Goal: Book appointment/travel/reservation

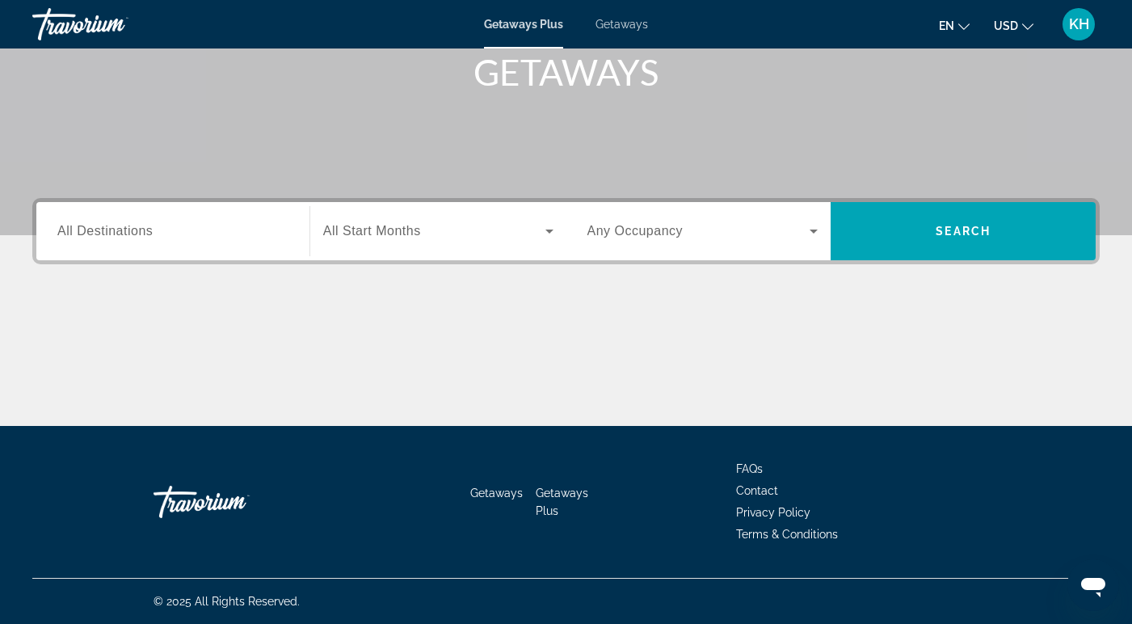
scroll to position [250, 0]
click at [229, 236] on input "Destination All Destinations" at bounding box center [172, 231] width 231 height 19
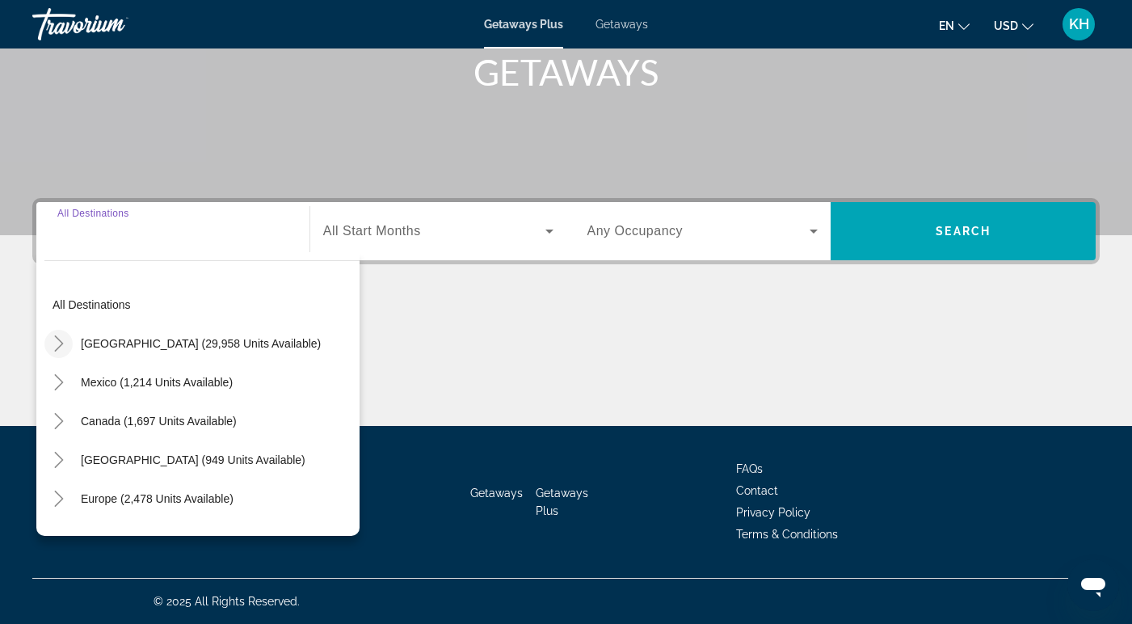
click at [59, 339] on icon "Toggle United States (29,958 units available)" at bounding box center [59, 343] width 16 height 16
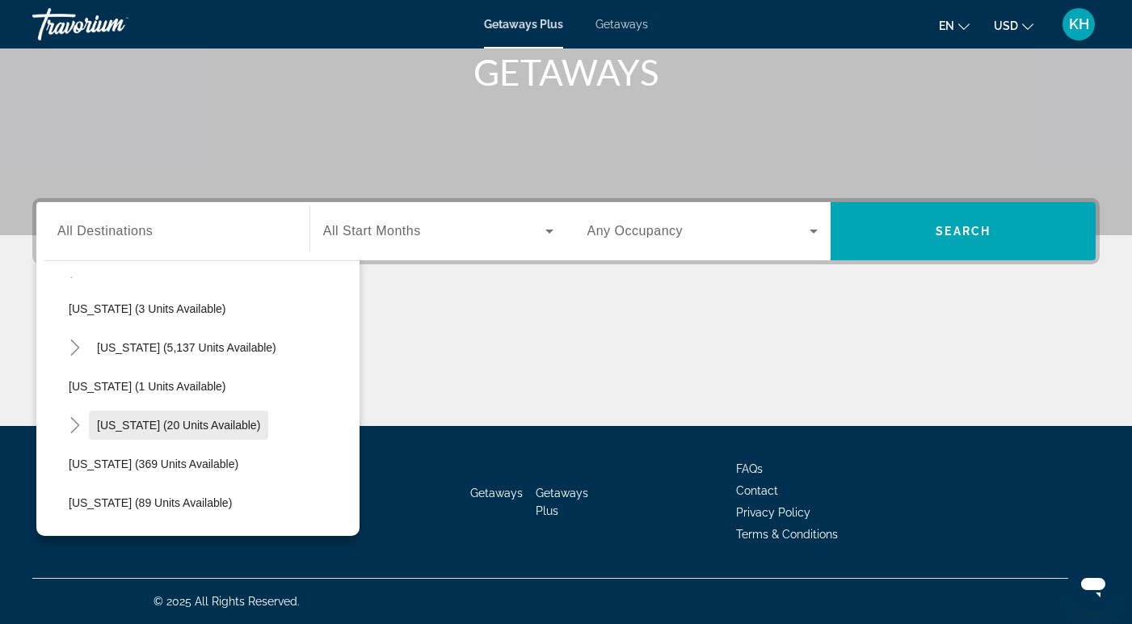
scroll to position [220, 0]
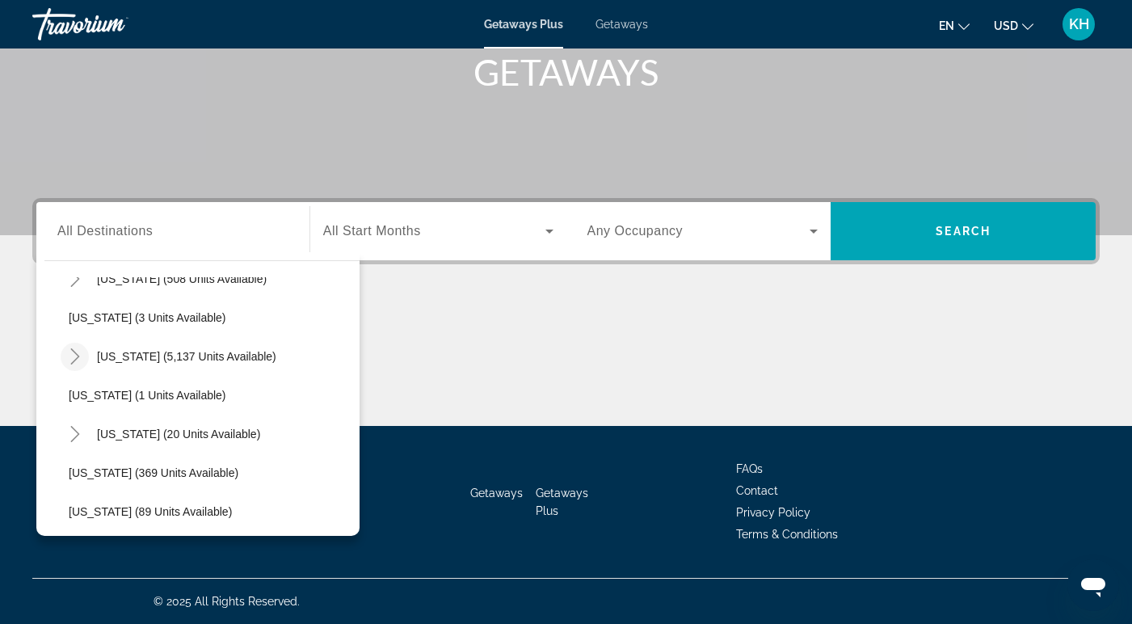
click at [73, 358] on icon "Toggle Florida (5,137 units available)" at bounding box center [75, 356] width 16 height 16
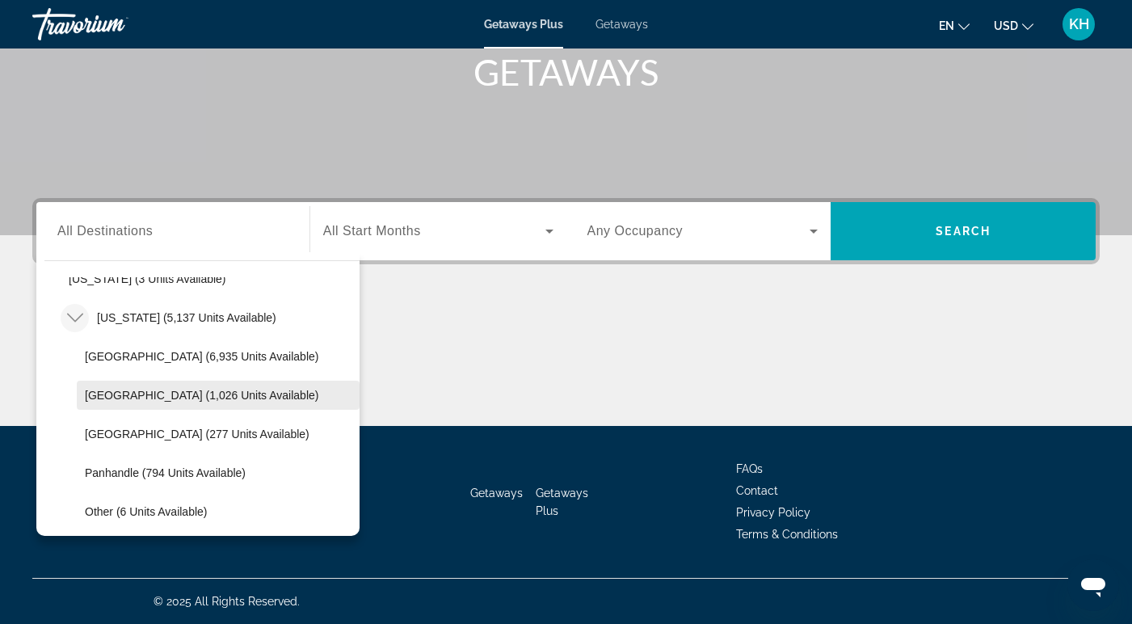
scroll to position [255, 0]
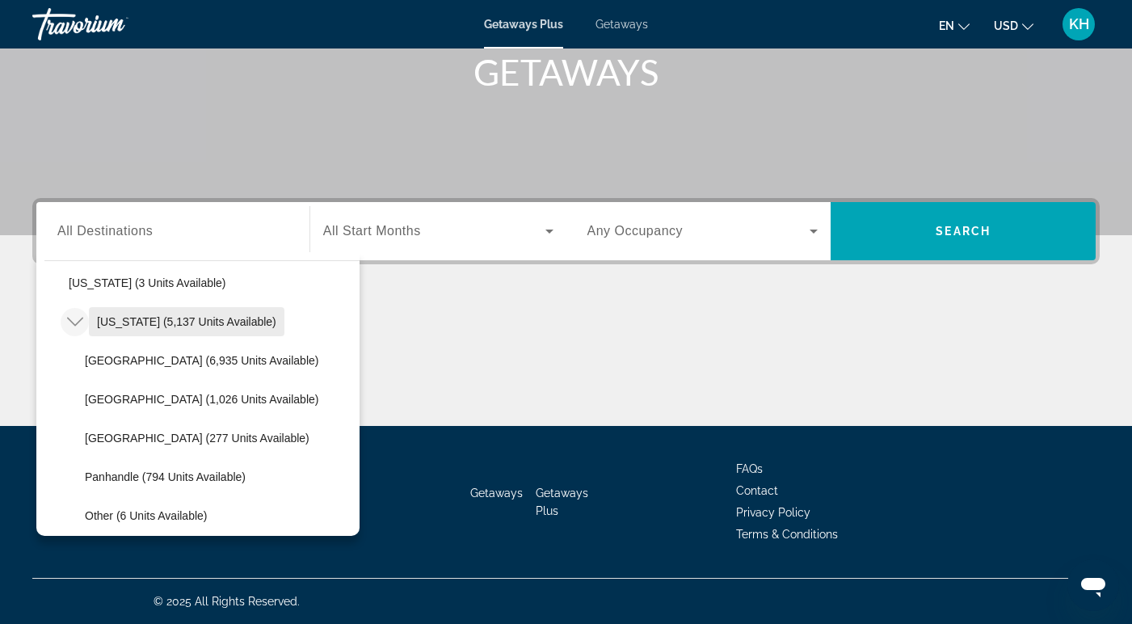
click at [154, 324] on span "[US_STATE] (5,137 units available)" at bounding box center [186, 321] width 179 height 13
type input "**********"
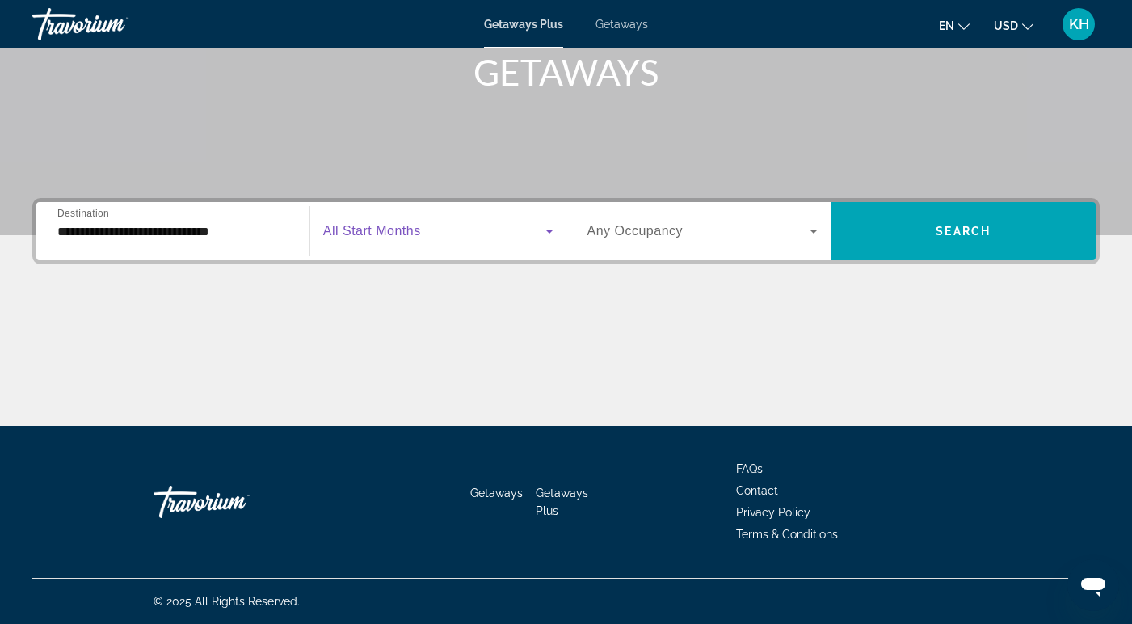
click at [482, 239] on span "Search widget" at bounding box center [434, 230] width 222 height 19
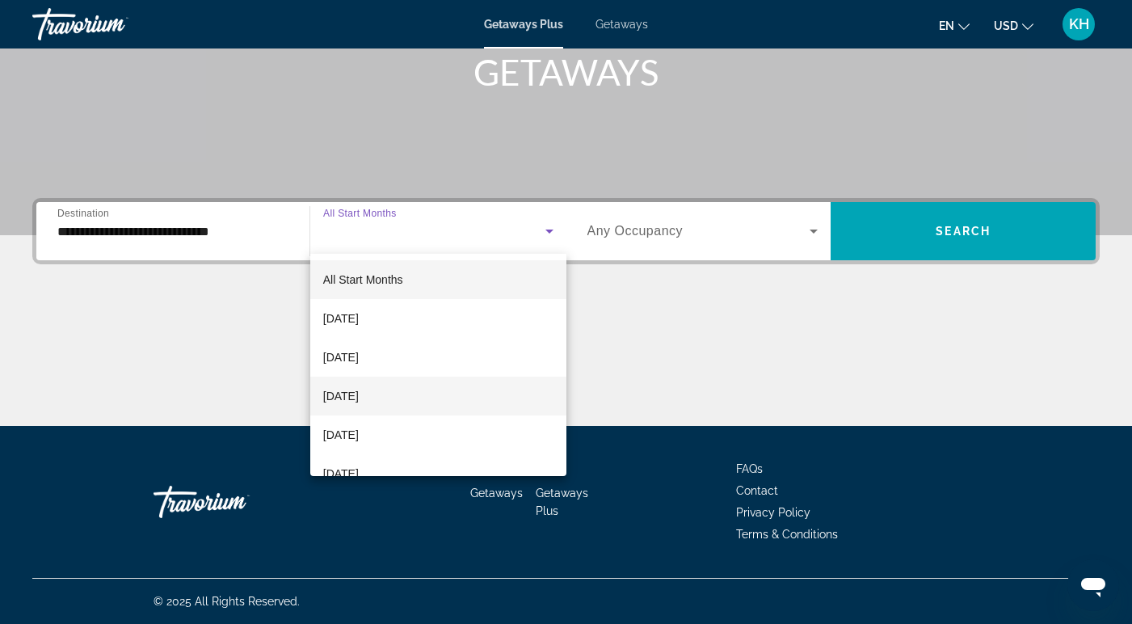
click at [423, 398] on mat-option "[DATE]" at bounding box center [438, 396] width 256 height 39
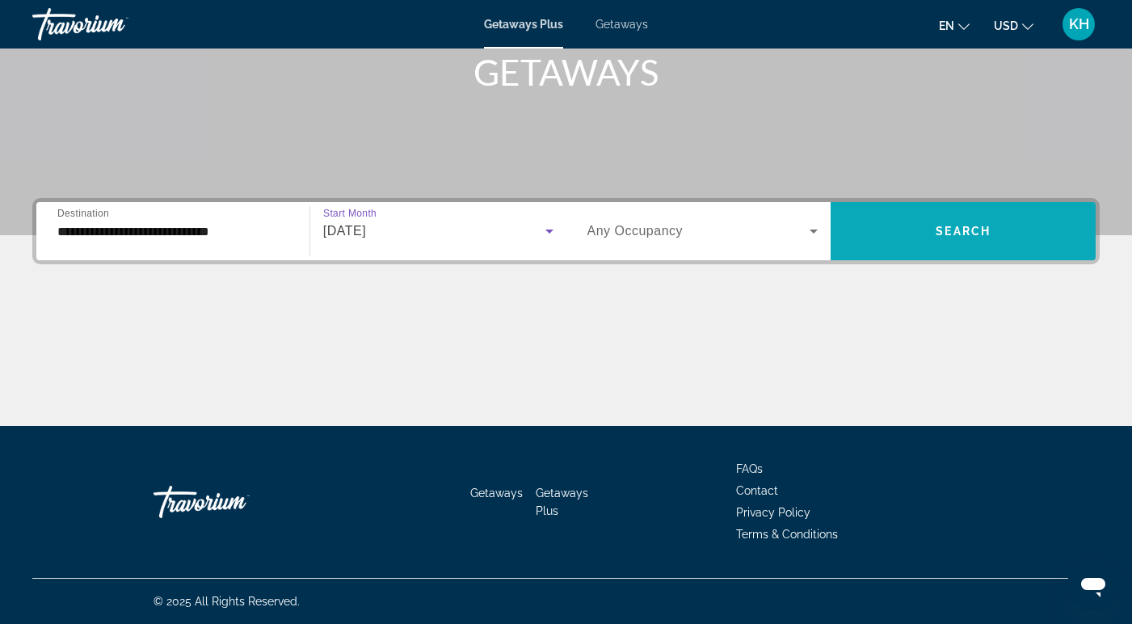
click at [901, 225] on span "Search widget" at bounding box center [963, 231] width 265 height 39
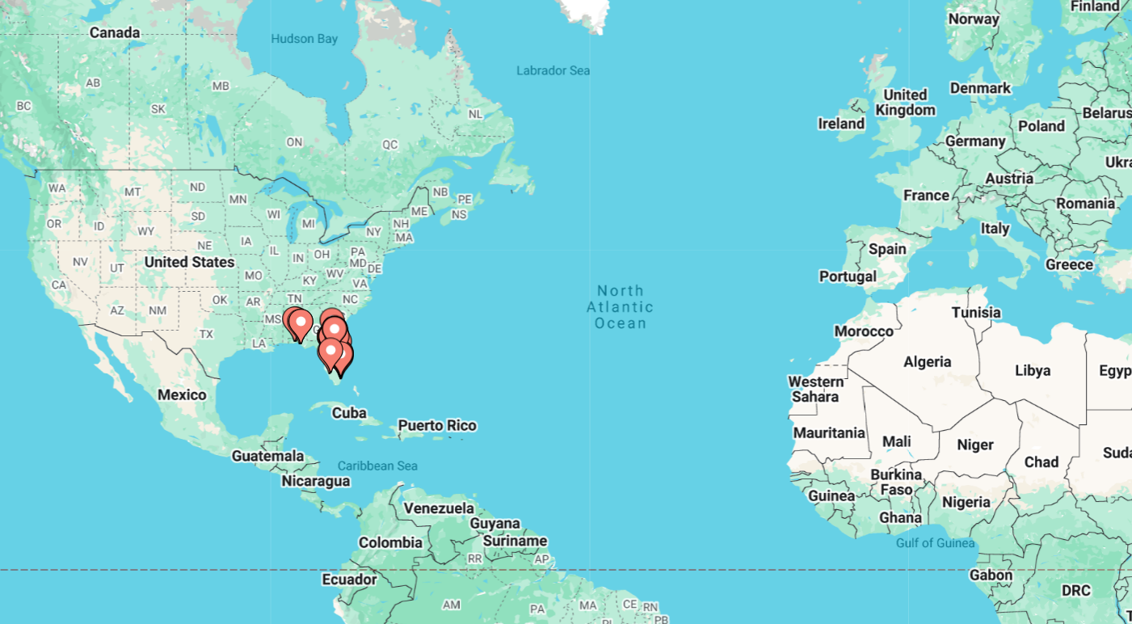
scroll to position [16, 0]
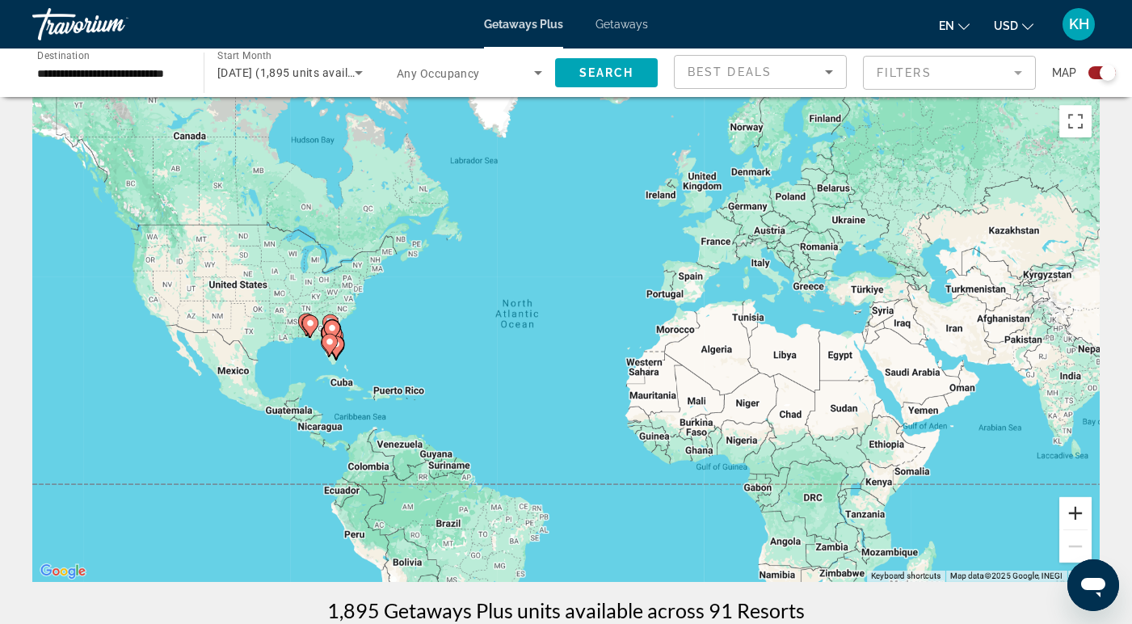
click at [1069, 510] on button "Zoom in" at bounding box center [1075, 513] width 32 height 32
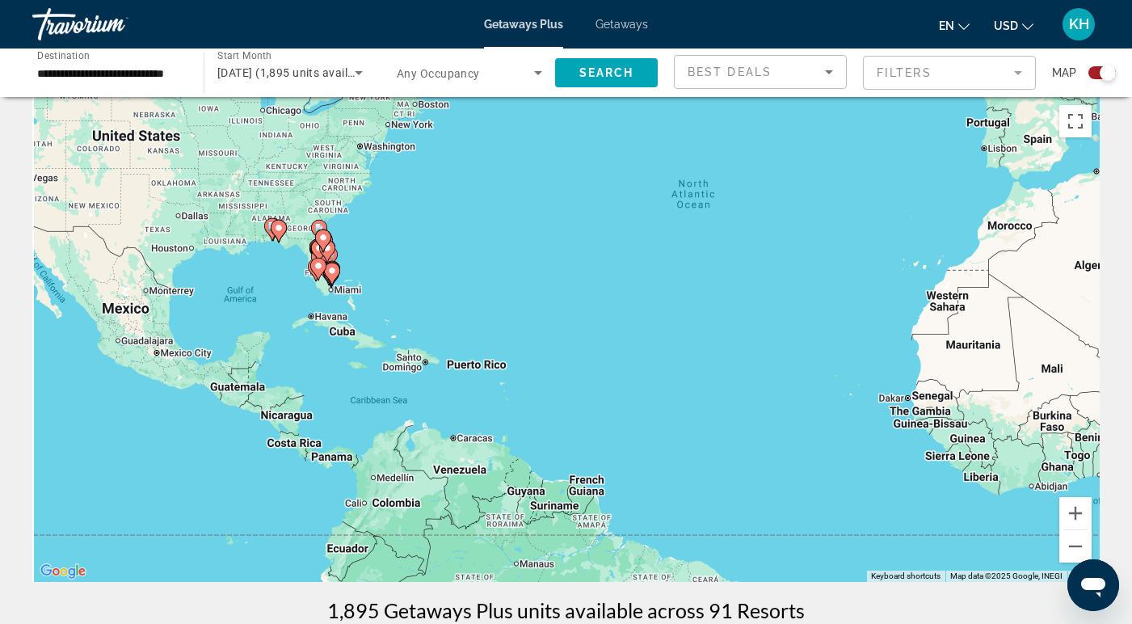
drag, startPoint x: 281, startPoint y: 368, endPoint x: 616, endPoint y: 328, distance: 337.6
click at [616, 328] on div "To activate drag with keyboard, press Alt + Enter. Once in keyboard drag state,…" at bounding box center [565, 339] width 1067 height 485
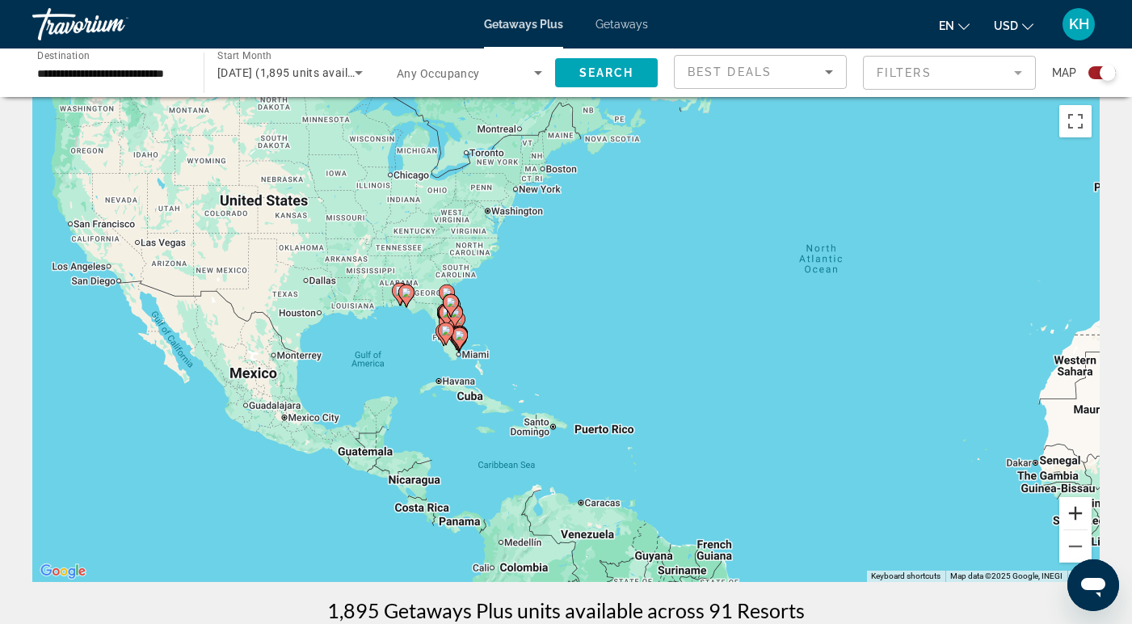
click at [1079, 517] on button "Zoom in" at bounding box center [1075, 513] width 32 height 32
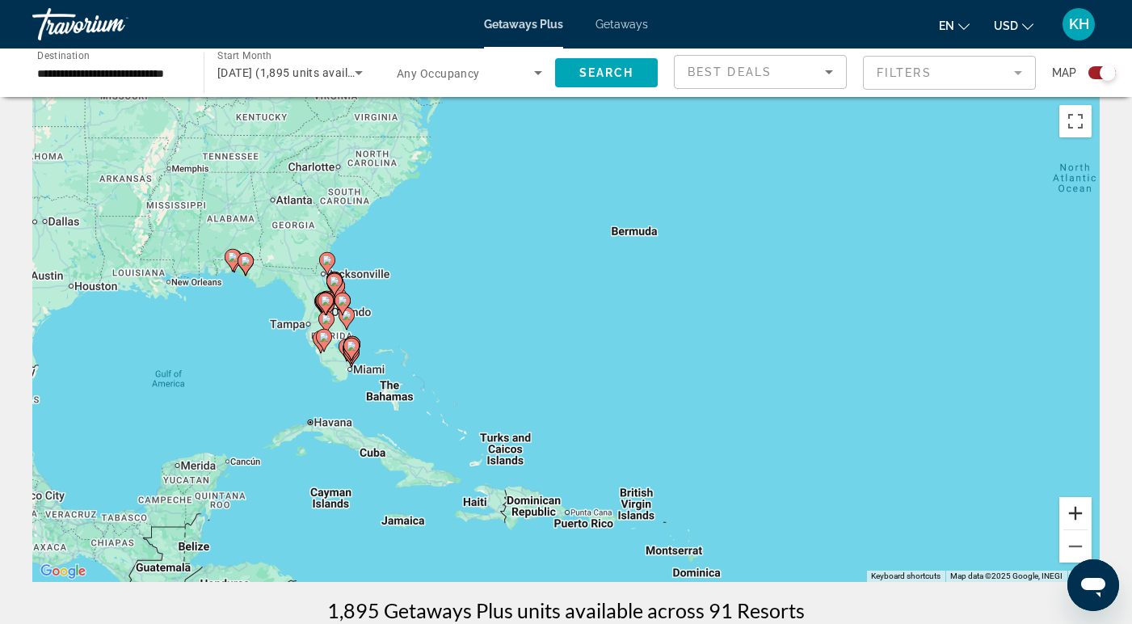
click at [1077, 517] on button "Zoom in" at bounding box center [1075, 513] width 32 height 32
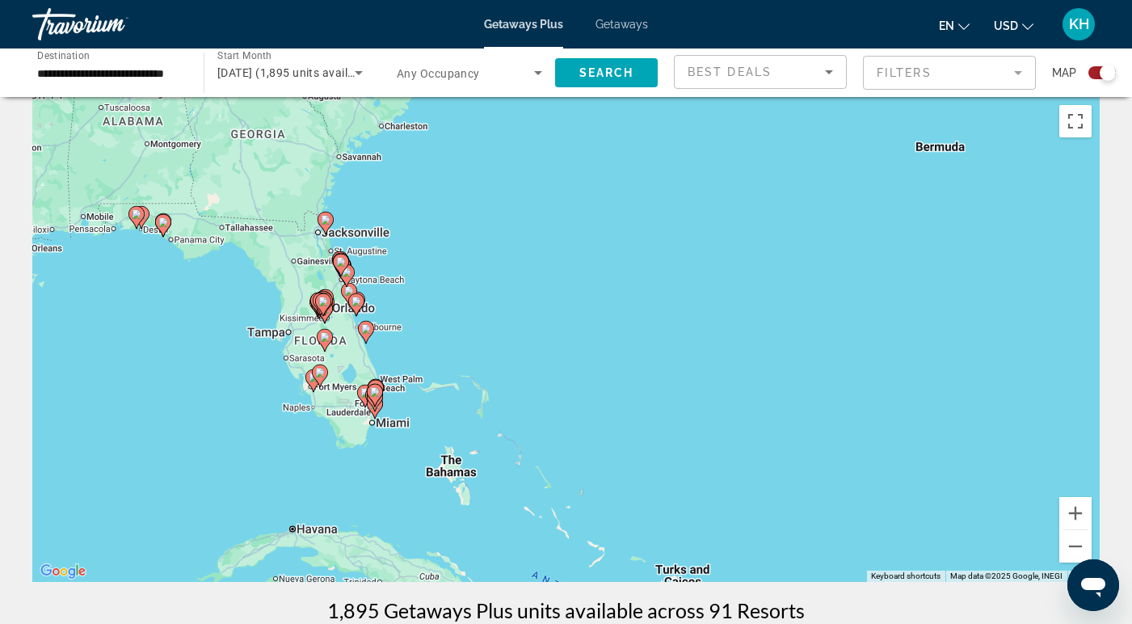
drag, startPoint x: 282, startPoint y: 379, endPoint x: 535, endPoint y: 406, distance: 254.4
click at [535, 406] on div "To activate drag with keyboard, press Alt + Enter. Once in keyboard drag state,…" at bounding box center [565, 339] width 1067 height 485
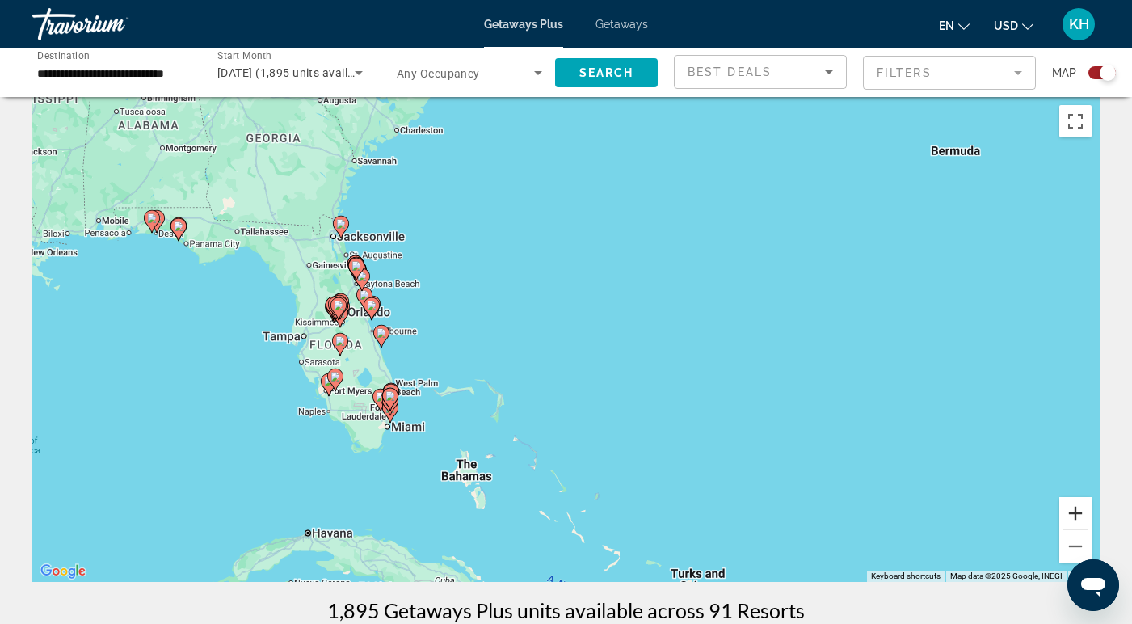
click at [1079, 509] on button "Zoom in" at bounding box center [1075, 513] width 32 height 32
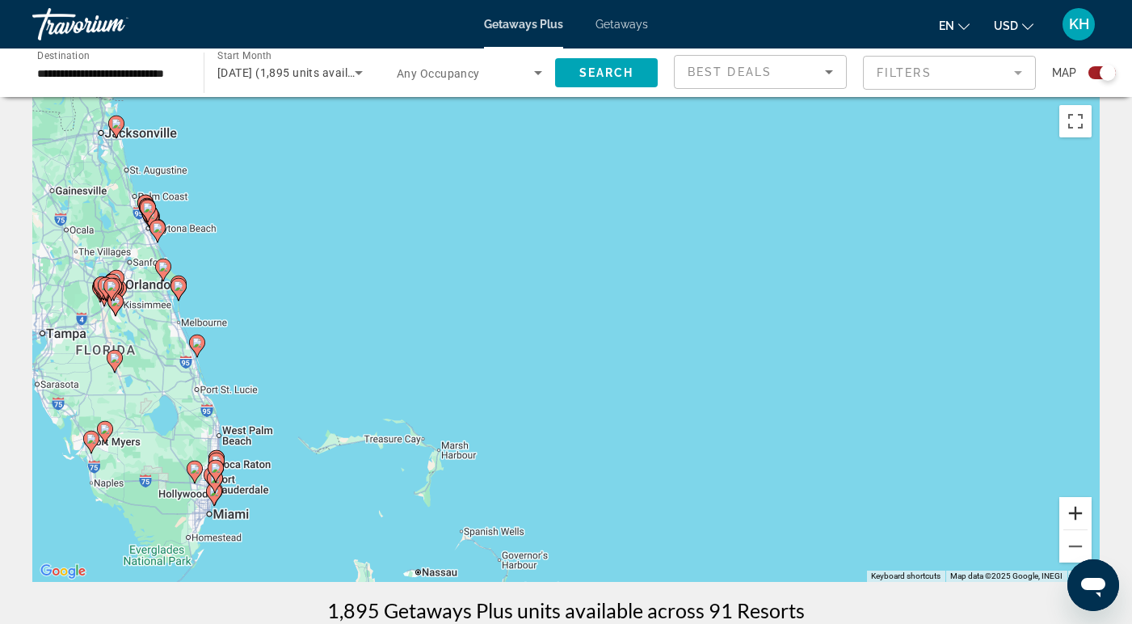
click at [1079, 509] on button "Zoom in" at bounding box center [1075, 513] width 32 height 32
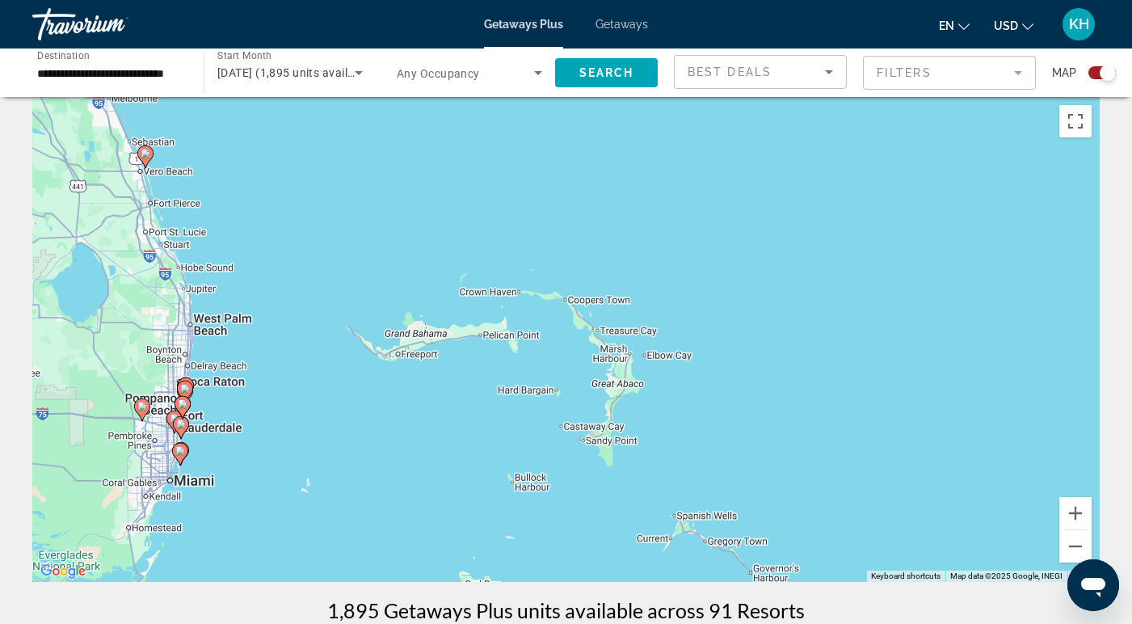
drag, startPoint x: 324, startPoint y: 490, endPoint x: 656, endPoint y: 269, distance: 398.6
click at [656, 269] on div "To activate drag with keyboard, press Alt + Enter. Once in keyboard drag state,…" at bounding box center [565, 339] width 1067 height 485
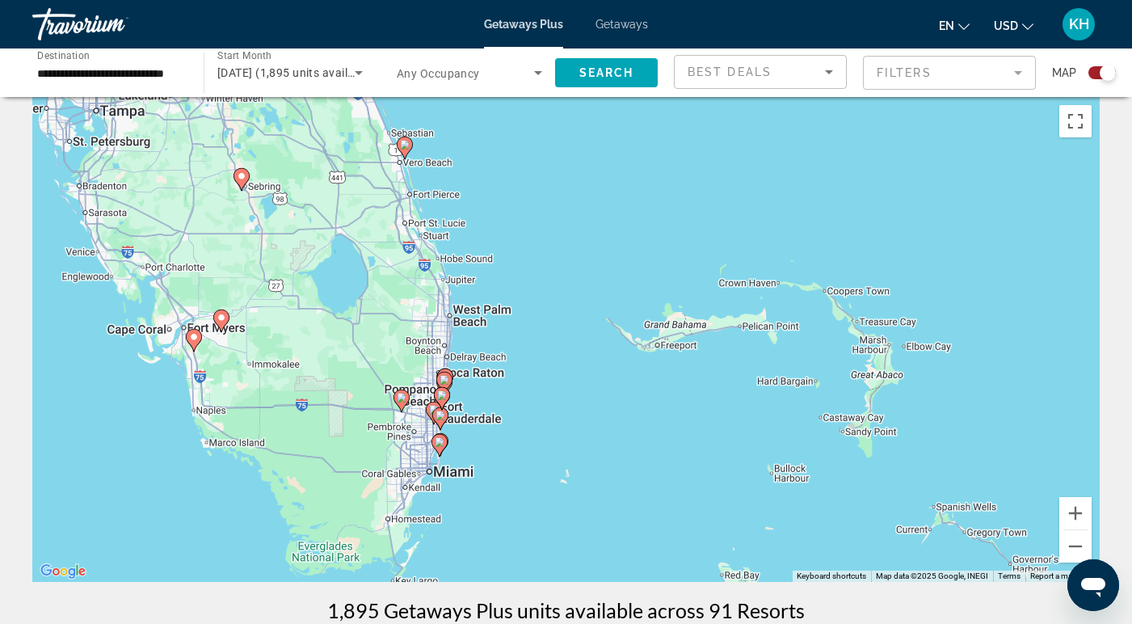
drag, startPoint x: 339, startPoint y: 436, endPoint x: 580, endPoint y: 449, distance: 241.1
click at [580, 449] on div "To activate drag with keyboard, press Alt + Enter. Once in keyboard drag state,…" at bounding box center [565, 339] width 1067 height 485
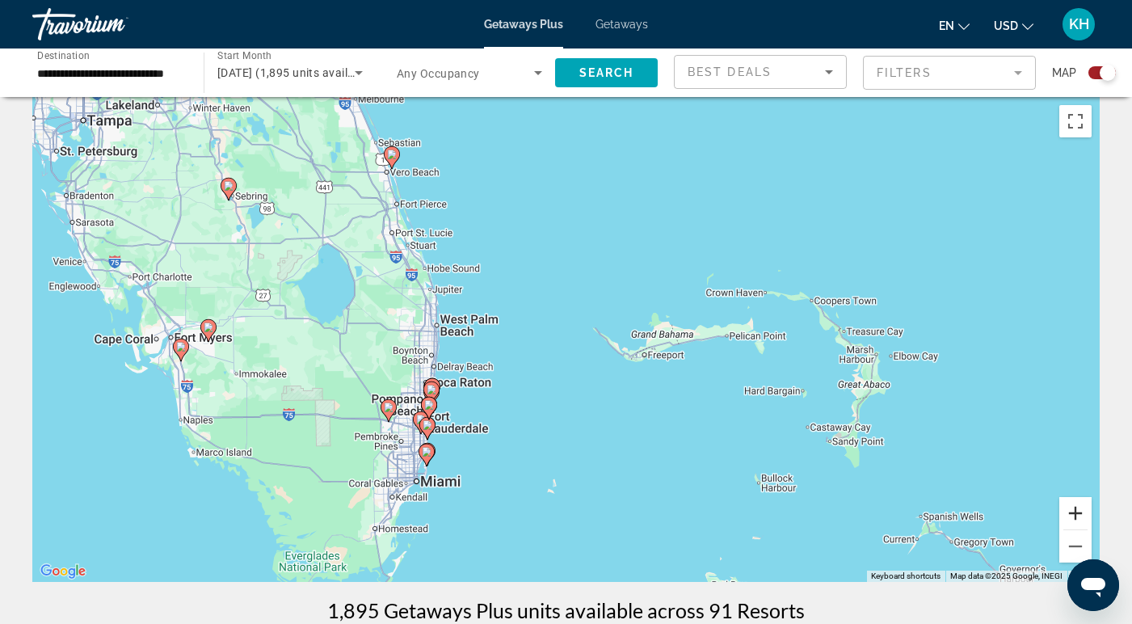
click at [1081, 518] on button "Zoom in" at bounding box center [1075, 513] width 32 height 32
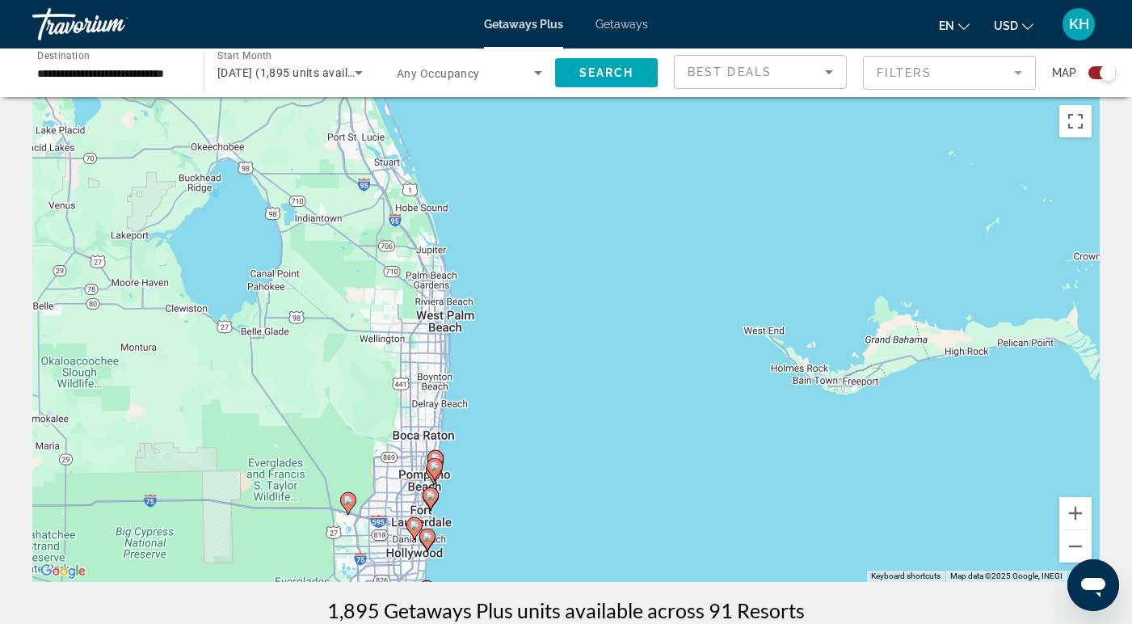
drag, startPoint x: 487, startPoint y: 499, endPoint x: 632, endPoint y: 506, distance: 144.8
click at [632, 507] on div "To activate drag with keyboard, press Alt + Enter. Once in keyboard drag state,…" at bounding box center [565, 339] width 1067 height 485
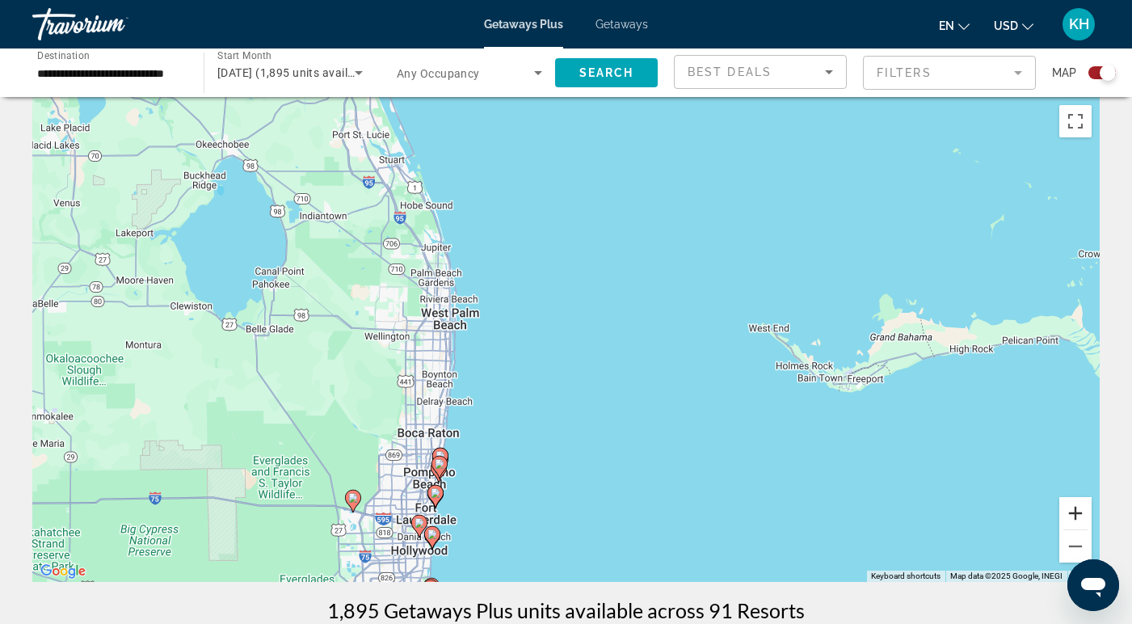
click at [1088, 519] on button "Zoom in" at bounding box center [1075, 513] width 32 height 32
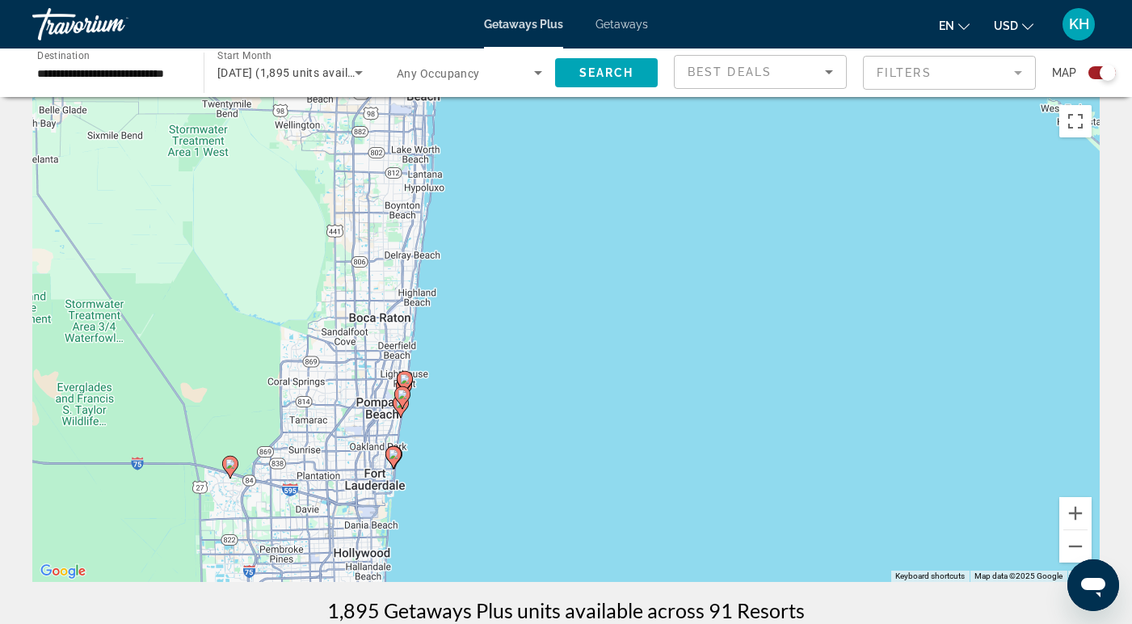
drag, startPoint x: 522, startPoint y: 502, endPoint x: 625, endPoint y: 275, distance: 249.1
click at [625, 275] on div "To activate drag with keyboard, press Alt + Enter. Once in keyboard drag state,…" at bounding box center [565, 339] width 1067 height 485
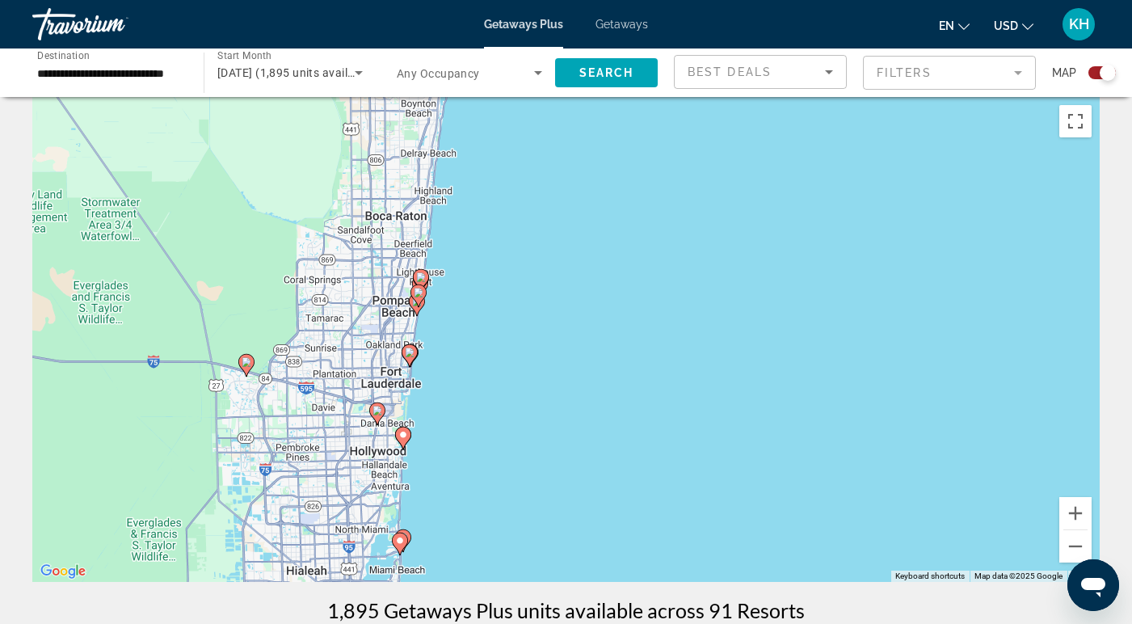
drag, startPoint x: 625, startPoint y: 275, endPoint x: 642, endPoint y: 152, distance: 124.0
click at [642, 152] on div "To activate drag with keyboard, press Alt + Enter. Once in keyboard drag state,…" at bounding box center [565, 339] width 1067 height 485
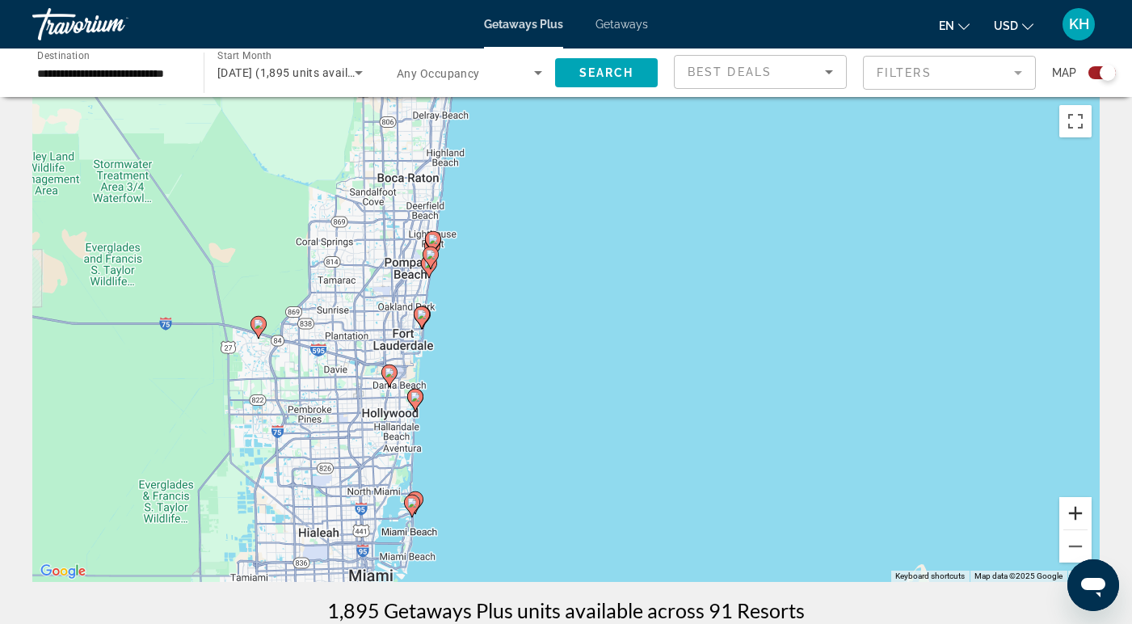
click at [1075, 516] on button "Zoom in" at bounding box center [1075, 513] width 32 height 32
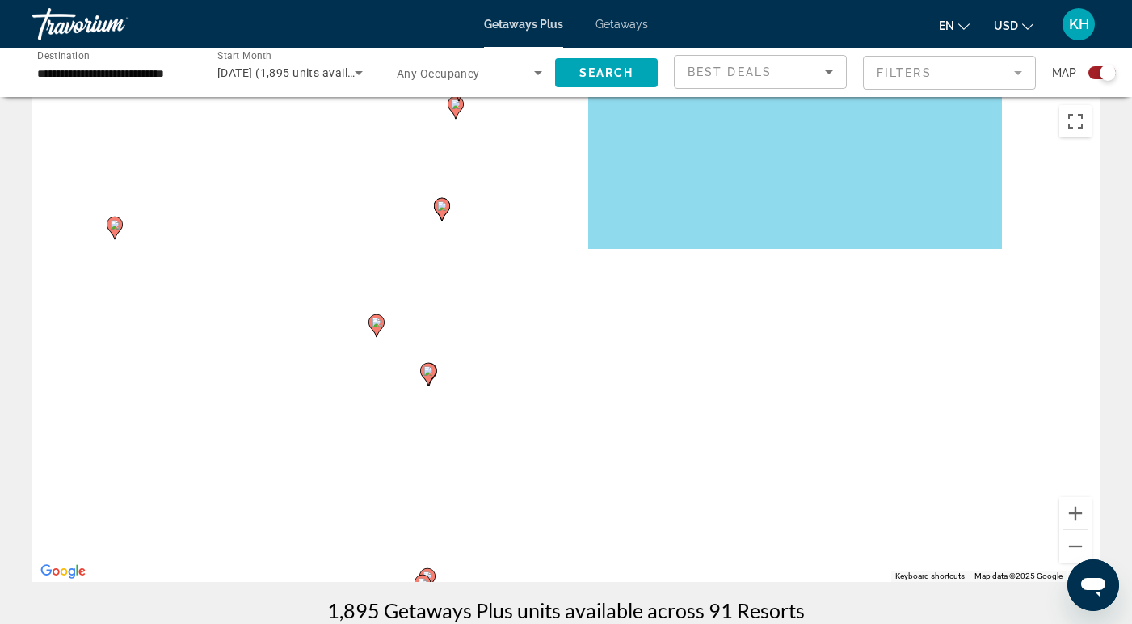
drag, startPoint x: 549, startPoint y: 394, endPoint x: 758, endPoint y: 238, distance: 260.3
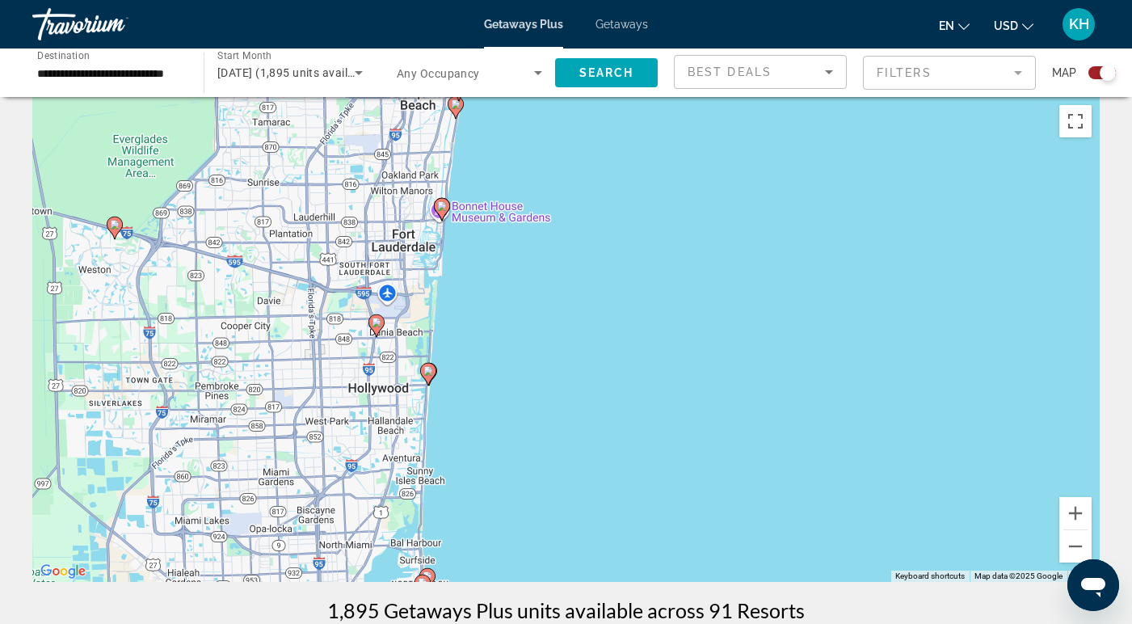
click at [758, 238] on div "To activate drag with keyboard, press Alt + Enter. Once in keyboard drag state,…" at bounding box center [565, 339] width 1067 height 485
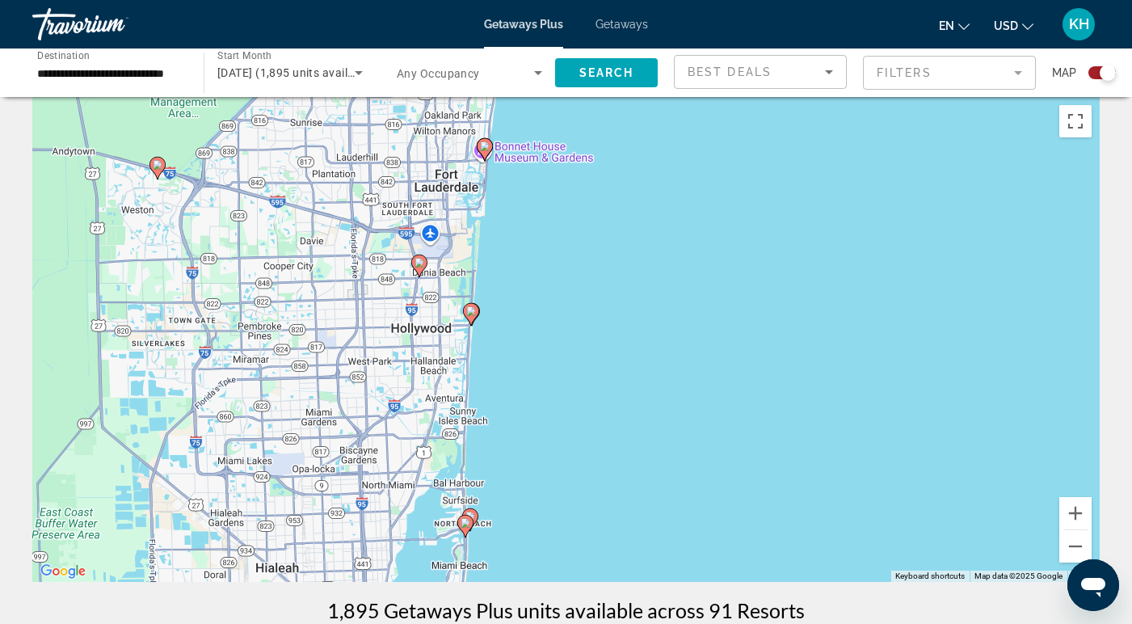
click at [469, 311] on image "Main content" at bounding box center [471, 311] width 10 height 10
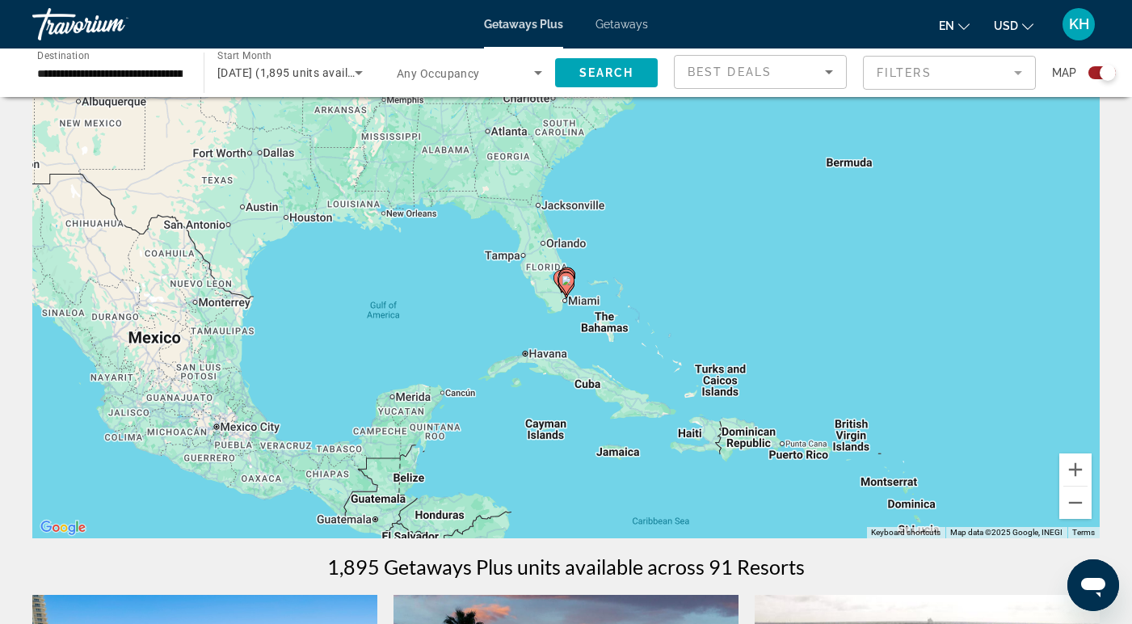
scroll to position [53, 0]
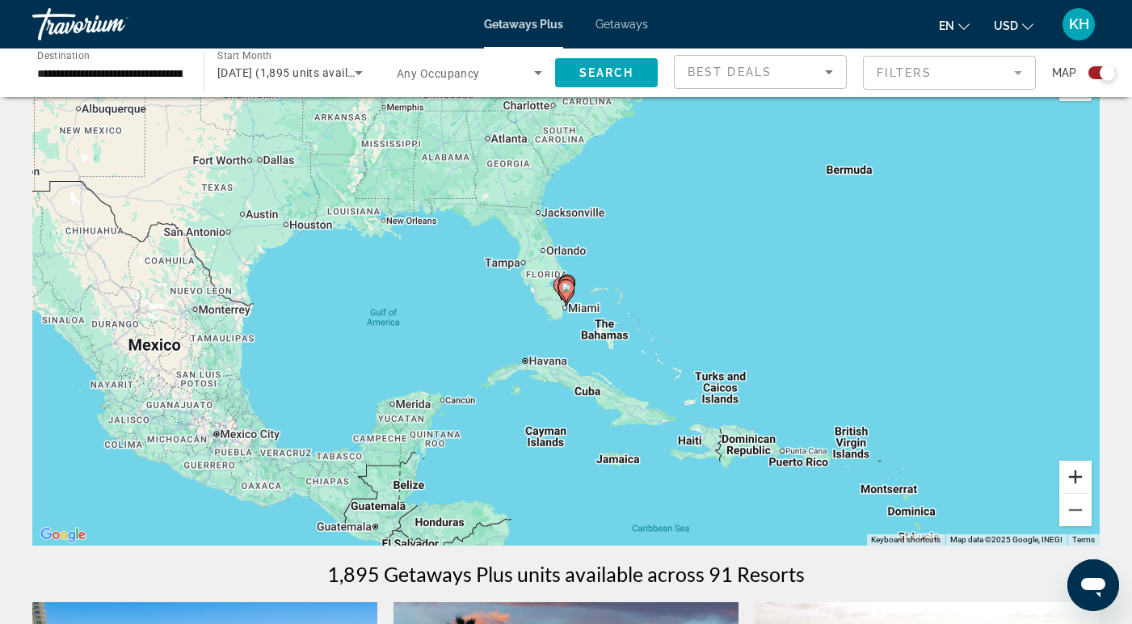
click at [1074, 471] on button "Zoom in" at bounding box center [1075, 477] width 32 height 32
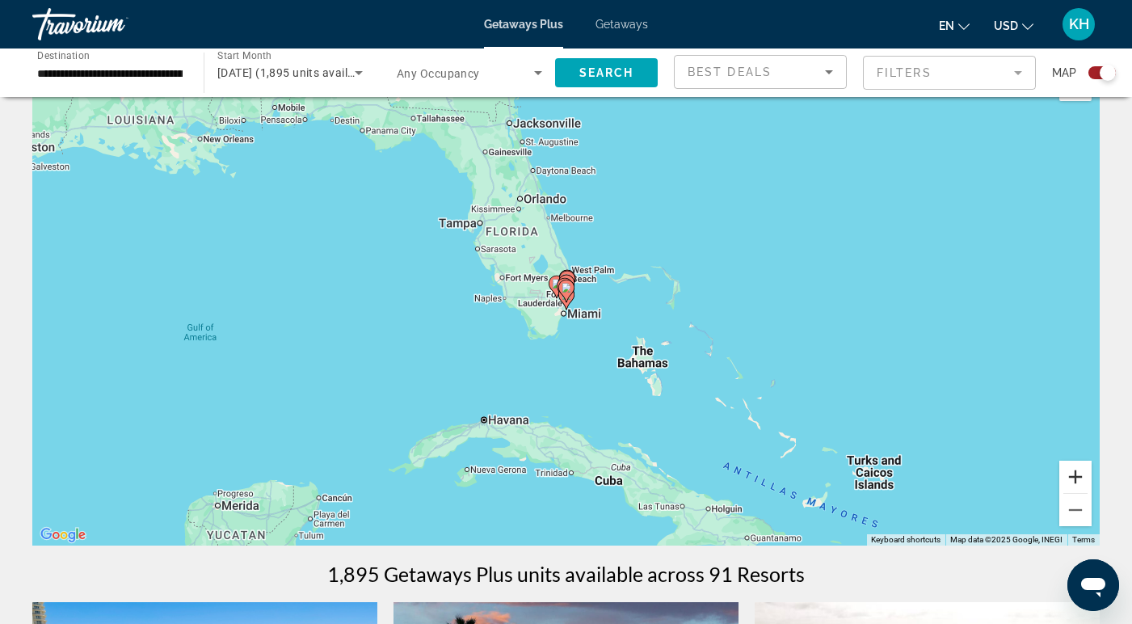
click at [1074, 471] on button "Zoom in" at bounding box center [1075, 477] width 32 height 32
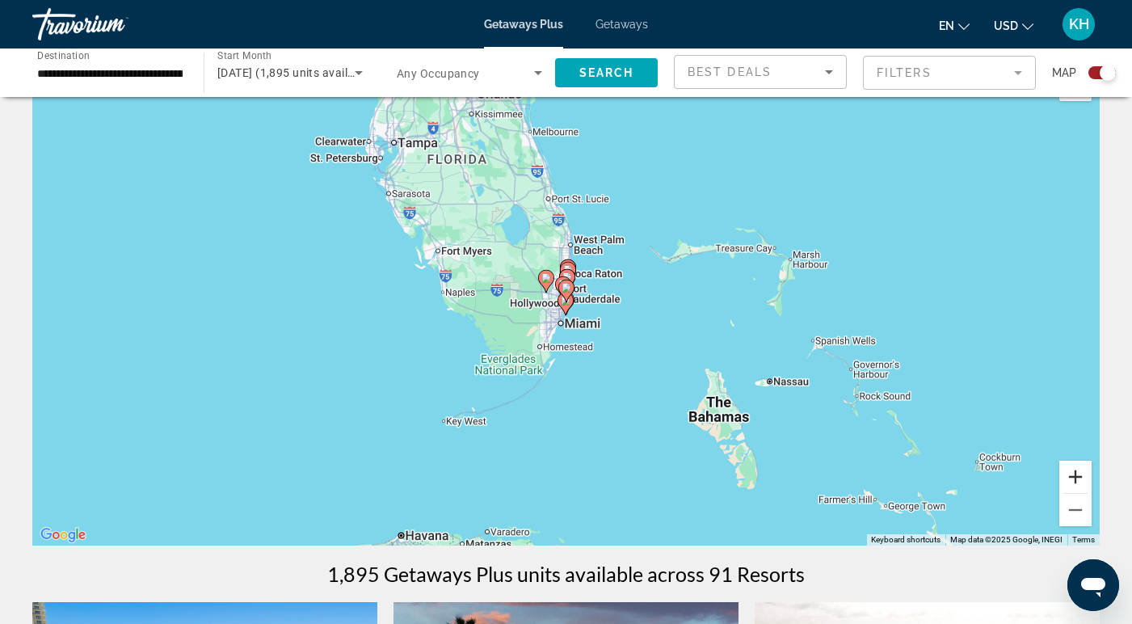
click at [1074, 471] on button "Zoom in" at bounding box center [1075, 477] width 32 height 32
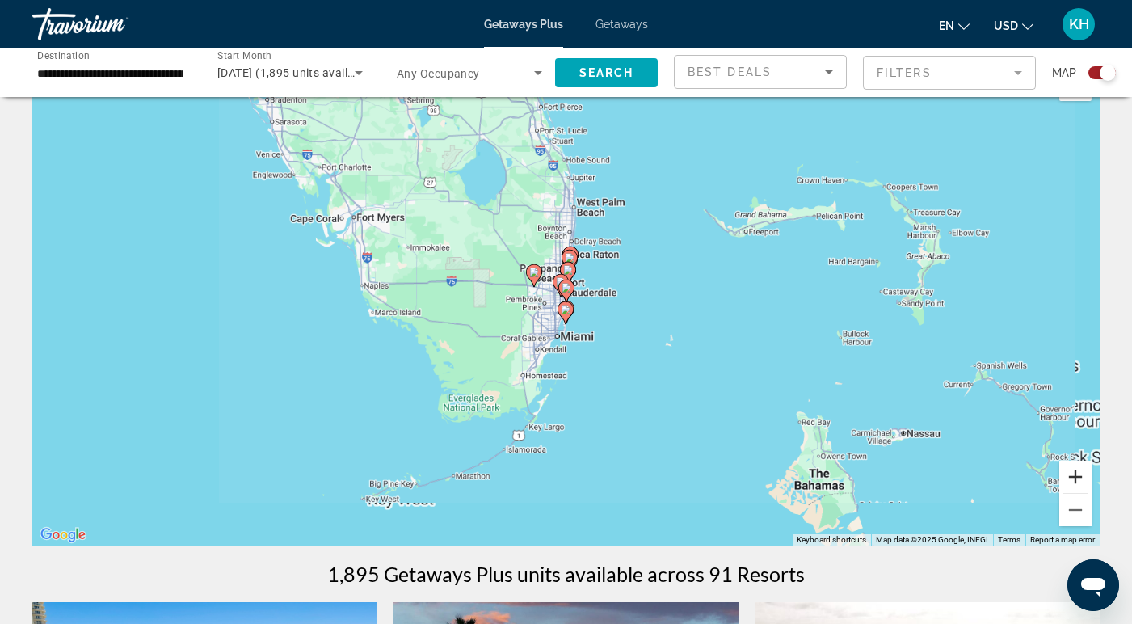
click at [1074, 471] on button "Zoom in" at bounding box center [1075, 477] width 32 height 32
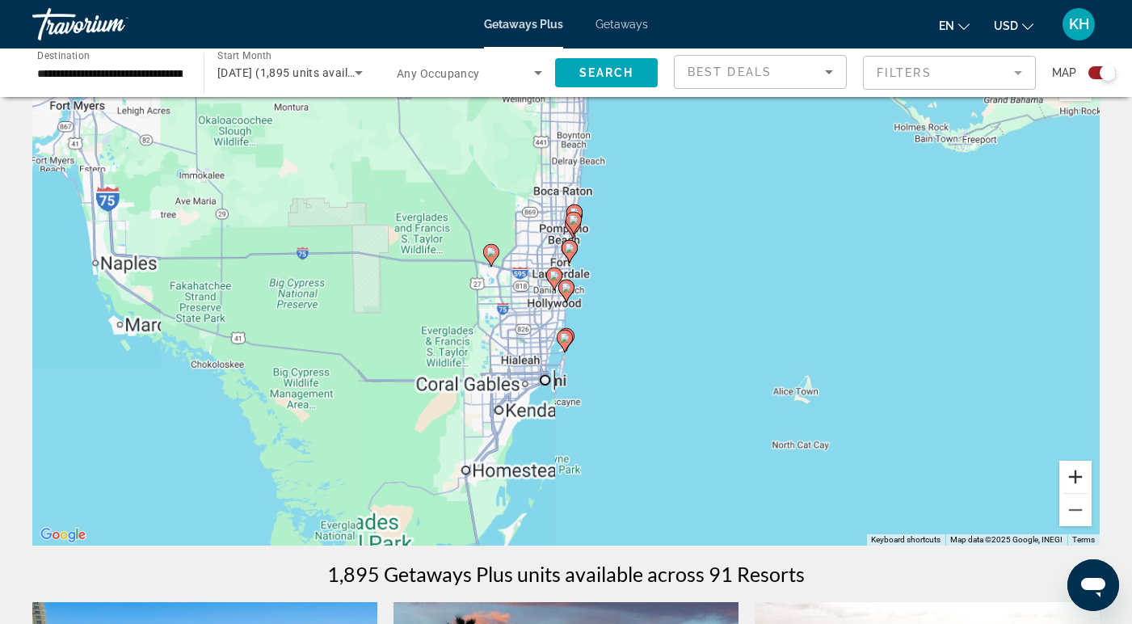
click at [1074, 471] on button "Zoom in" at bounding box center [1075, 477] width 32 height 32
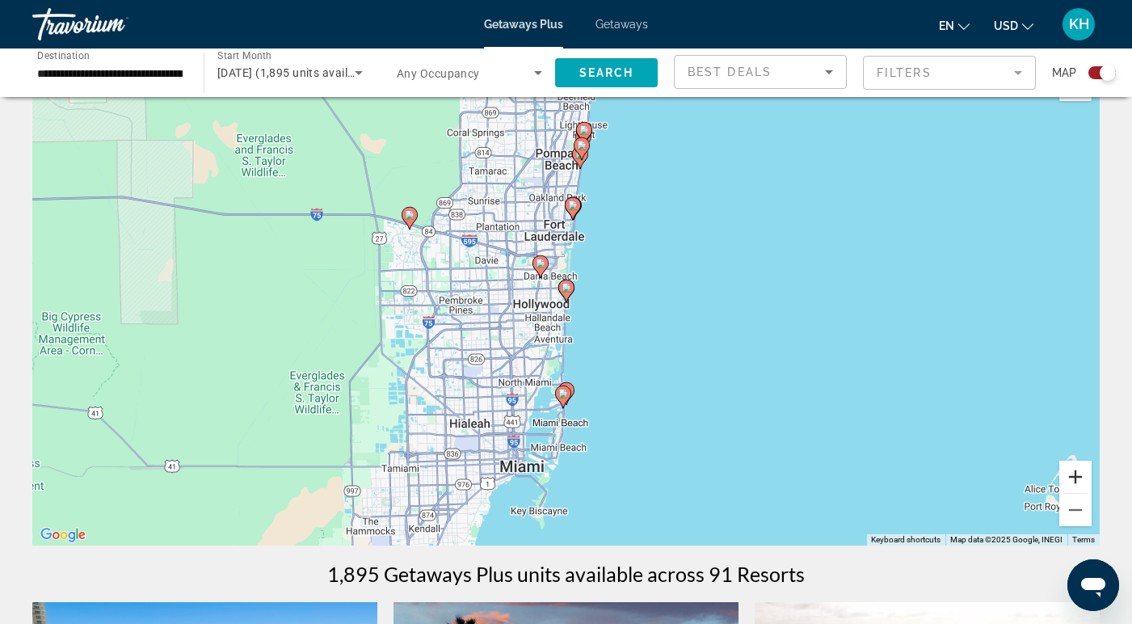
click at [1074, 471] on button "Zoom in" at bounding box center [1075, 477] width 32 height 32
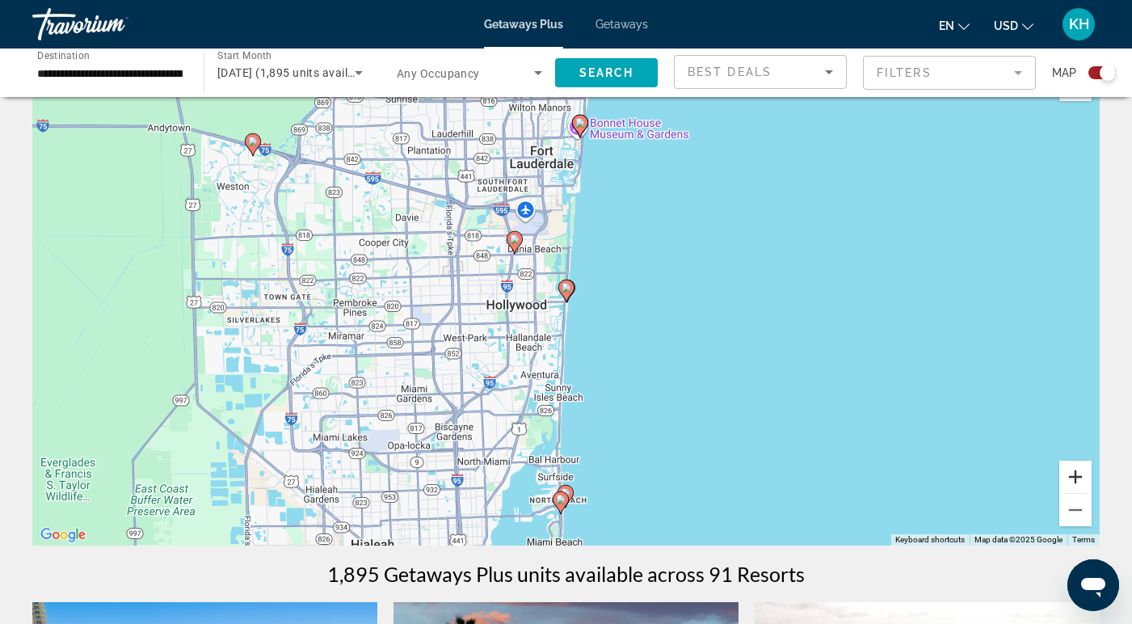
click at [1074, 471] on button "Zoom in" at bounding box center [1075, 477] width 32 height 32
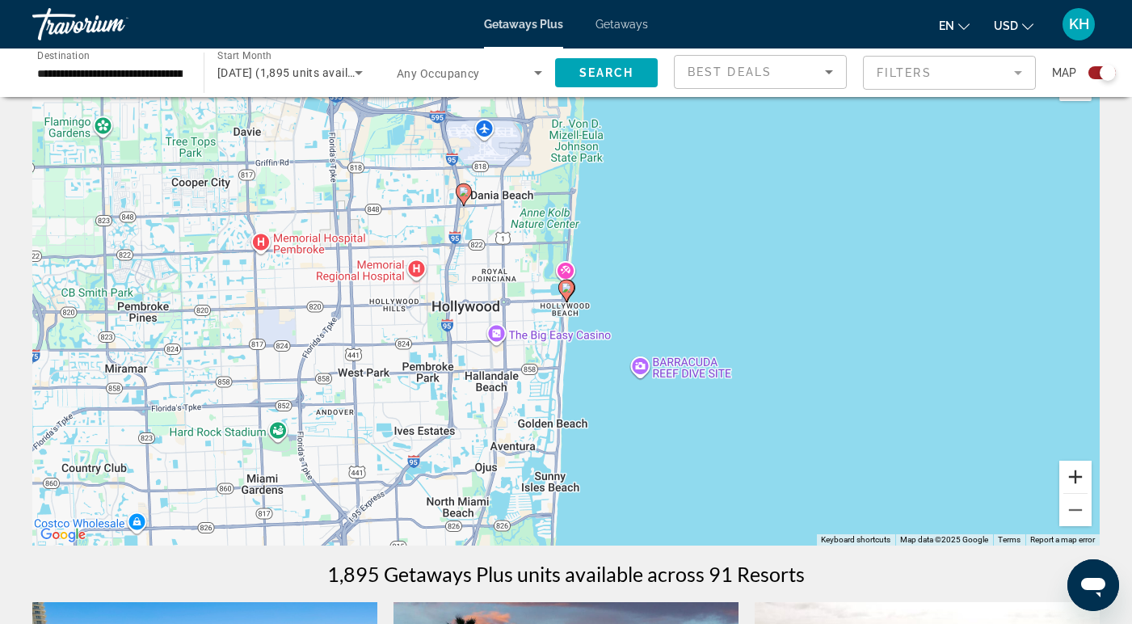
click at [1074, 471] on button "Zoom in" at bounding box center [1075, 477] width 32 height 32
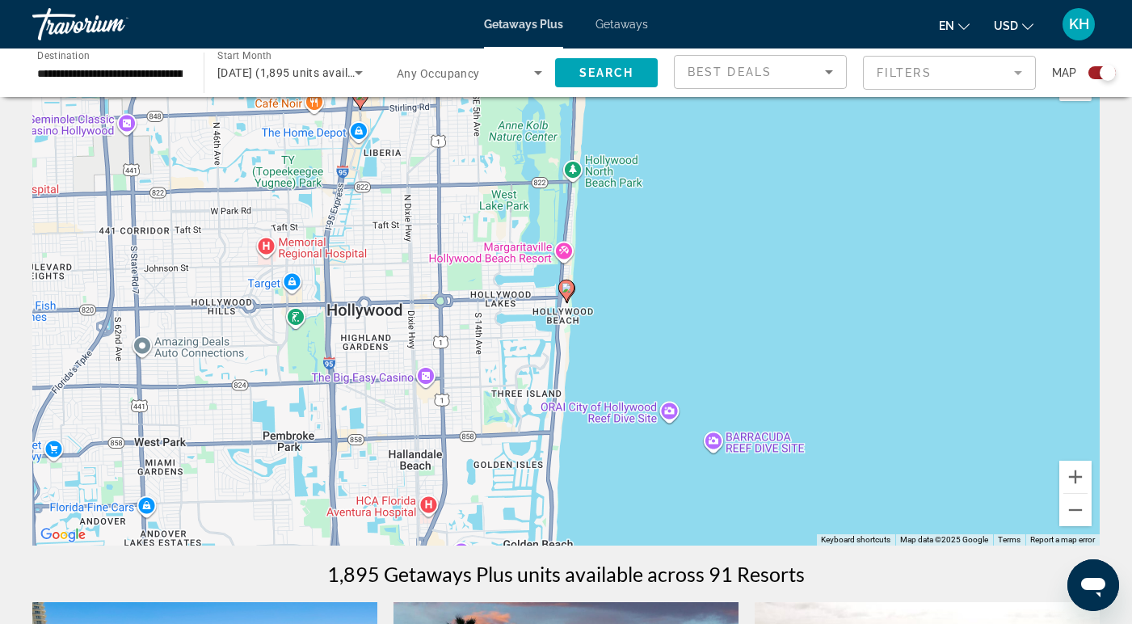
click at [566, 283] on icon "Main content" at bounding box center [565, 290] width 15 height 21
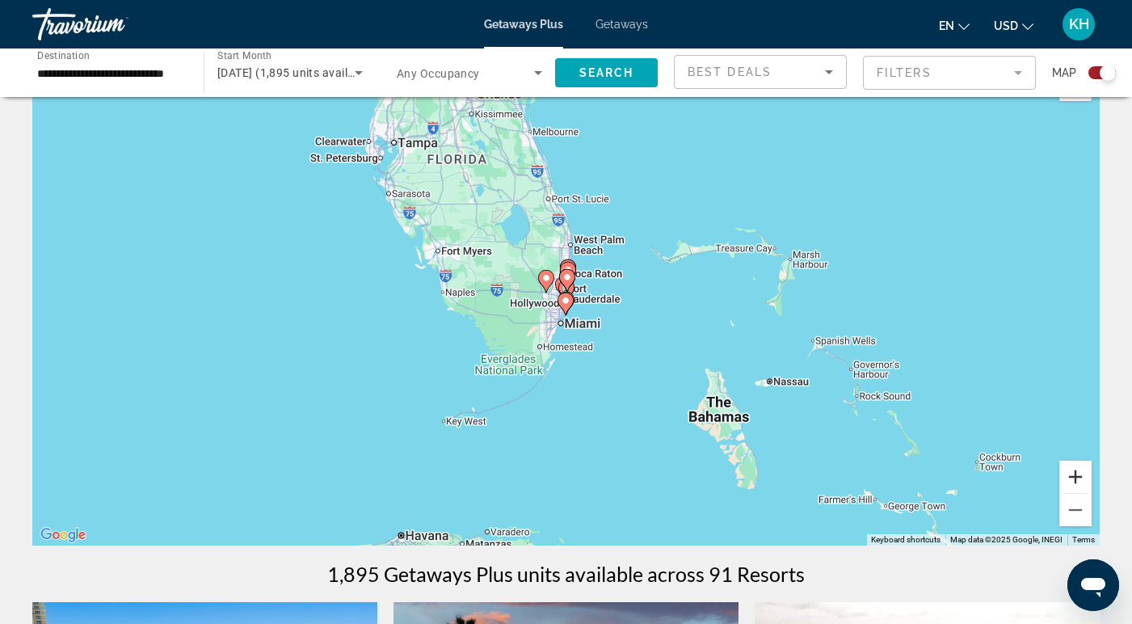
click at [1069, 477] on button "Zoom in" at bounding box center [1075, 477] width 32 height 32
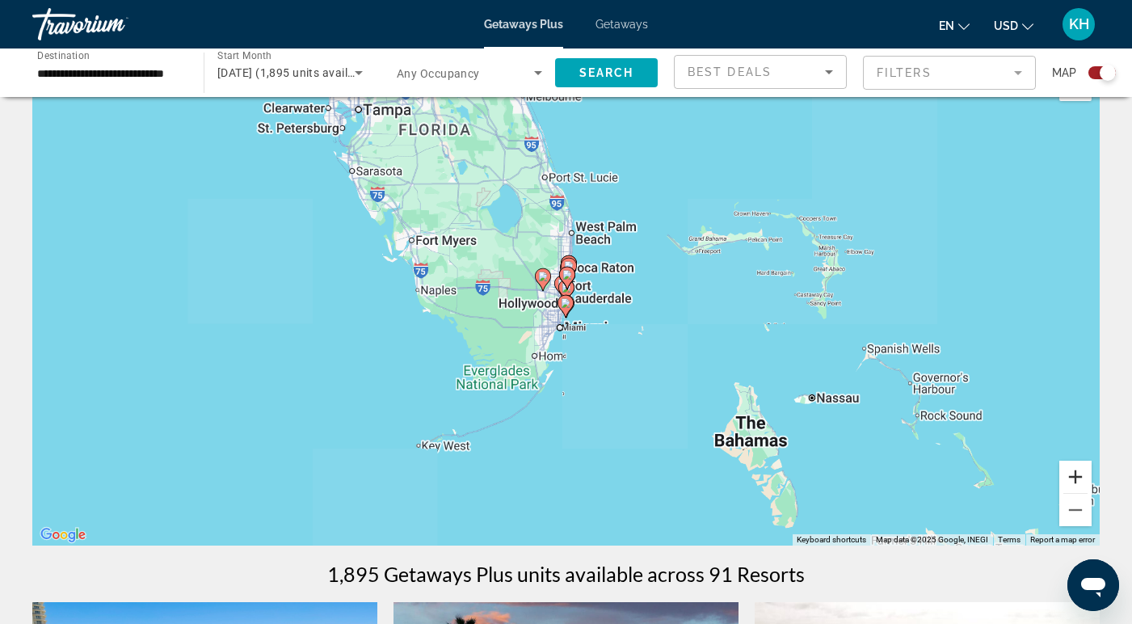
click at [1069, 477] on button "Zoom in" at bounding box center [1075, 477] width 32 height 32
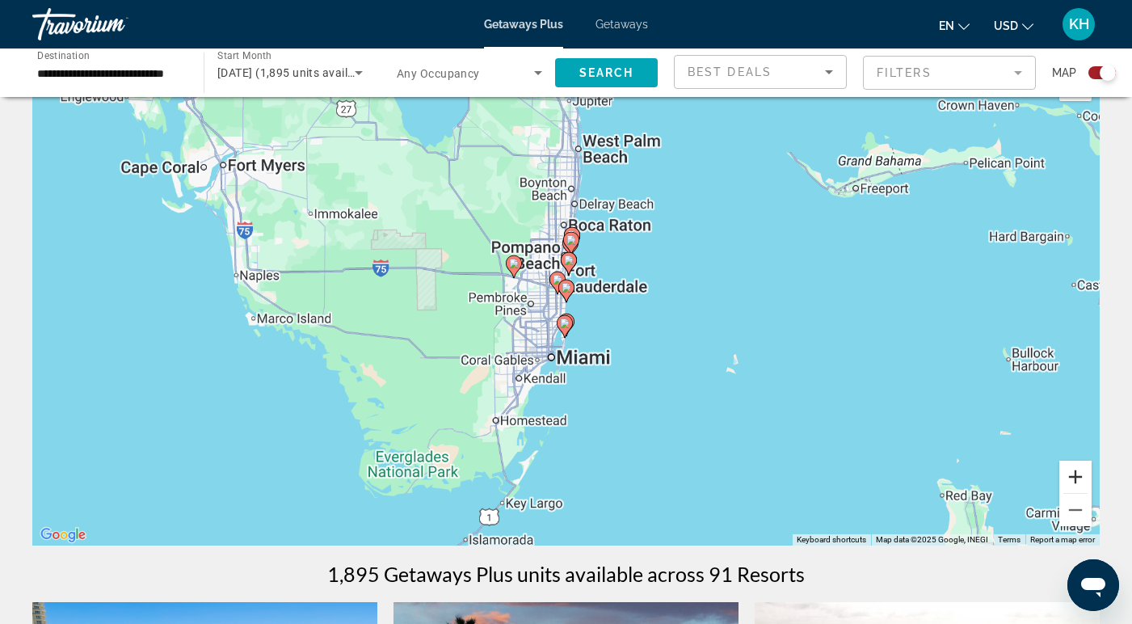
click at [1069, 477] on button "Zoom in" at bounding box center [1075, 477] width 32 height 32
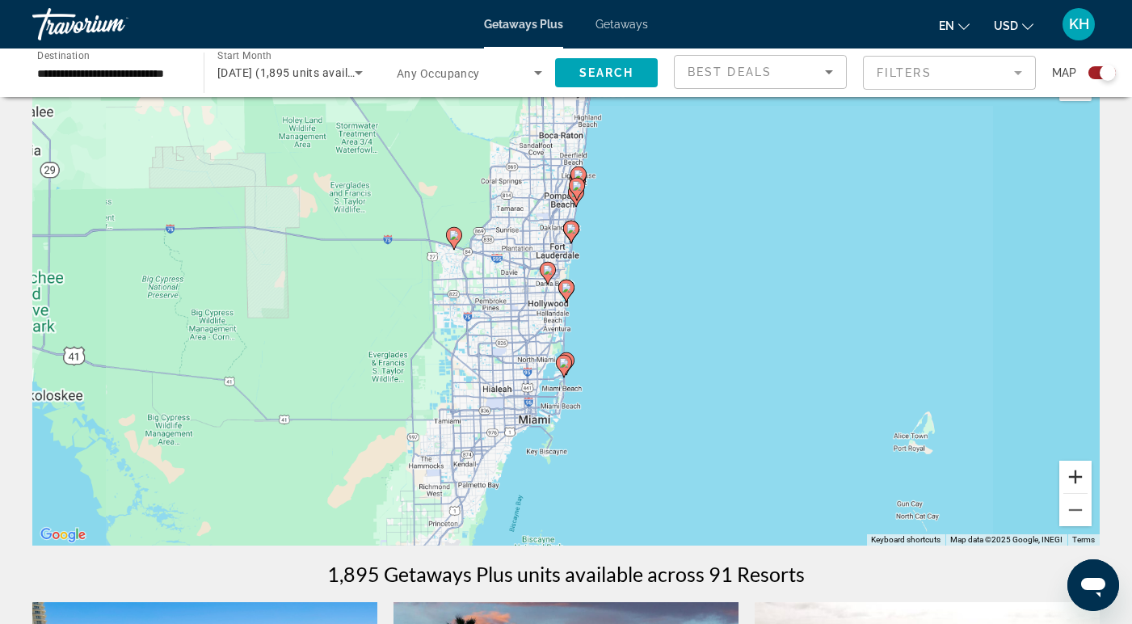
click at [1069, 477] on button "Zoom in" at bounding box center [1075, 477] width 32 height 32
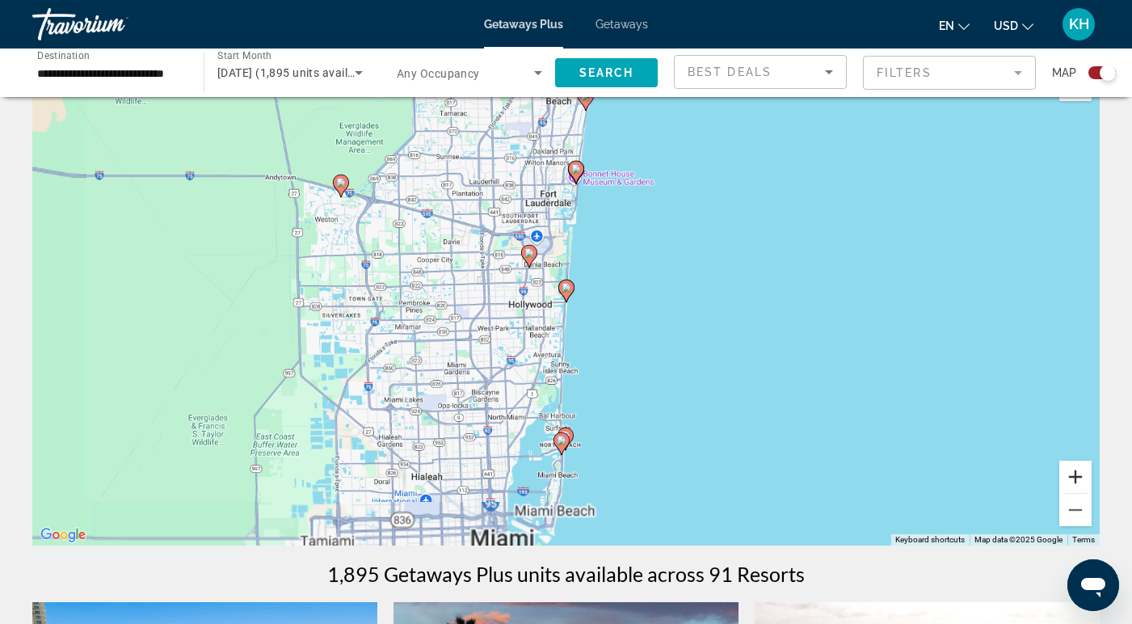
click at [1069, 477] on button "Zoom in" at bounding box center [1075, 477] width 32 height 32
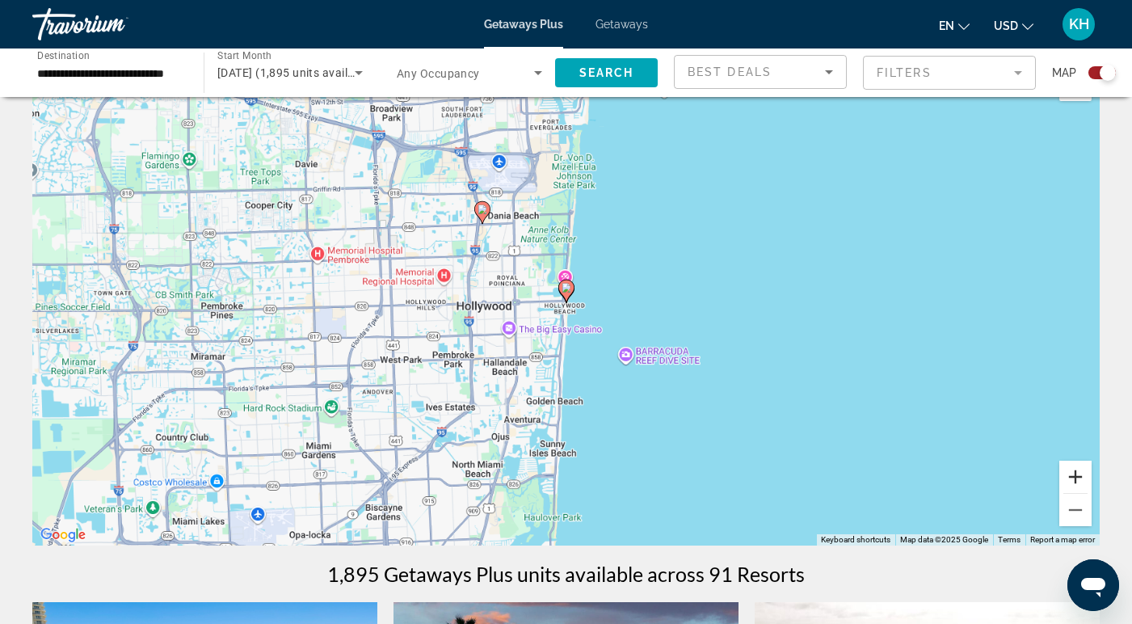
click at [1069, 477] on button "Zoom in" at bounding box center [1075, 477] width 32 height 32
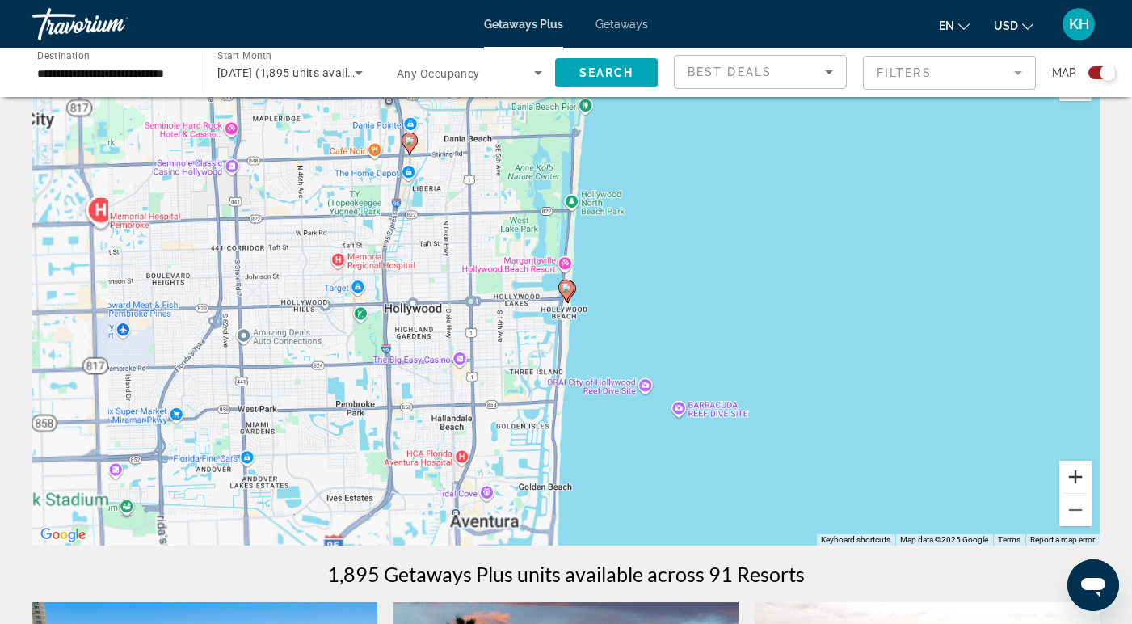
click at [1069, 477] on button "Zoom in" at bounding box center [1075, 477] width 32 height 32
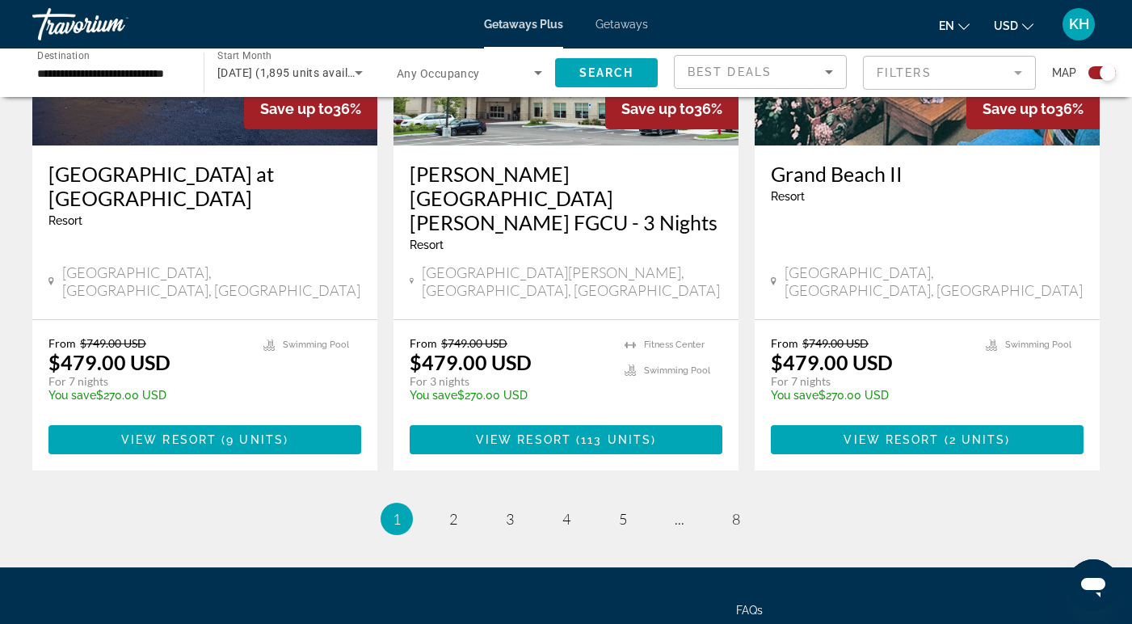
scroll to position [2613, 0]
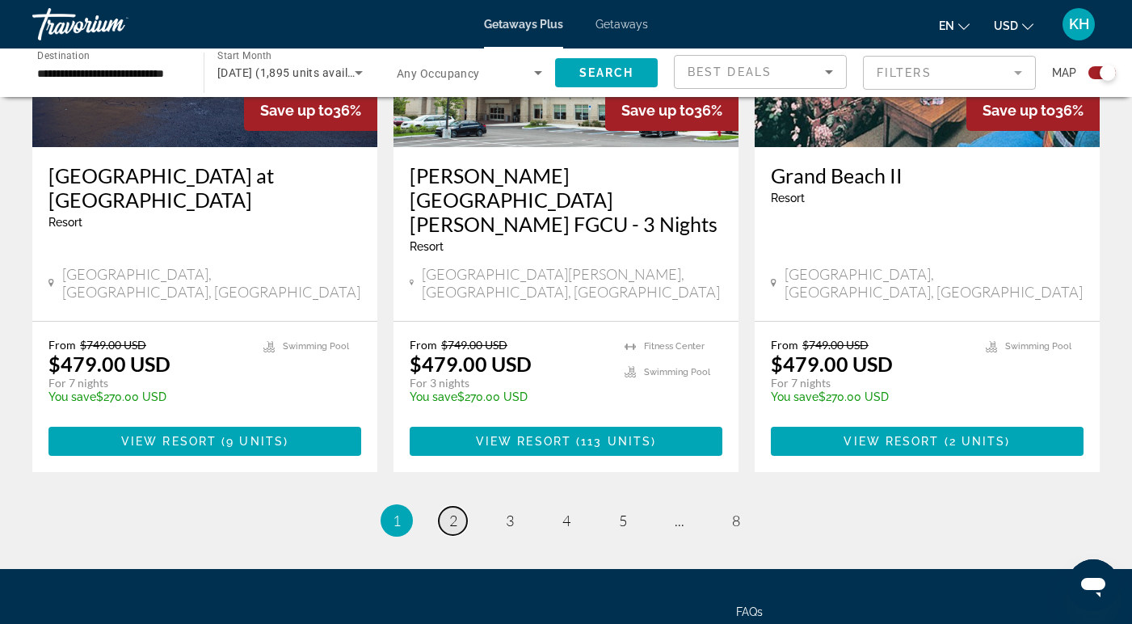
click at [457, 507] on link "page 2" at bounding box center [453, 521] width 28 height 28
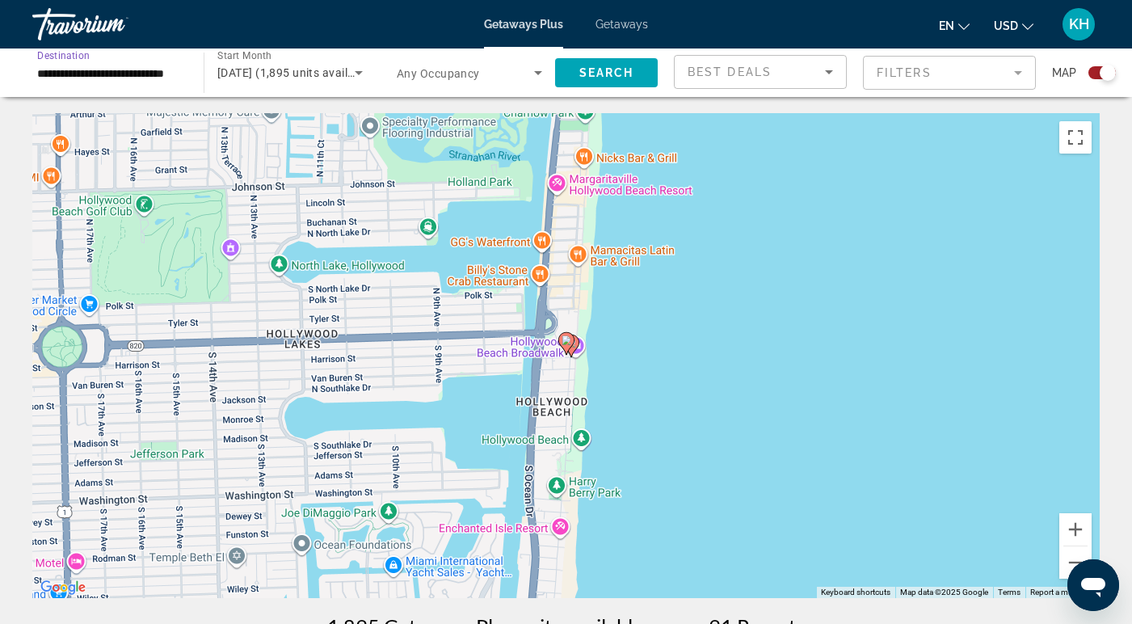
click at [168, 70] on input "**********" at bounding box center [109, 73] width 145 height 19
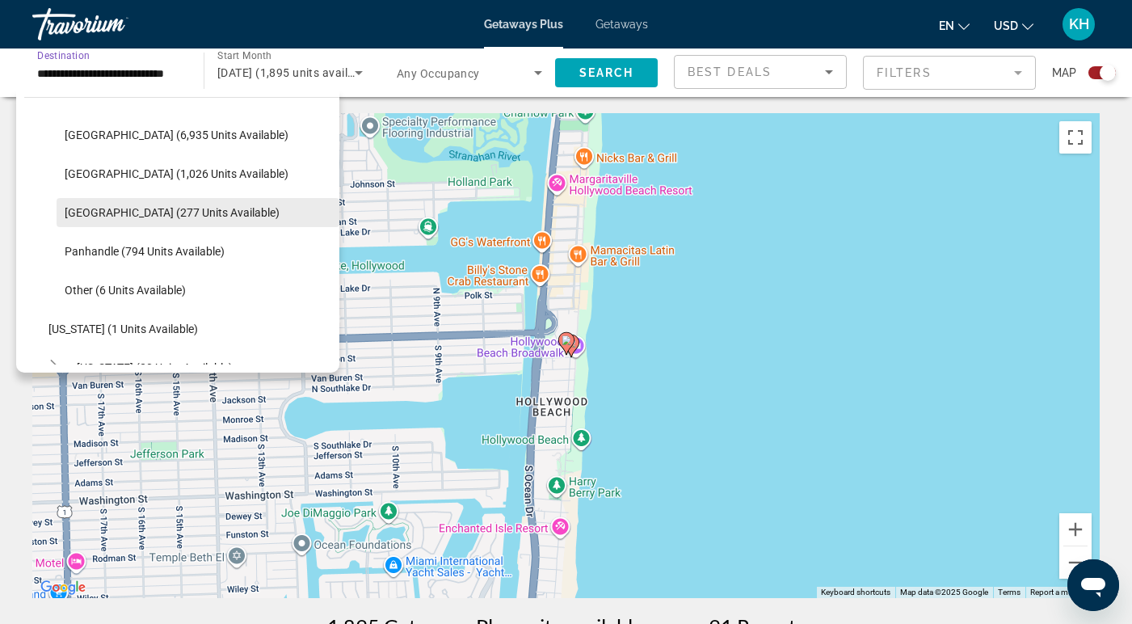
scroll to position [319, 0]
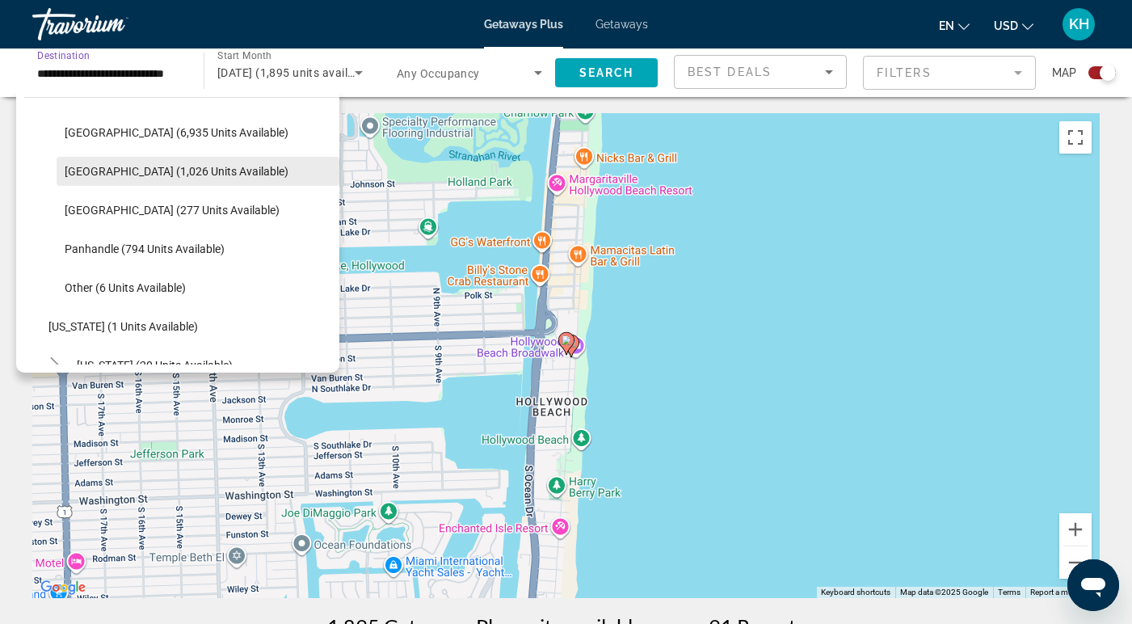
click at [166, 180] on span "Search widget" at bounding box center [198, 171] width 283 height 39
type input "**********"
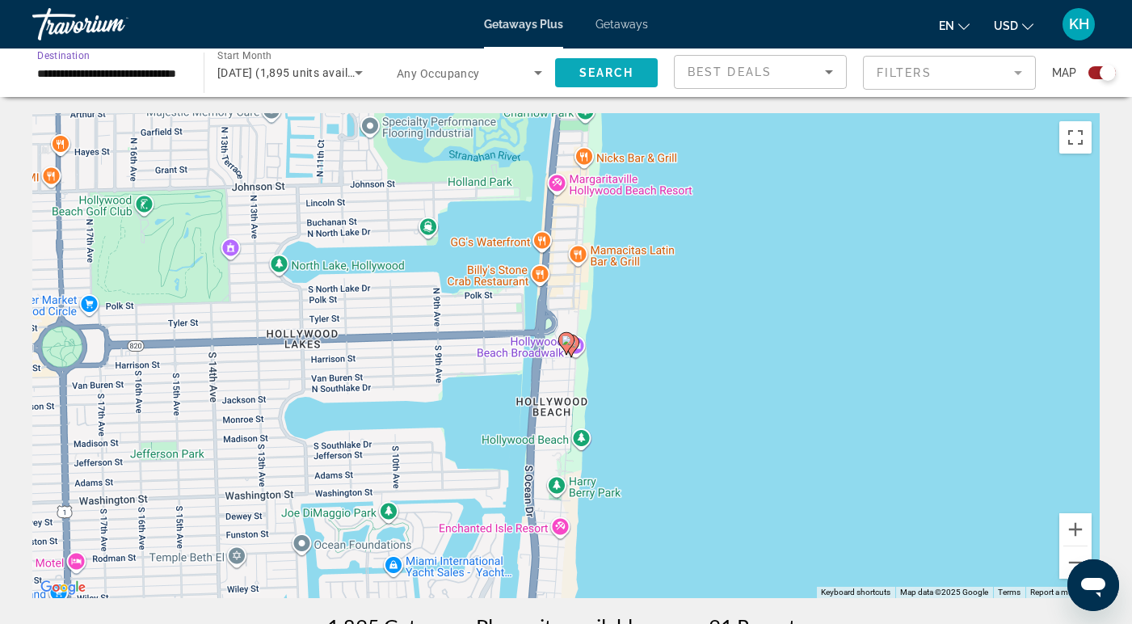
click at [625, 82] on span "Search widget" at bounding box center [606, 72] width 103 height 39
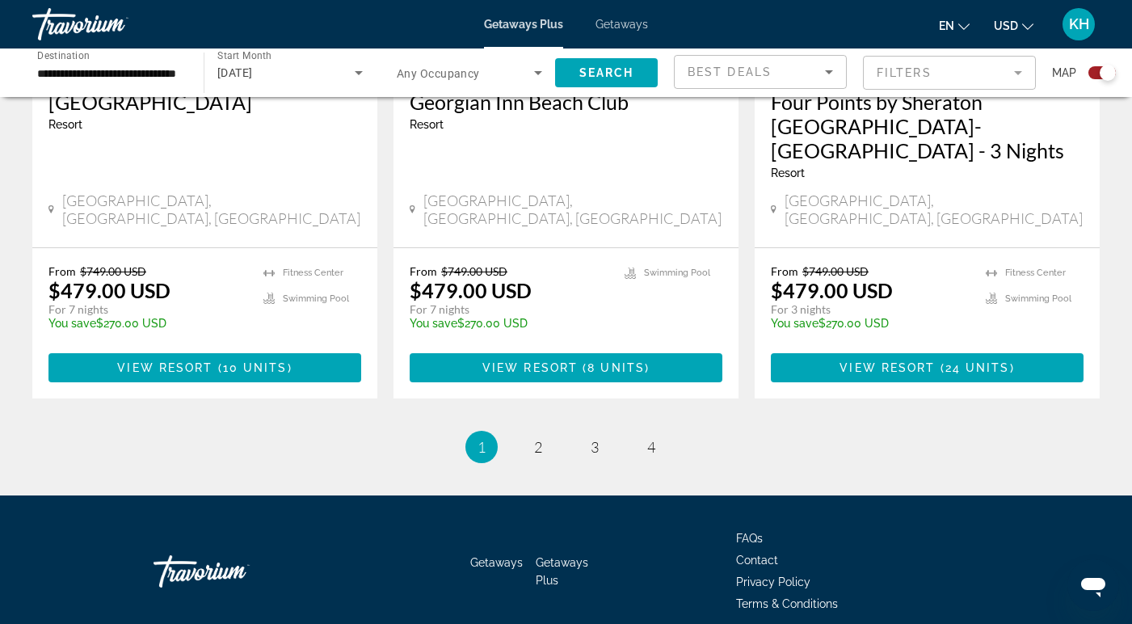
scroll to position [2613, 0]
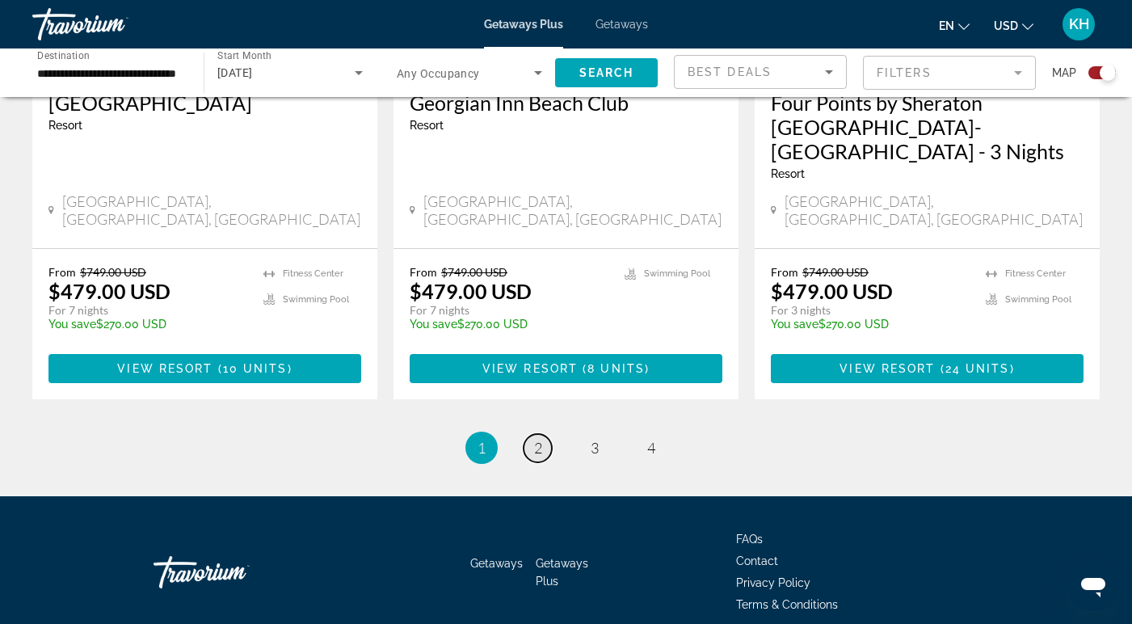
click at [543, 434] on link "page 2" at bounding box center [538, 448] width 28 height 28
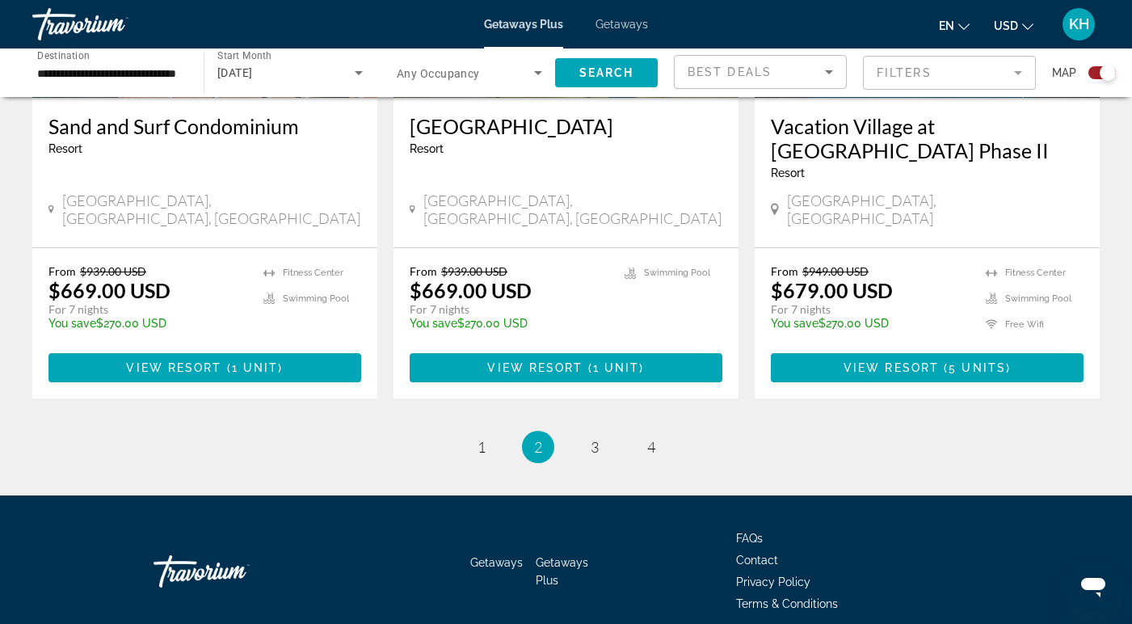
scroll to position [2540, 0]
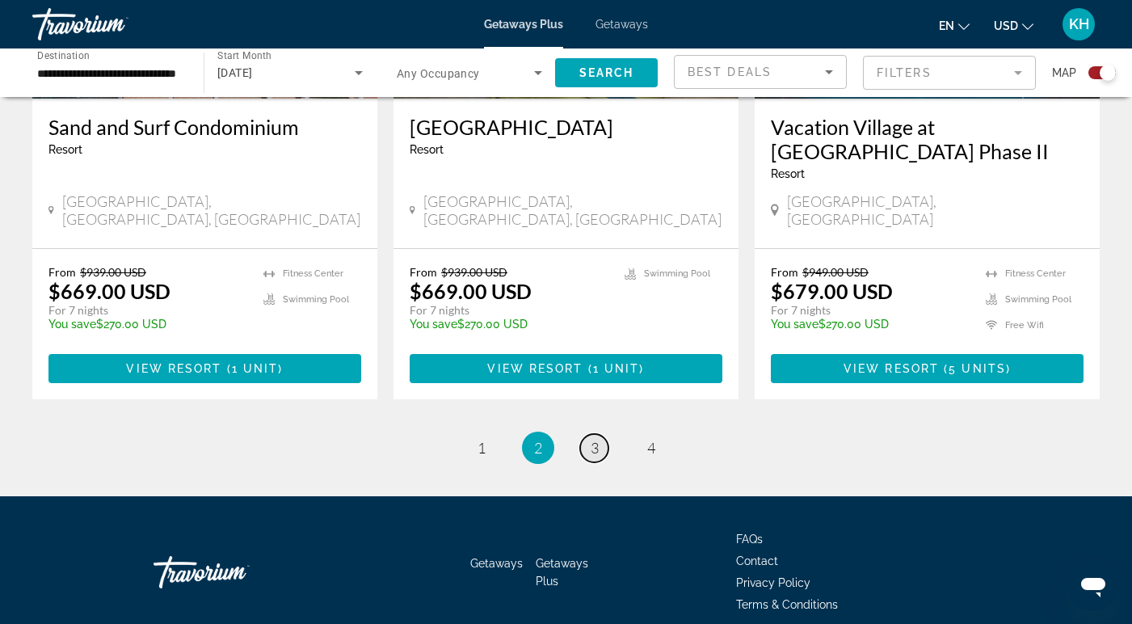
click at [591, 439] on span "3" at bounding box center [595, 448] width 8 height 18
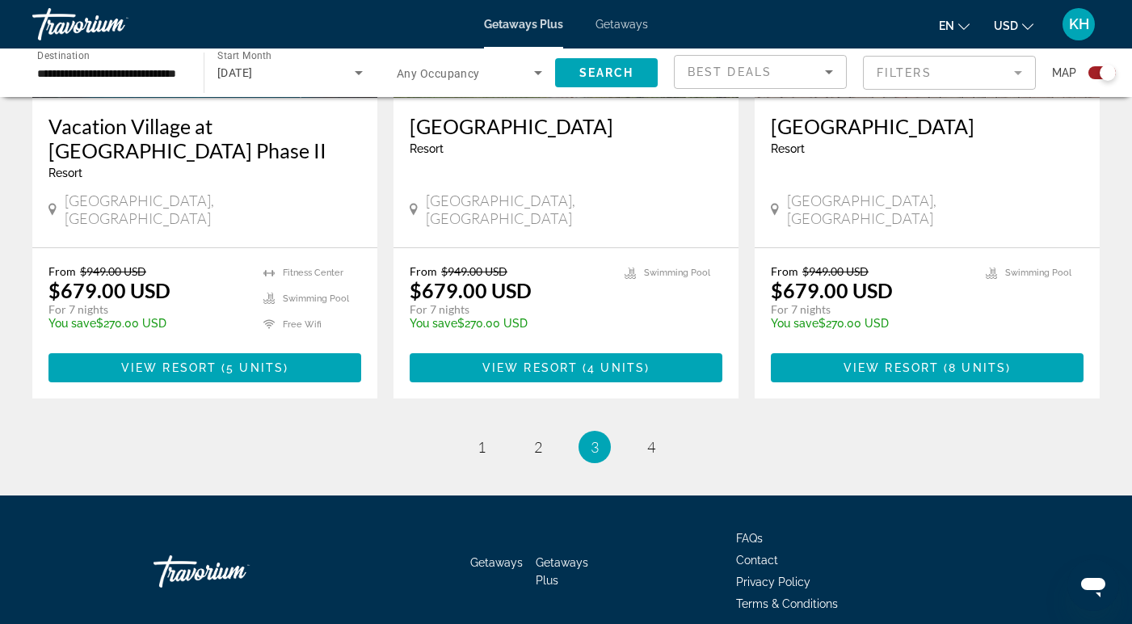
scroll to position [2516, 0]
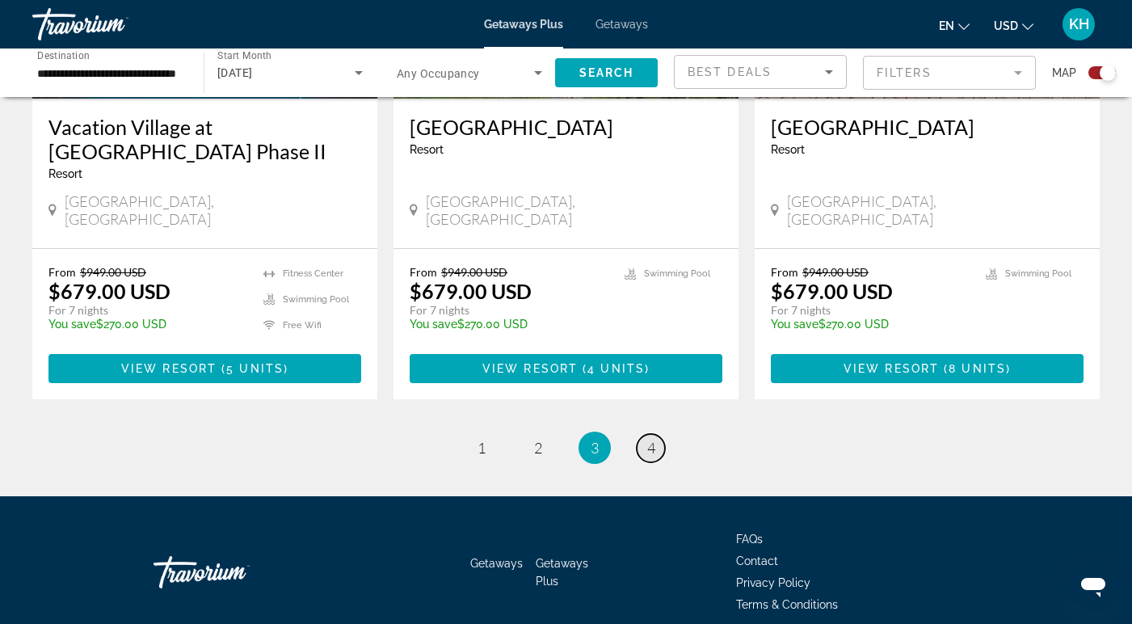
click at [653, 439] on span "4" at bounding box center [651, 448] width 8 height 18
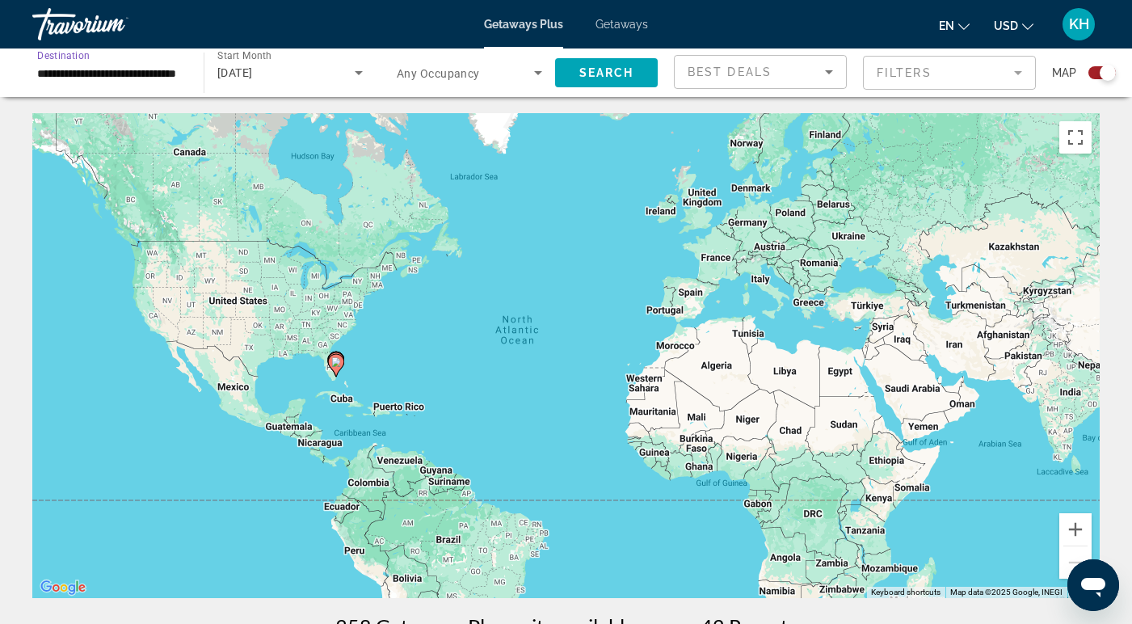
click at [170, 78] on input "**********" at bounding box center [109, 73] width 145 height 19
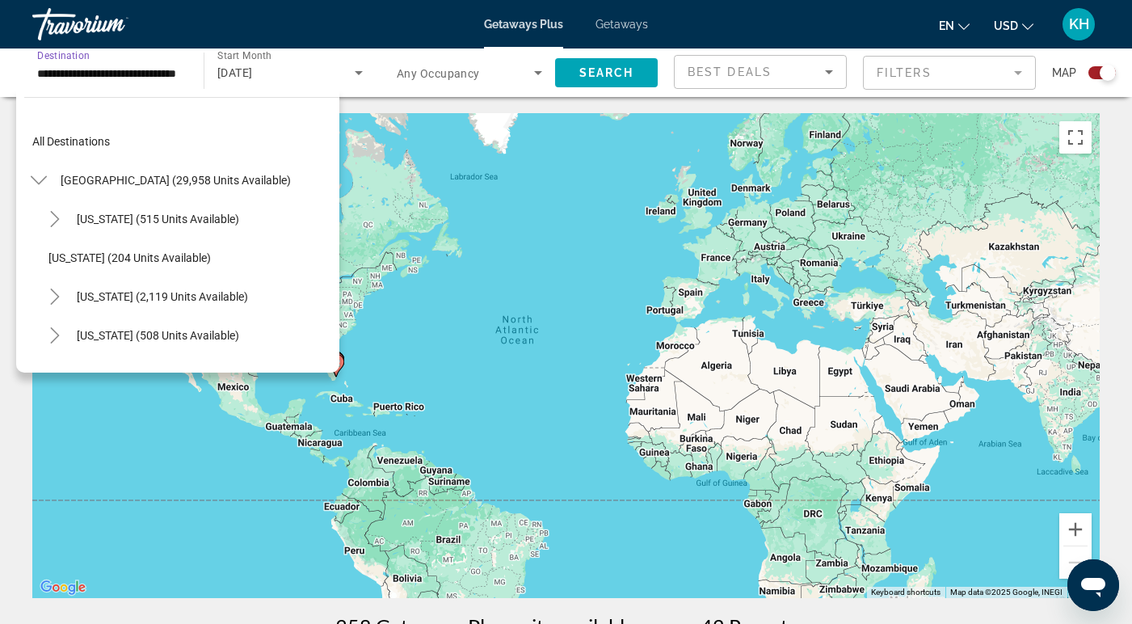
scroll to position [251, 0]
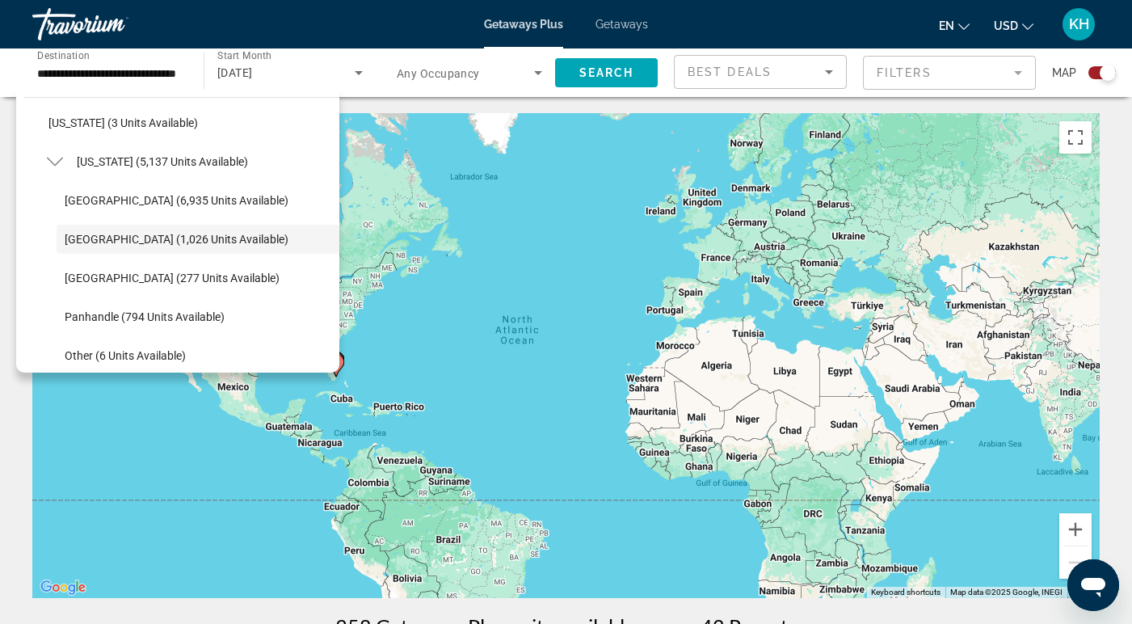
click at [615, 23] on span "Getaways" at bounding box center [621, 24] width 53 height 13
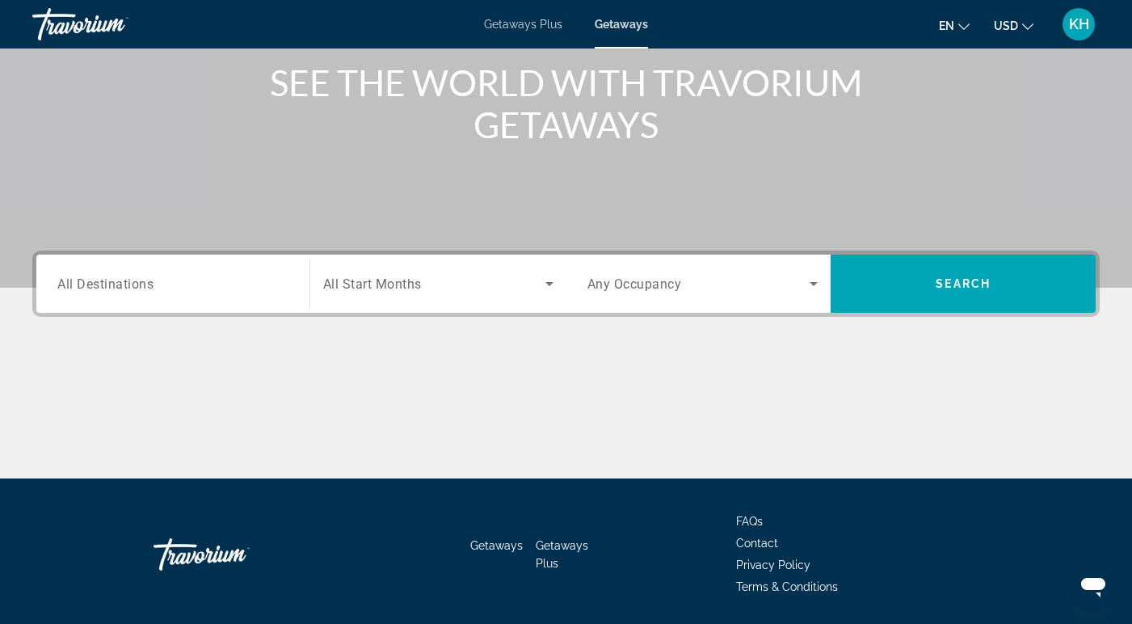
click at [212, 301] on div "Search widget" at bounding box center [172, 284] width 231 height 46
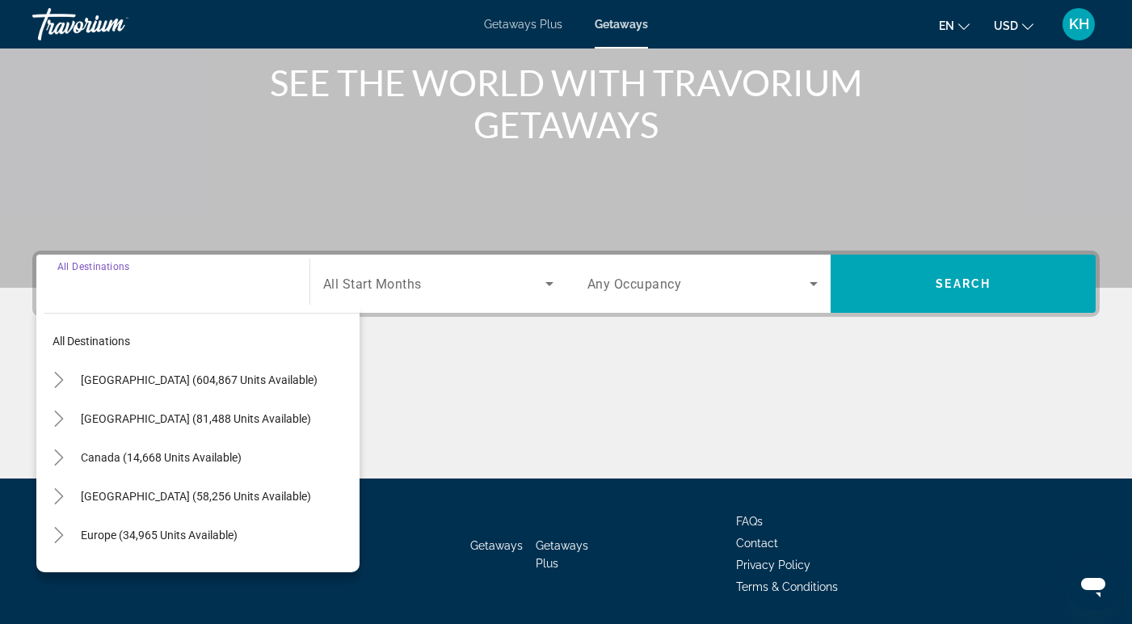
scroll to position [250, 0]
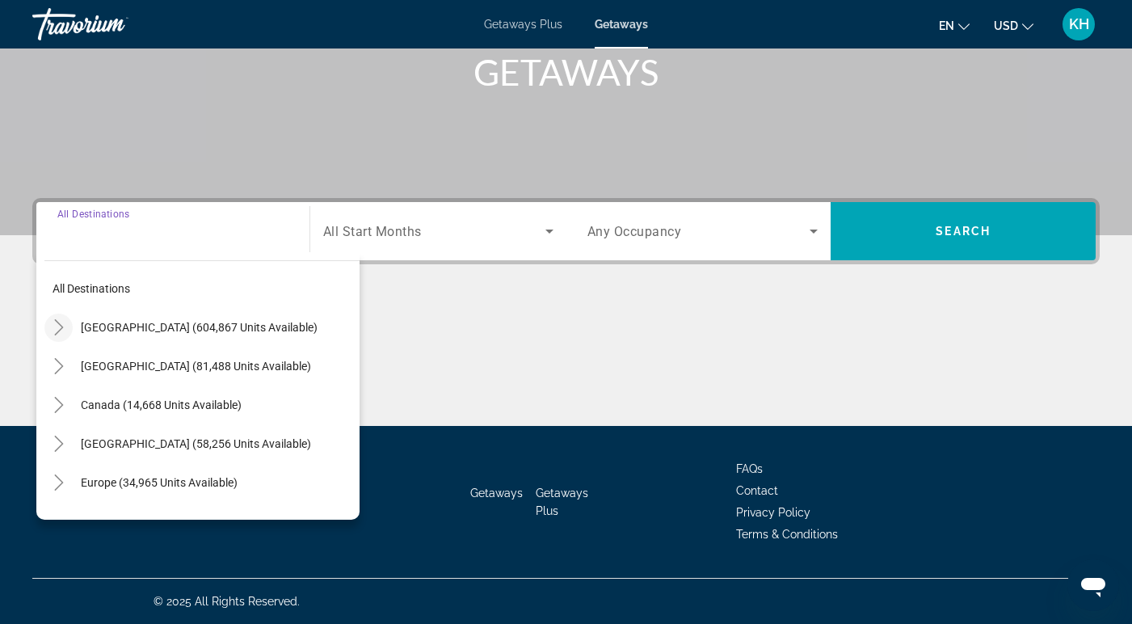
click at [57, 322] on icon "Toggle United States (604,867 units available)" at bounding box center [58, 327] width 9 height 16
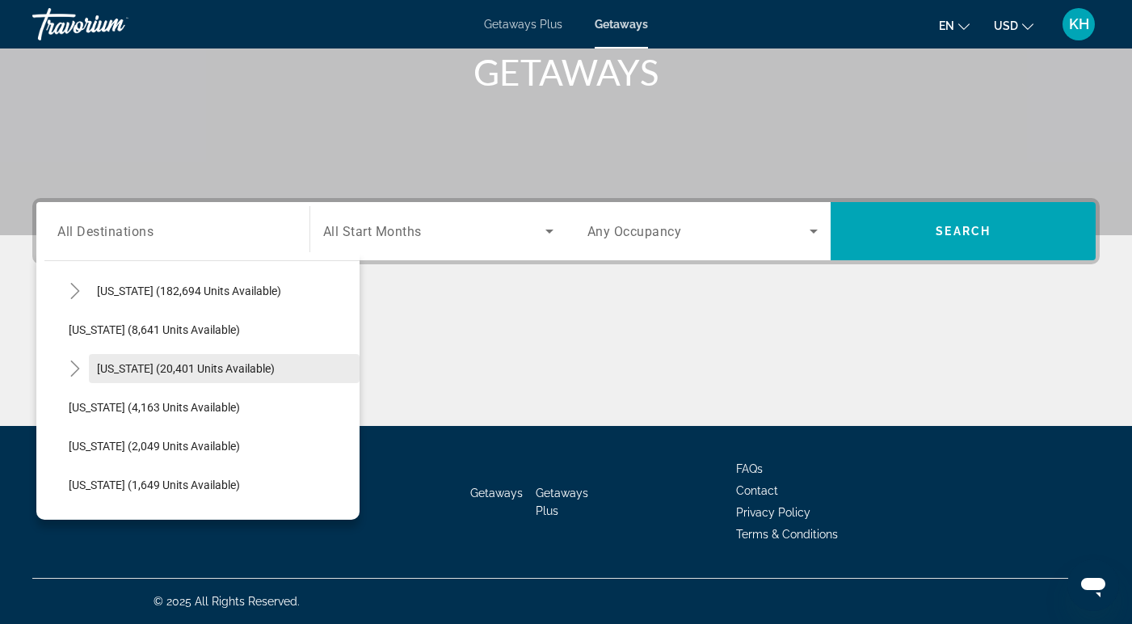
scroll to position [311, 0]
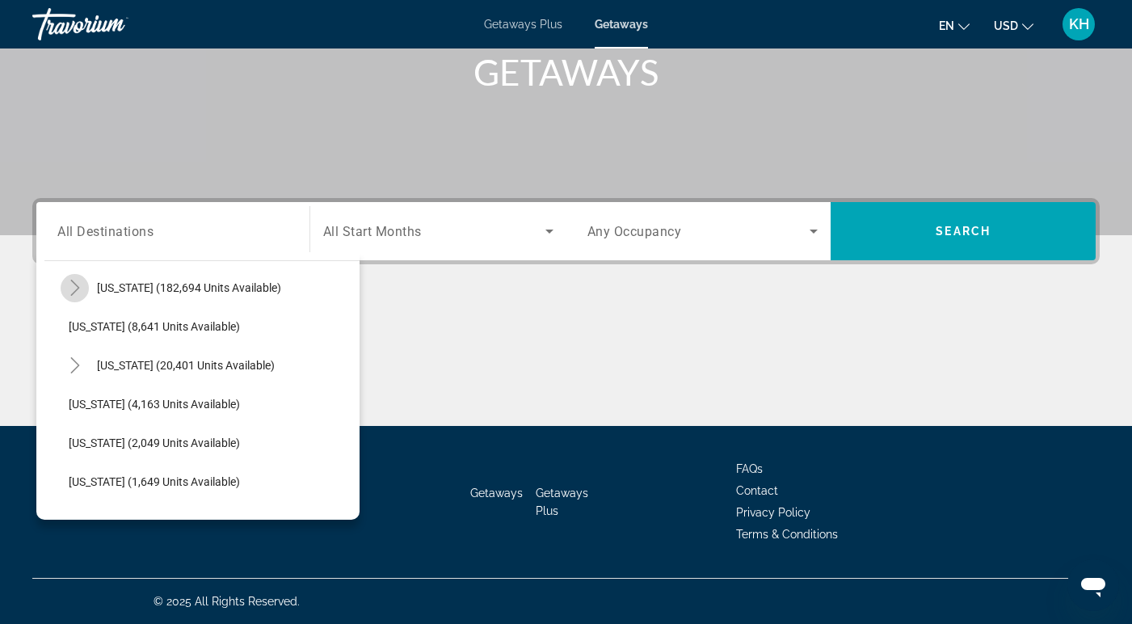
click at [80, 292] on icon "Toggle Florida (182,694 units available)" at bounding box center [75, 288] width 16 height 16
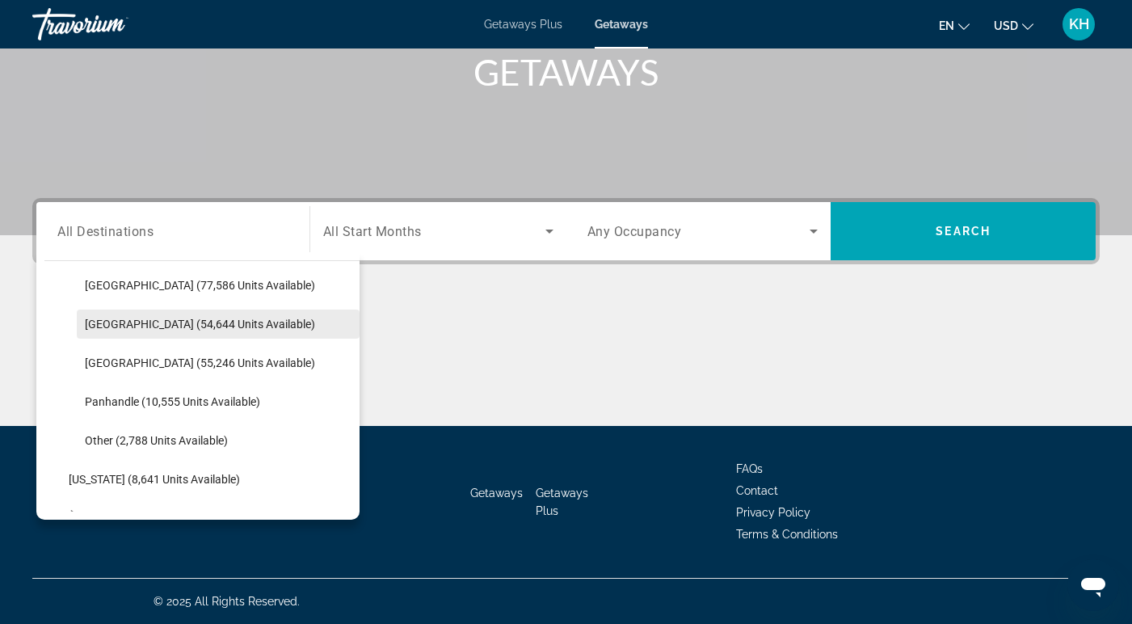
scroll to position [363, 0]
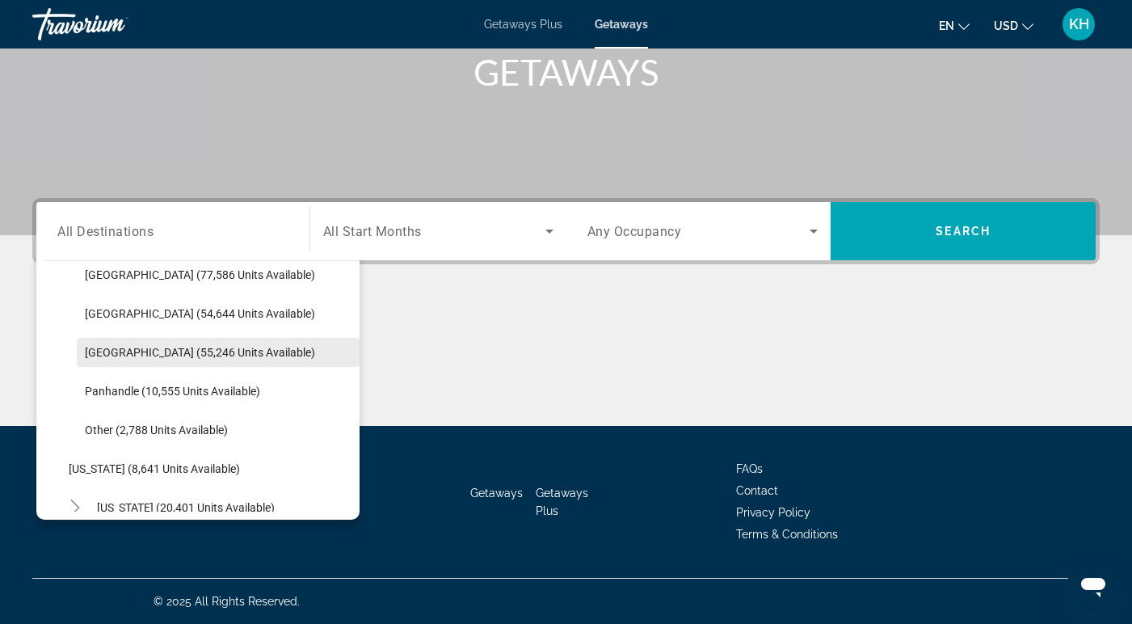
click at [151, 349] on span "[GEOGRAPHIC_DATA] (55,246 units available)" at bounding box center [200, 352] width 230 height 13
type input "**********"
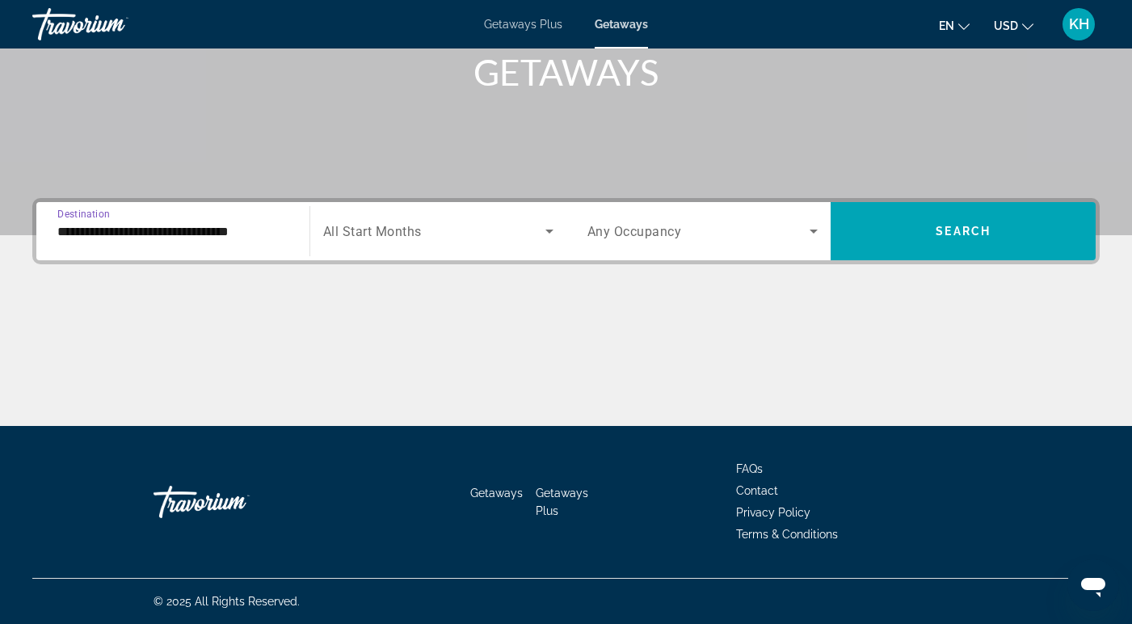
click at [465, 218] on div "Search widget" at bounding box center [438, 230] width 230 height 45
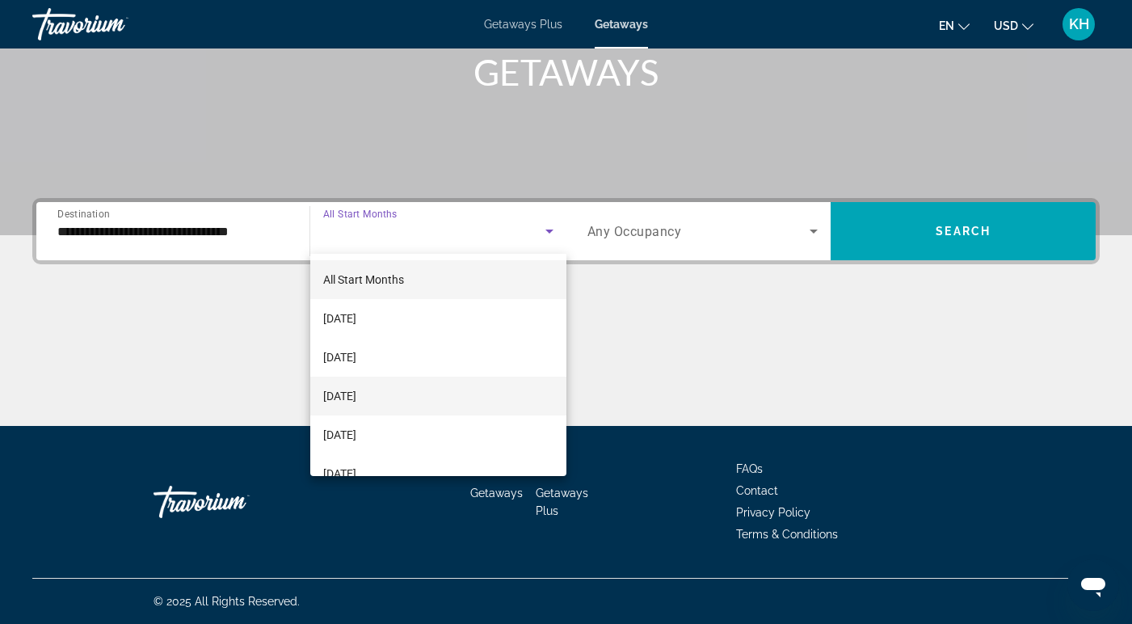
click at [421, 402] on mat-option "[DATE]" at bounding box center [438, 396] width 256 height 39
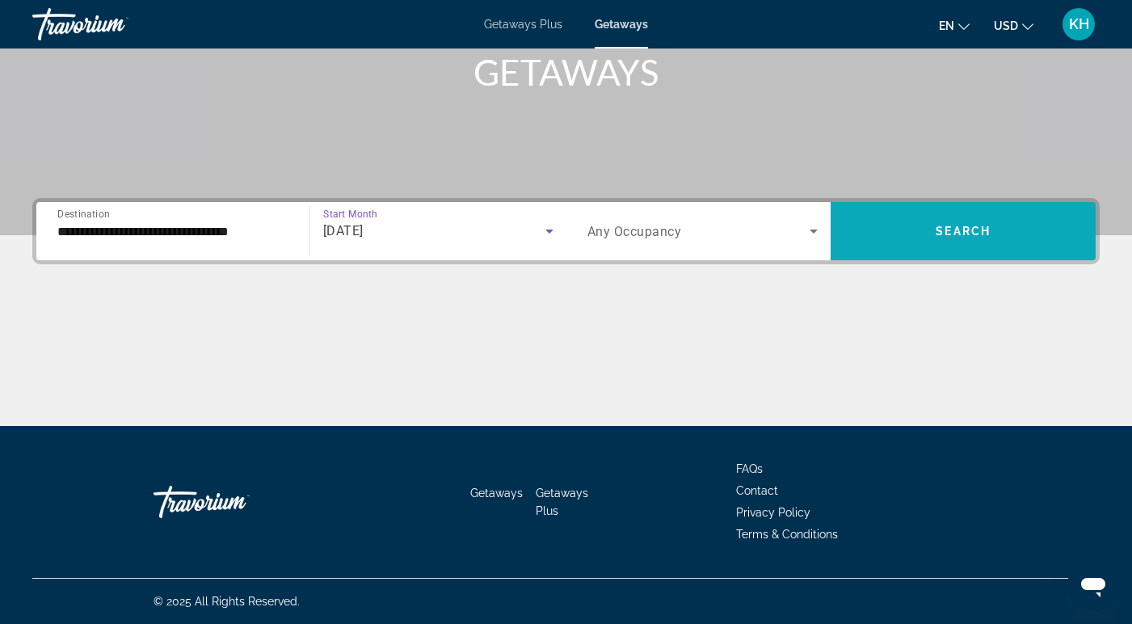
click at [875, 234] on span "Search widget" at bounding box center [963, 231] width 265 height 39
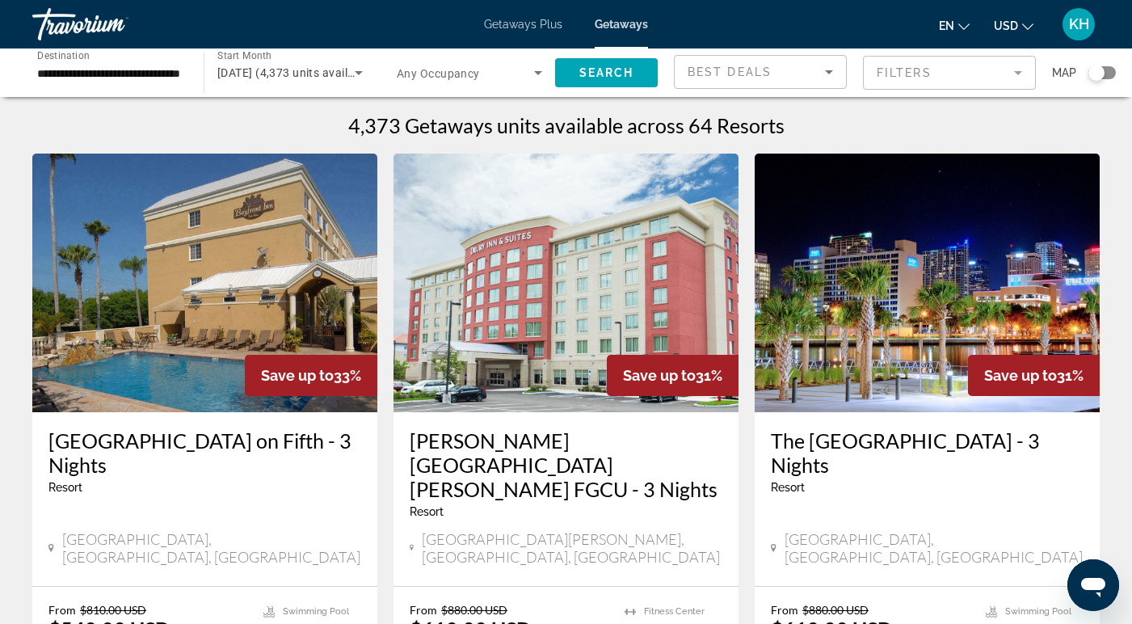
click at [108, 68] on input "**********" at bounding box center [109, 73] width 145 height 19
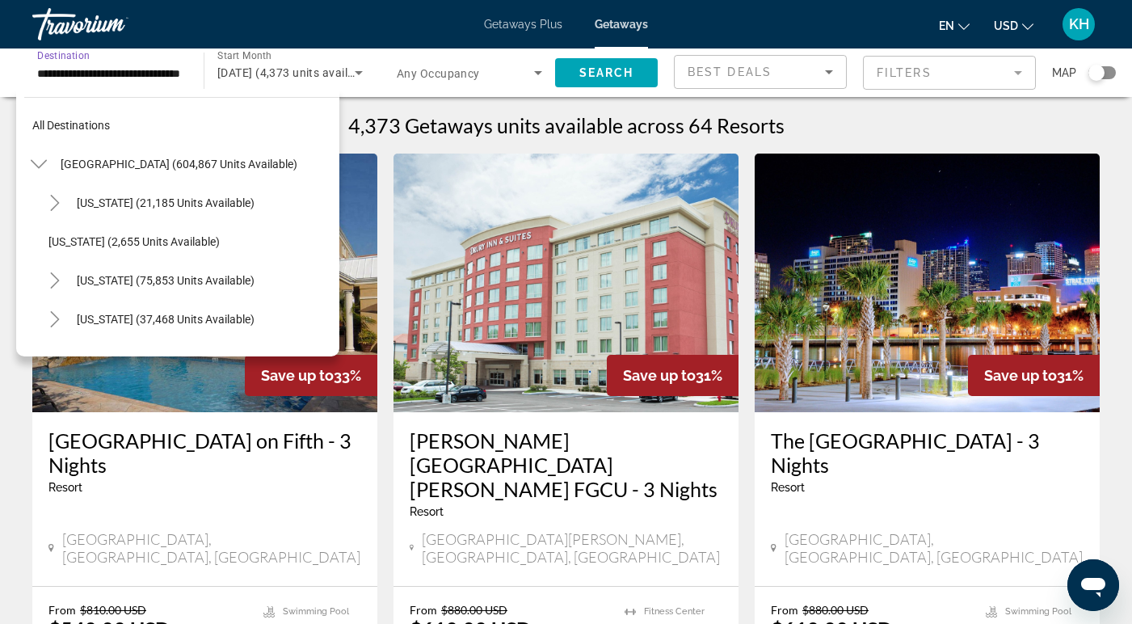
scroll to position [329, 0]
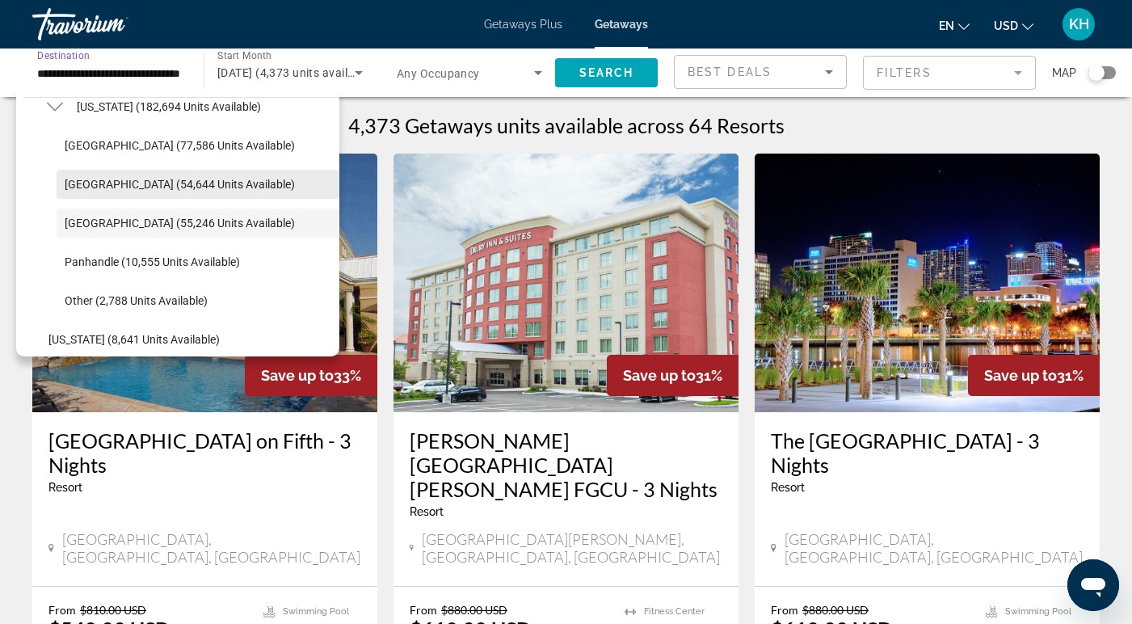
click at [122, 170] on span "Search widget" at bounding box center [198, 184] width 283 height 39
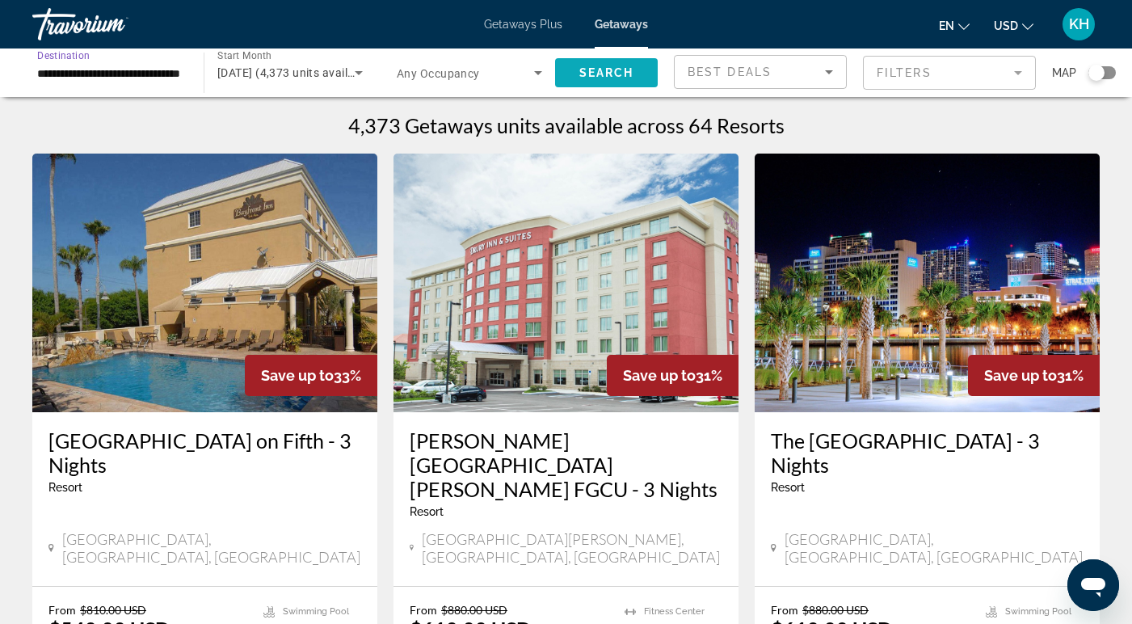
click at [631, 65] on span "Search widget" at bounding box center [606, 72] width 103 height 39
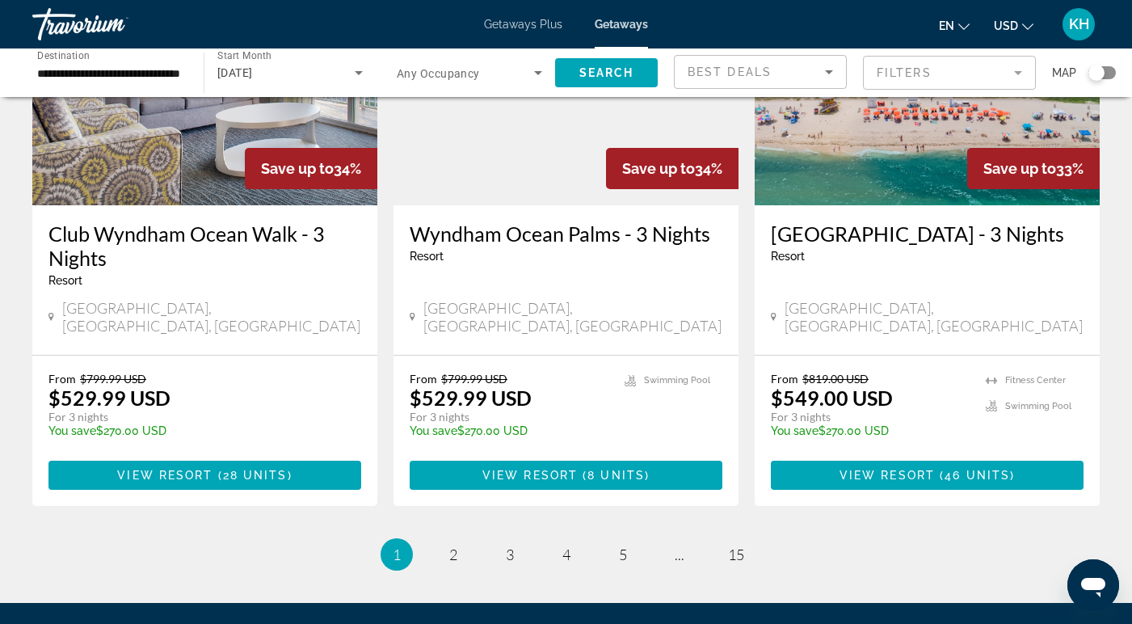
scroll to position [1999, 0]
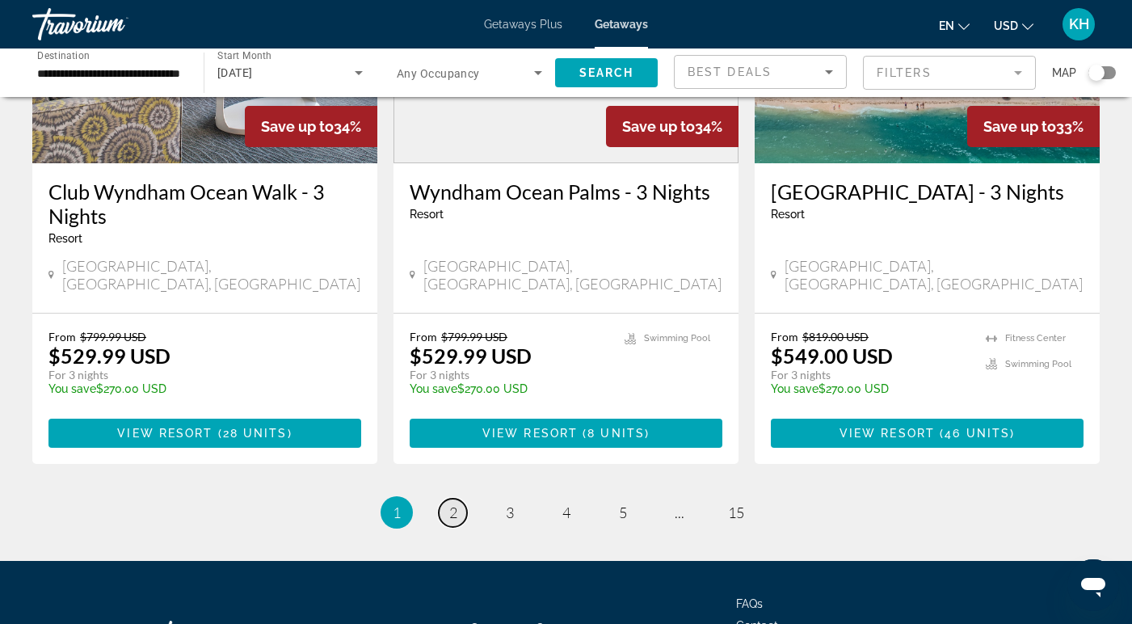
click at [457, 499] on link "page 2" at bounding box center [453, 513] width 28 height 28
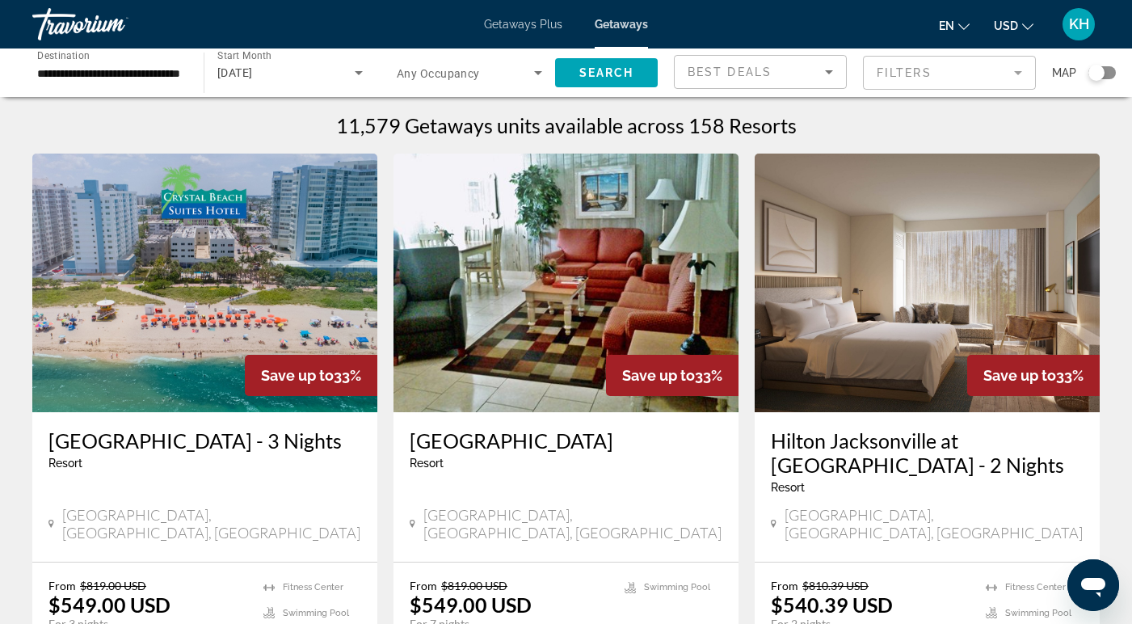
click at [1101, 72] on div "Search widget" at bounding box center [1096, 73] width 16 height 16
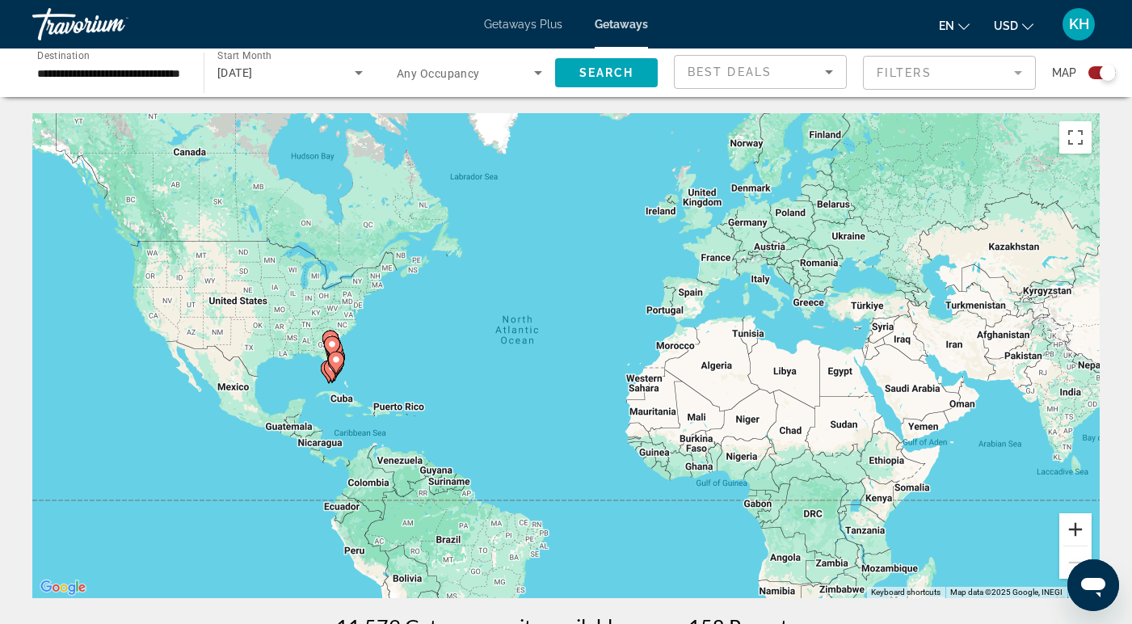
click at [1075, 531] on button "Zoom in" at bounding box center [1075, 529] width 32 height 32
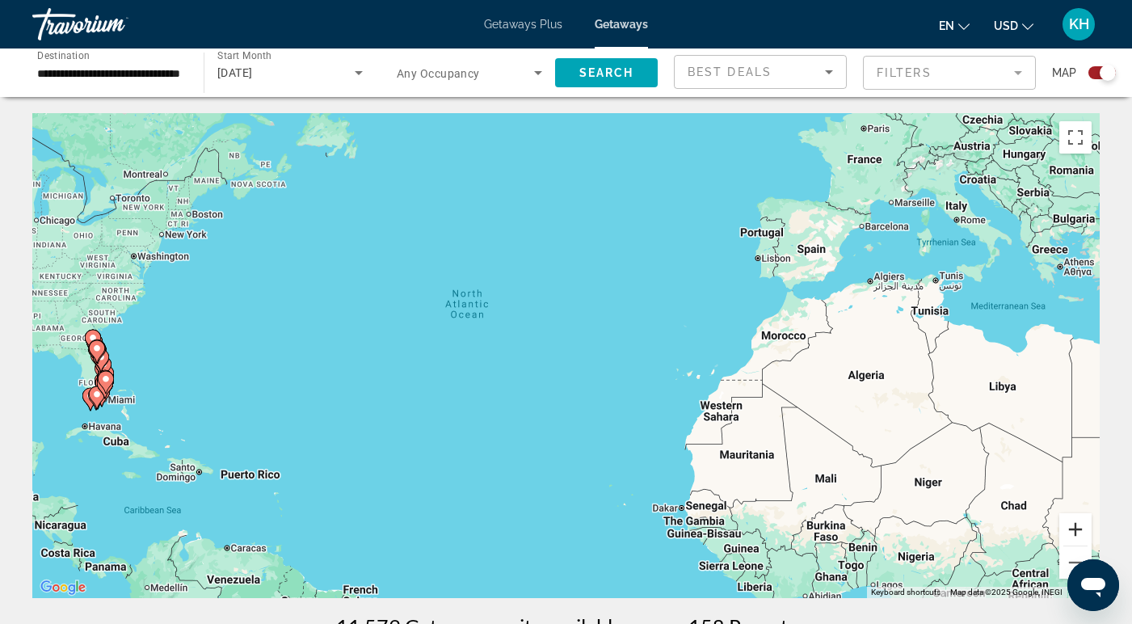
click at [1075, 531] on button "Zoom in" at bounding box center [1075, 529] width 32 height 32
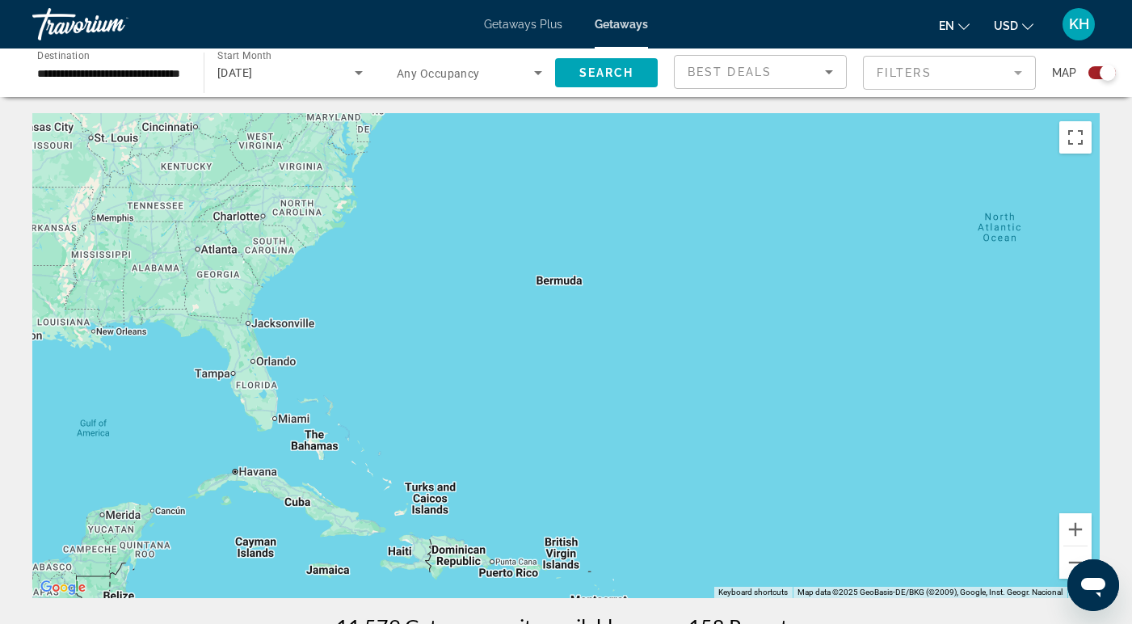
drag, startPoint x: 321, startPoint y: 326, endPoint x: 962, endPoint y: 296, distance: 642.2
click at [962, 296] on div "Main content" at bounding box center [565, 355] width 1067 height 485
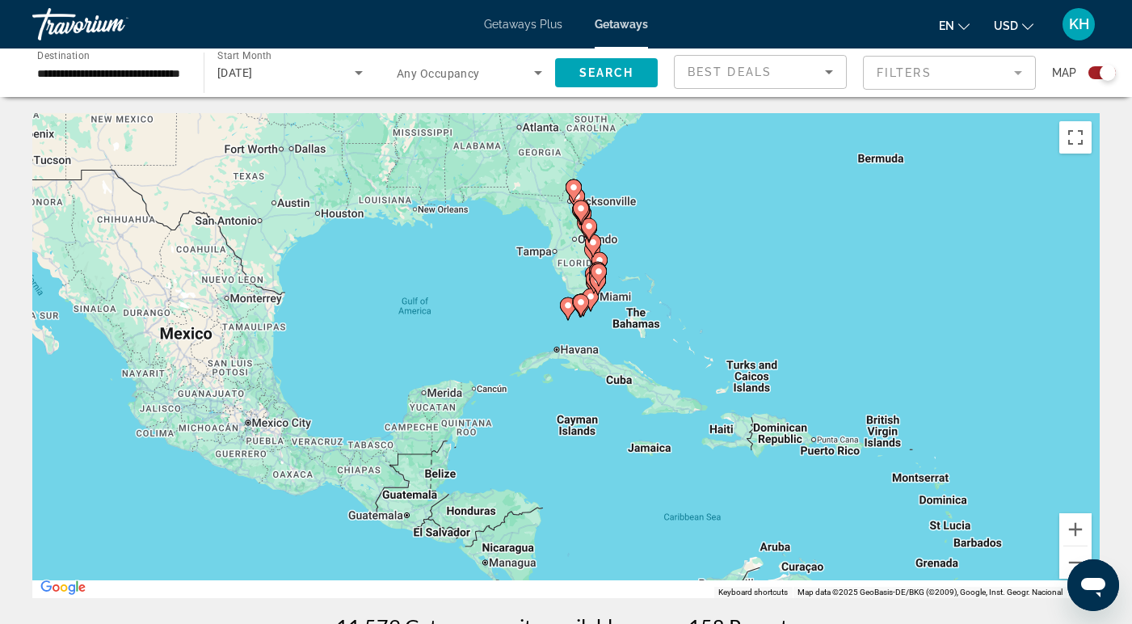
drag, startPoint x: 361, startPoint y: 377, endPoint x: 673, endPoint y: 260, distance: 333.1
click at [673, 260] on div "To activate drag with keyboard, press Alt + Enter. Once in keyboard drag state,…" at bounding box center [565, 355] width 1067 height 485
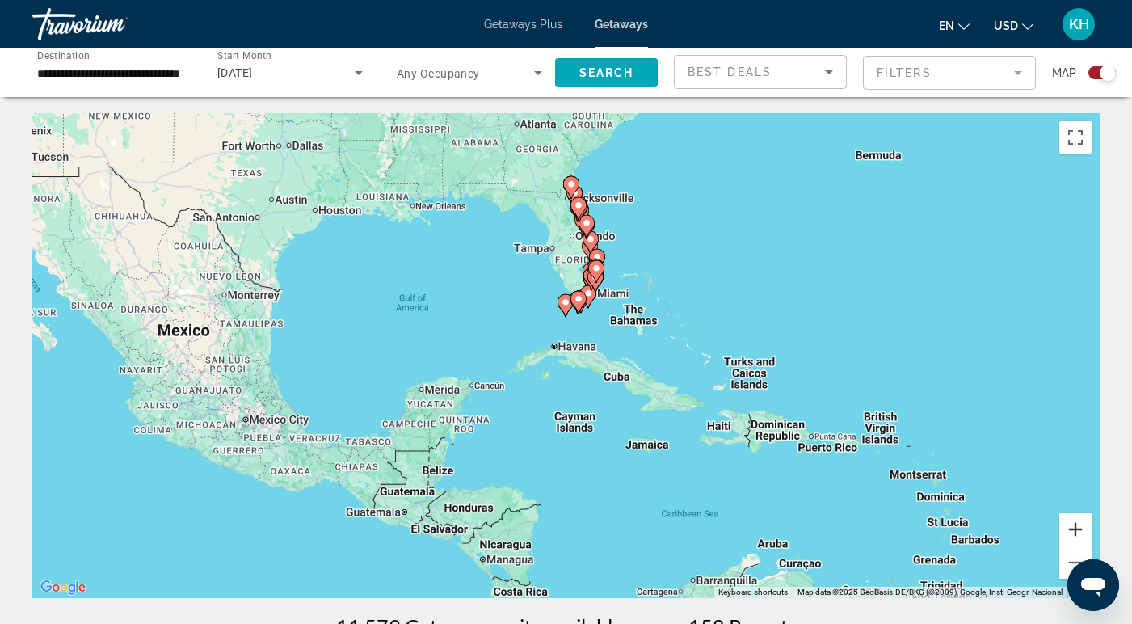
click at [1082, 515] on button "Zoom in" at bounding box center [1075, 529] width 32 height 32
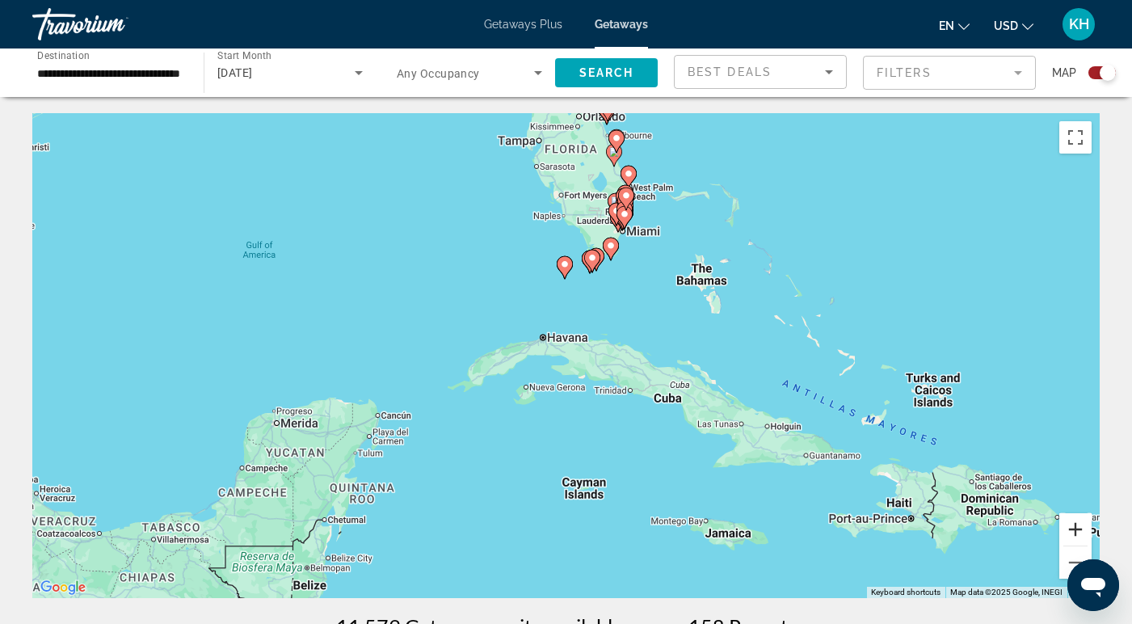
click at [1079, 524] on button "Zoom in" at bounding box center [1075, 529] width 32 height 32
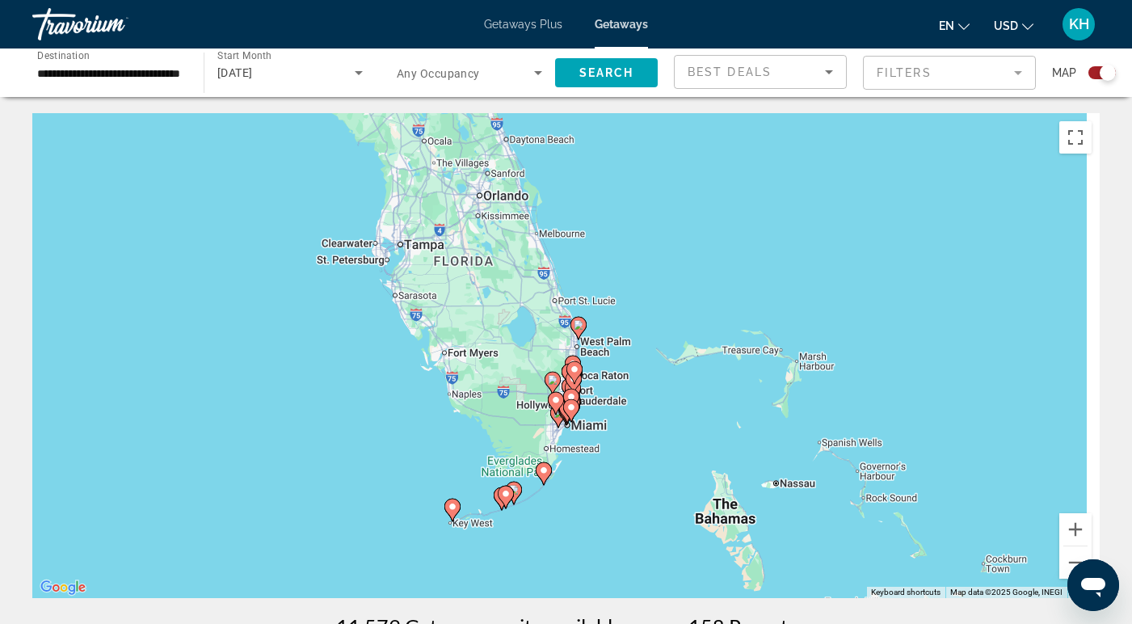
drag, startPoint x: 794, startPoint y: 238, endPoint x: 681, endPoint y: 559, distance: 340.1
click at [681, 559] on div "To activate drag with keyboard, press Alt + Enter. Once in keyboard drag state,…" at bounding box center [565, 355] width 1067 height 485
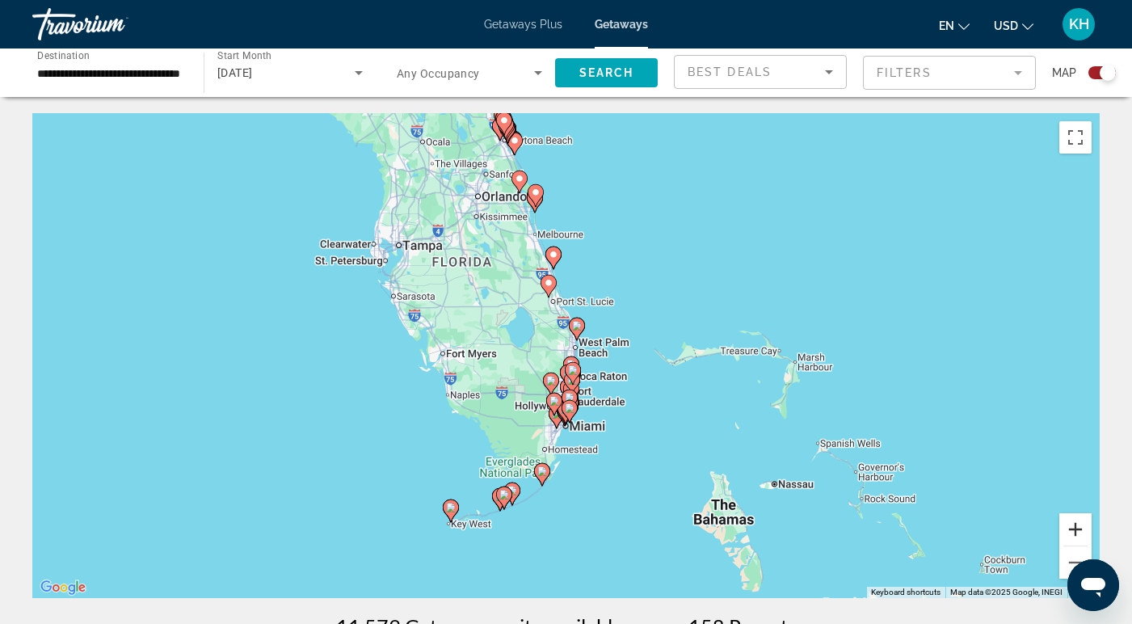
click at [1075, 527] on button "Zoom in" at bounding box center [1075, 529] width 32 height 32
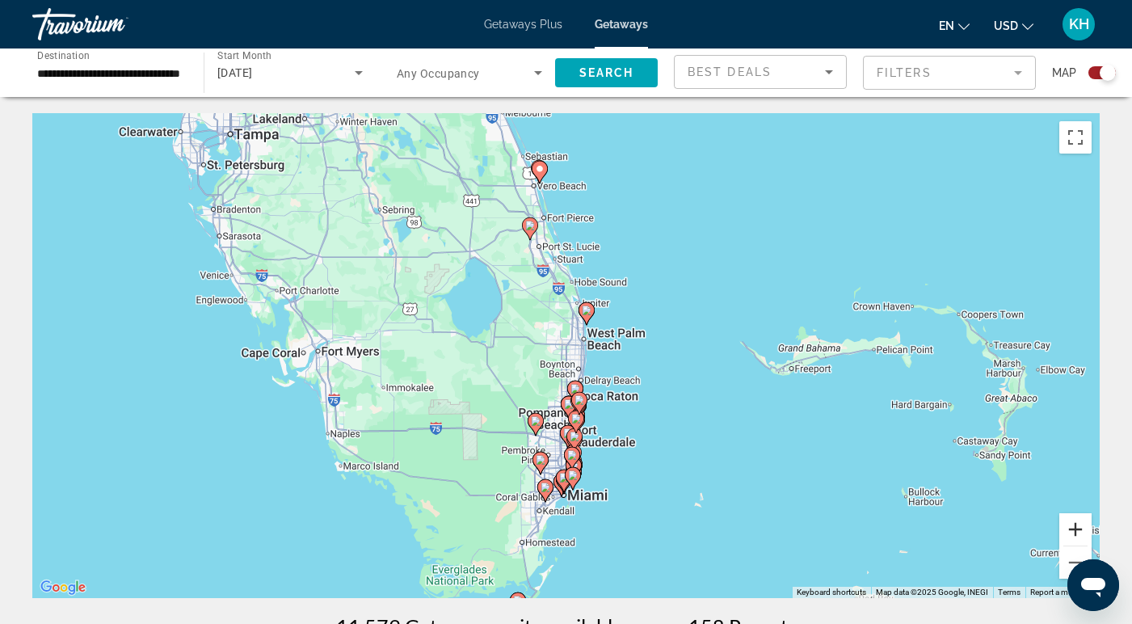
click at [1075, 527] on button "Zoom in" at bounding box center [1075, 529] width 32 height 32
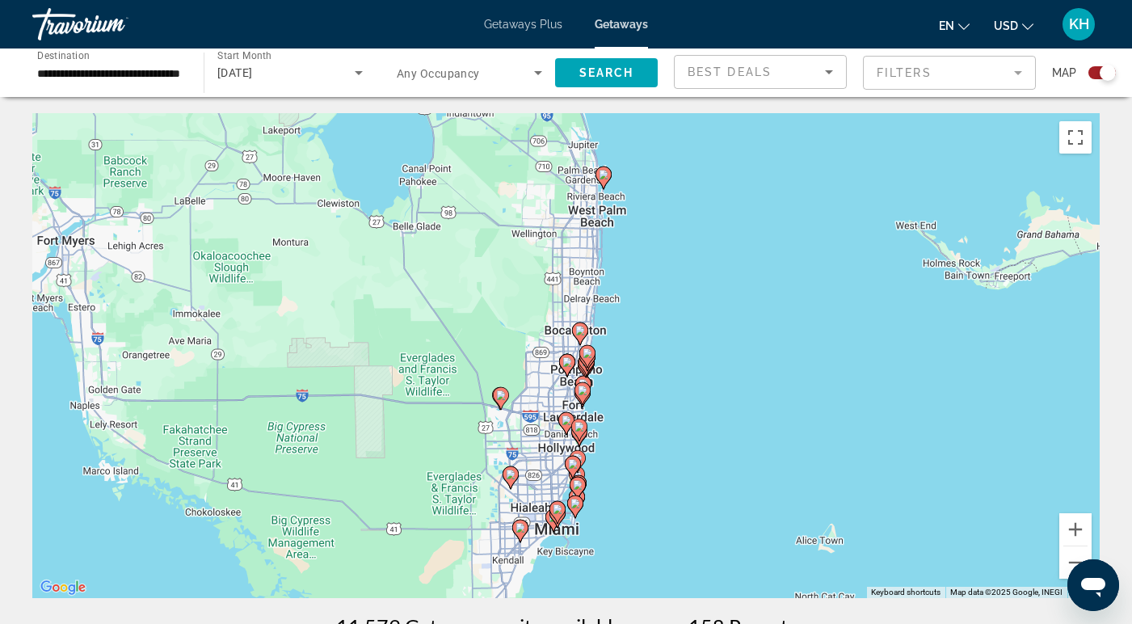
drag, startPoint x: 793, startPoint y: 495, endPoint x: 791, endPoint y: 379, distance: 116.4
click at [791, 379] on div "To activate drag with keyboard, press Alt + Enter. Once in keyboard drag state,…" at bounding box center [565, 355] width 1067 height 485
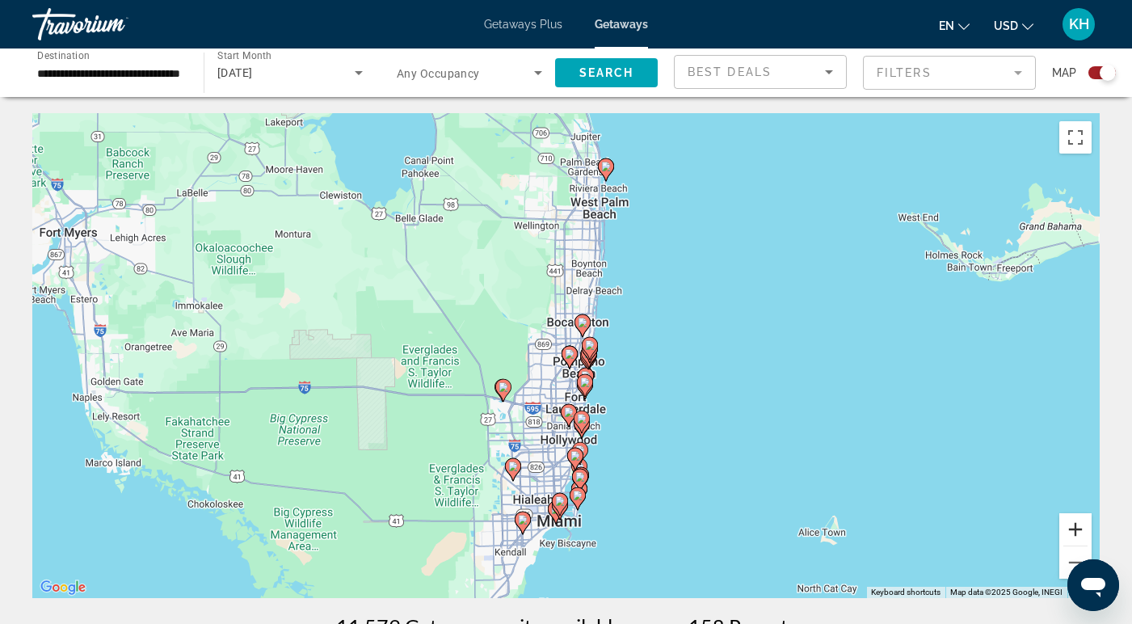
click at [1074, 538] on button "Zoom in" at bounding box center [1075, 529] width 32 height 32
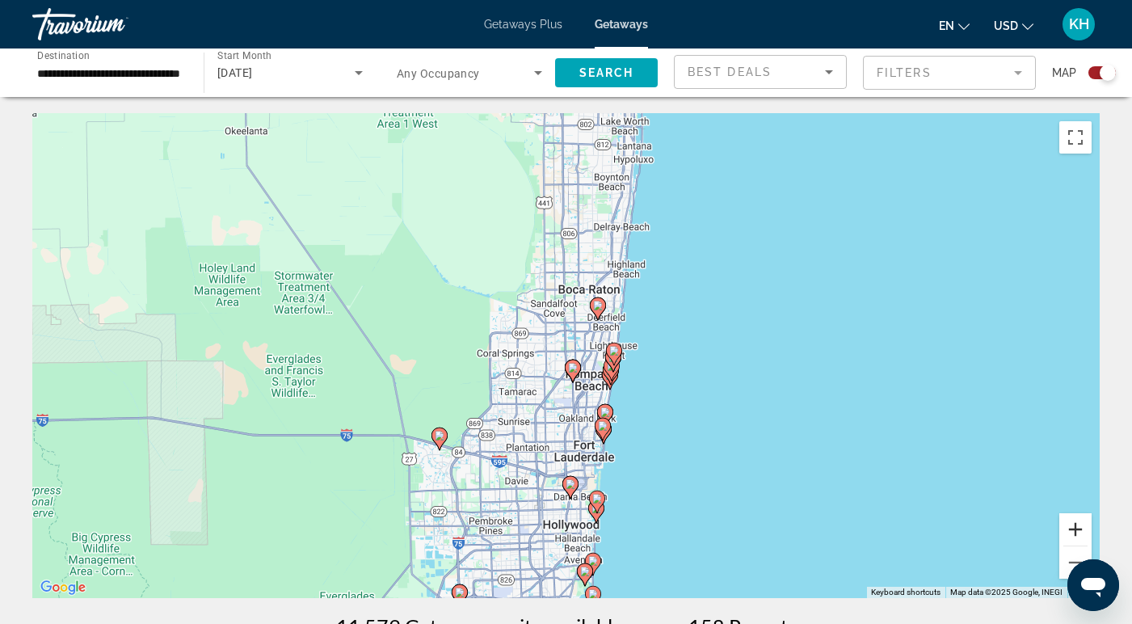
click at [1073, 536] on button "Zoom in" at bounding box center [1075, 529] width 32 height 32
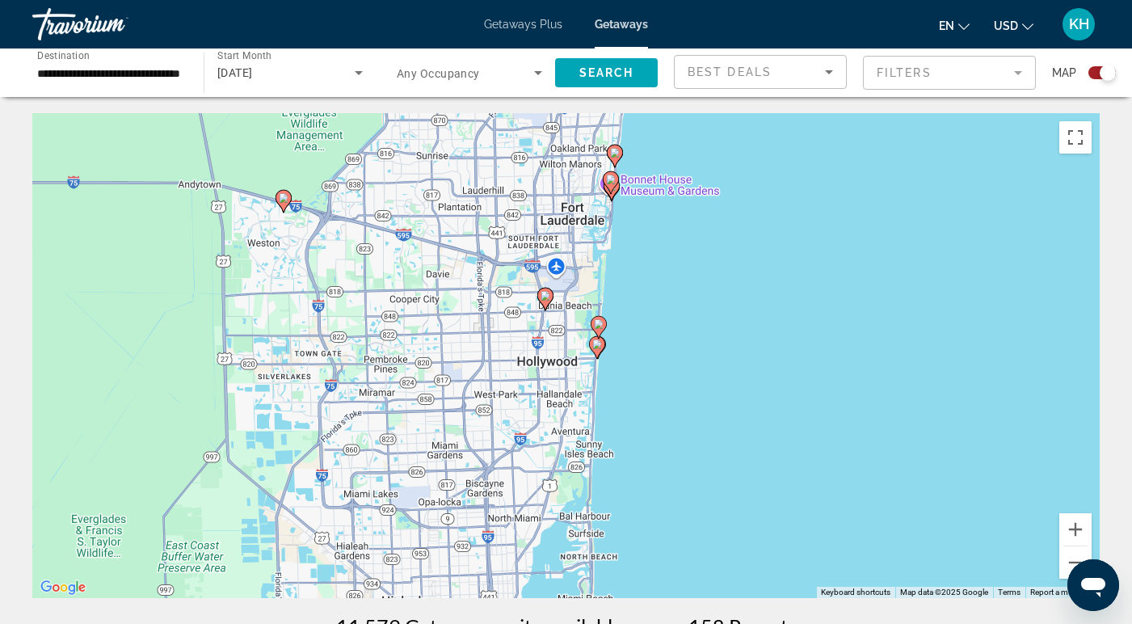
drag, startPoint x: 877, startPoint y: 516, endPoint x: 845, endPoint y: 179, distance: 338.4
click at [845, 179] on div "To activate drag with keyboard, press Alt + Enter. Once in keyboard drag state,…" at bounding box center [565, 355] width 1067 height 485
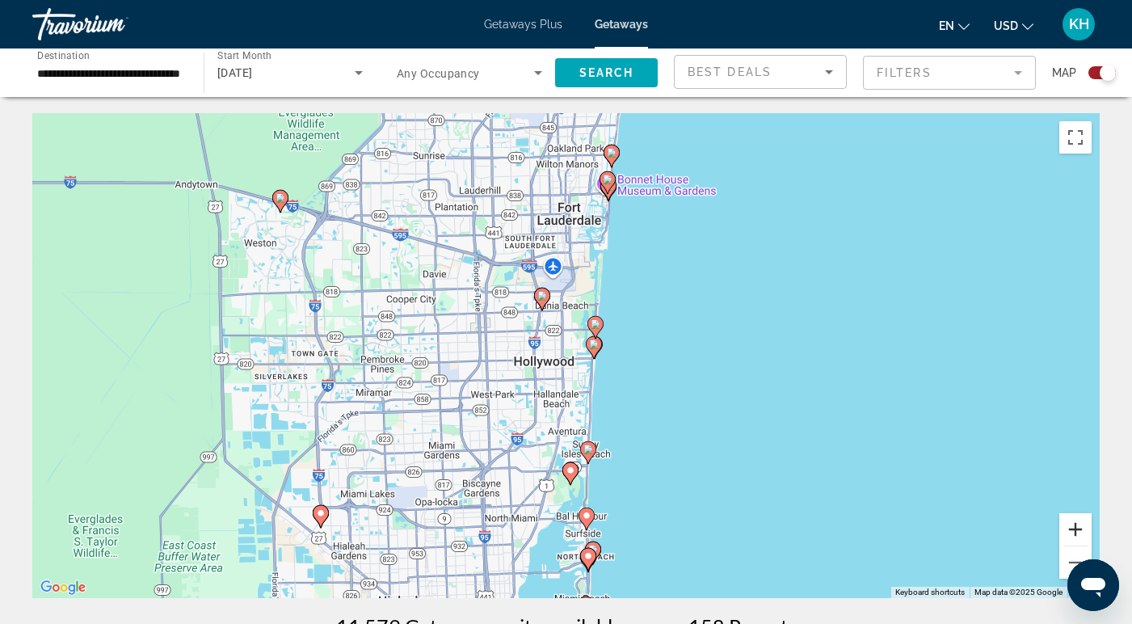
click at [1071, 531] on button "Zoom in" at bounding box center [1075, 529] width 32 height 32
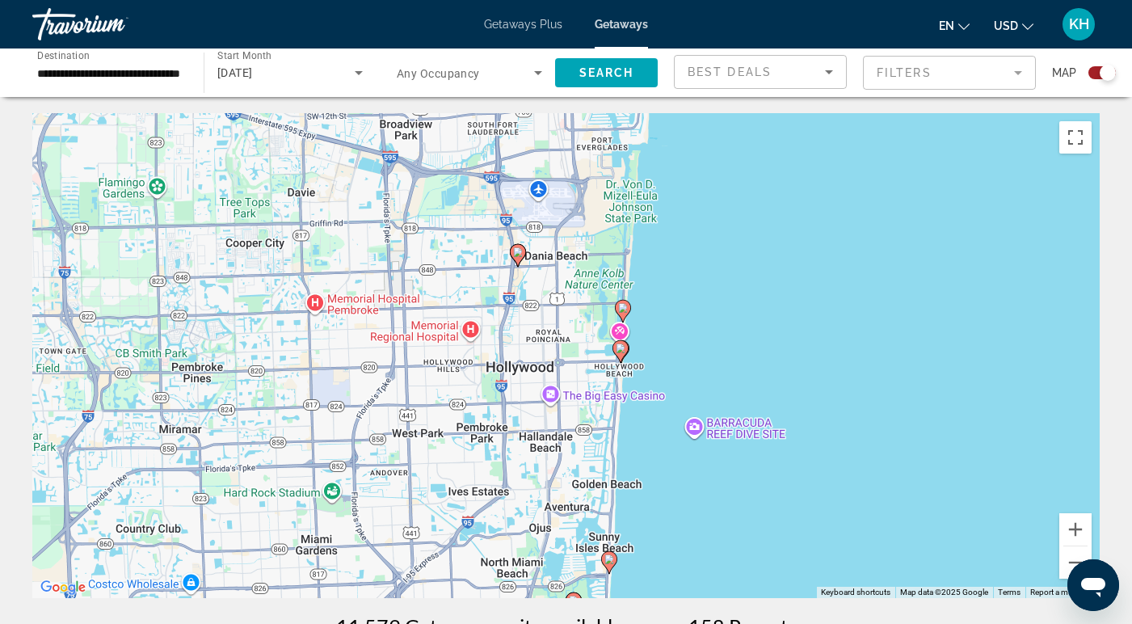
click at [519, 254] on image "Main content" at bounding box center [518, 252] width 10 height 10
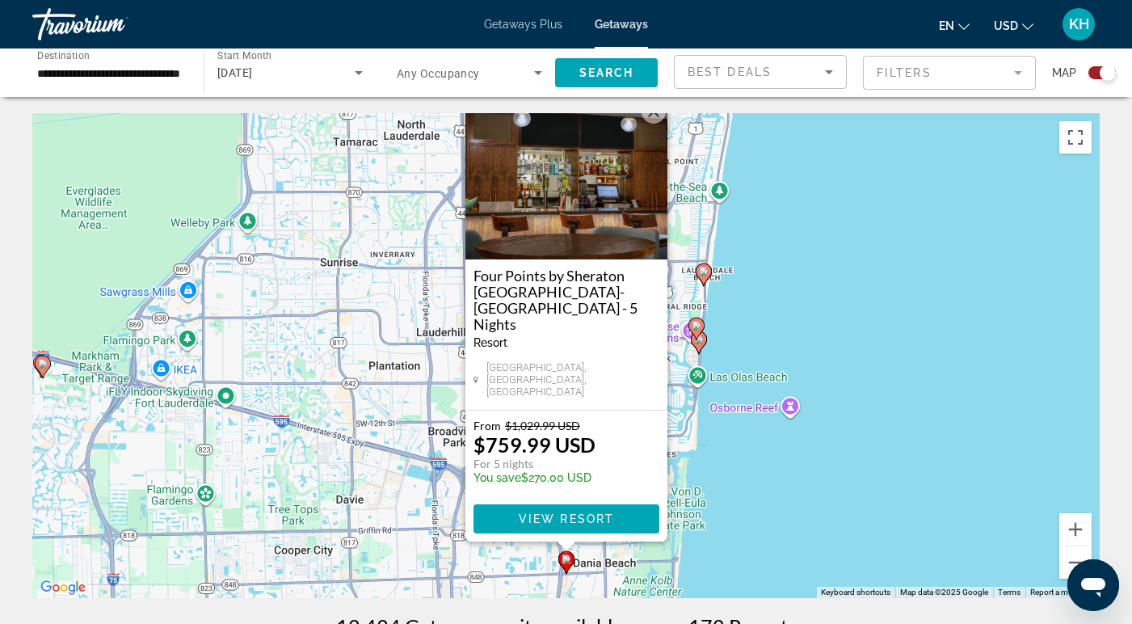
click at [650, 124] on button "Close" at bounding box center [654, 111] width 24 height 24
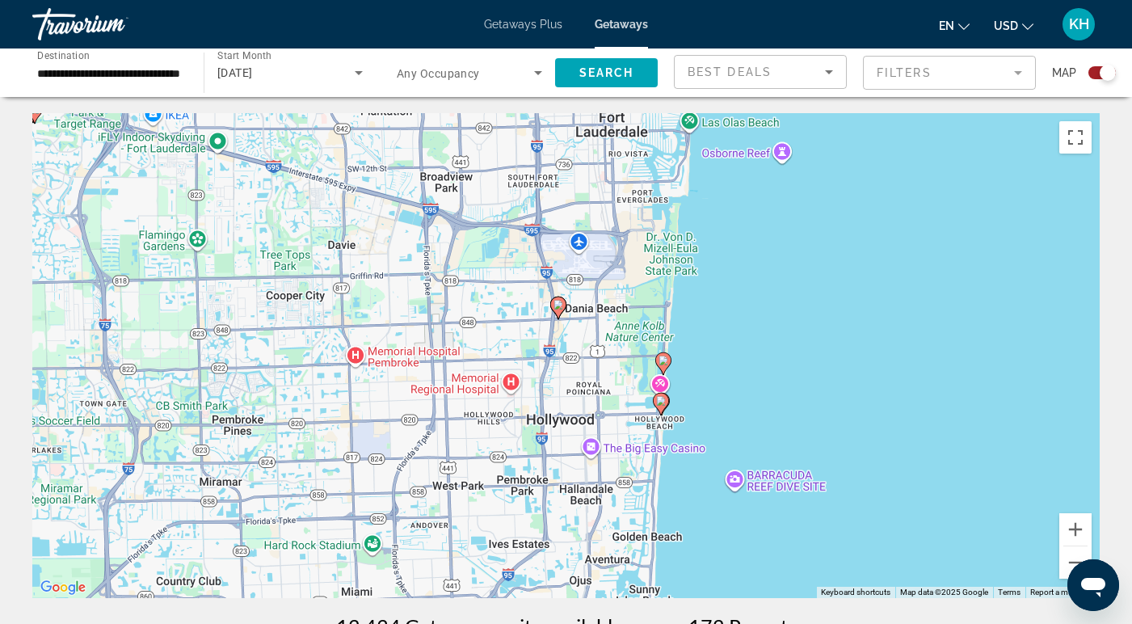
drag, startPoint x: 823, startPoint y: 465, endPoint x: 774, endPoint y: 193, distance: 276.7
click at [774, 193] on div "To activate drag with keyboard, press Alt + Enter. Once in keyboard drag state,…" at bounding box center [565, 355] width 1067 height 485
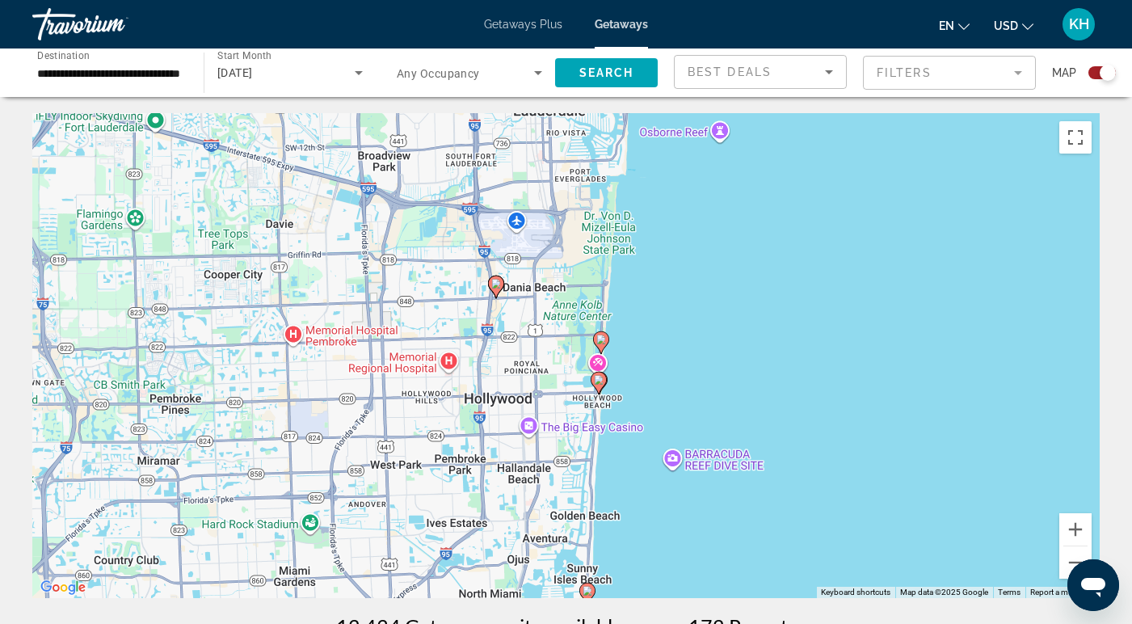
click at [602, 341] on image "Main content" at bounding box center [601, 339] width 10 height 10
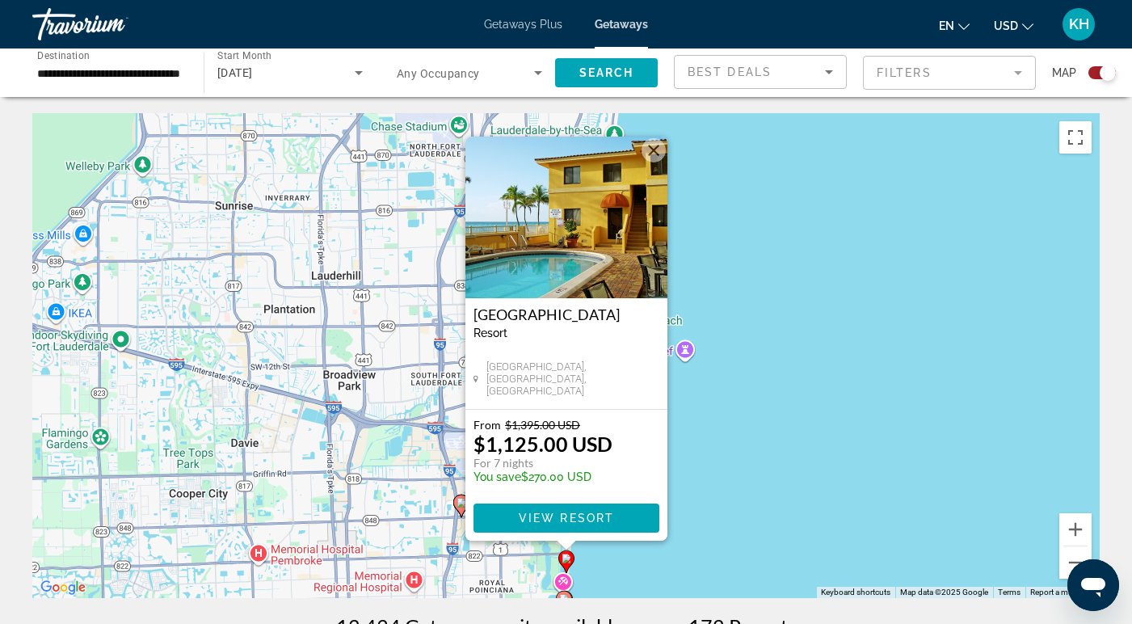
click at [743, 433] on div "To activate drag with keyboard, press Alt + Enter. Once in keyboard drag state,…" at bounding box center [565, 355] width 1067 height 485
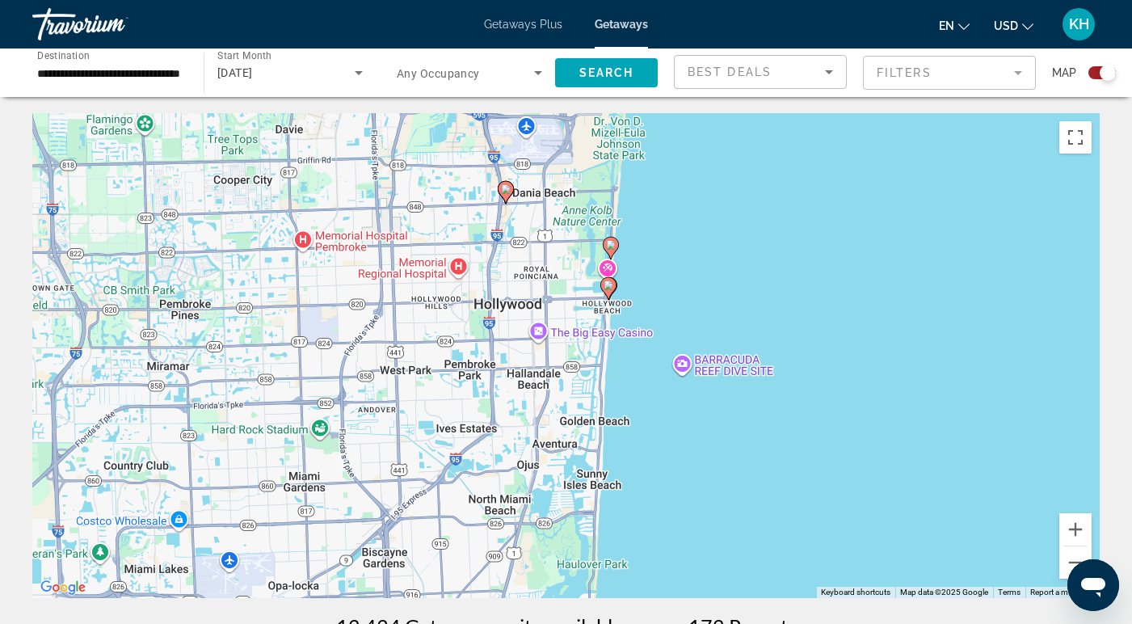
drag, startPoint x: 736, startPoint y: 428, endPoint x: 779, endPoint y: 110, distance: 321.2
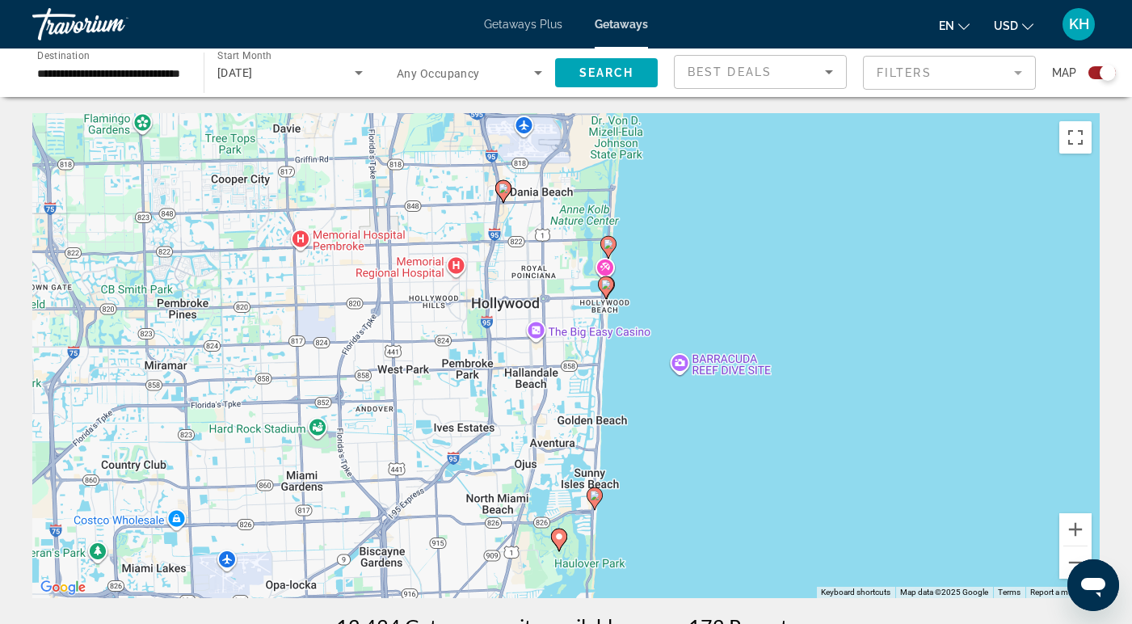
click at [607, 286] on image "Main content" at bounding box center [606, 285] width 10 height 10
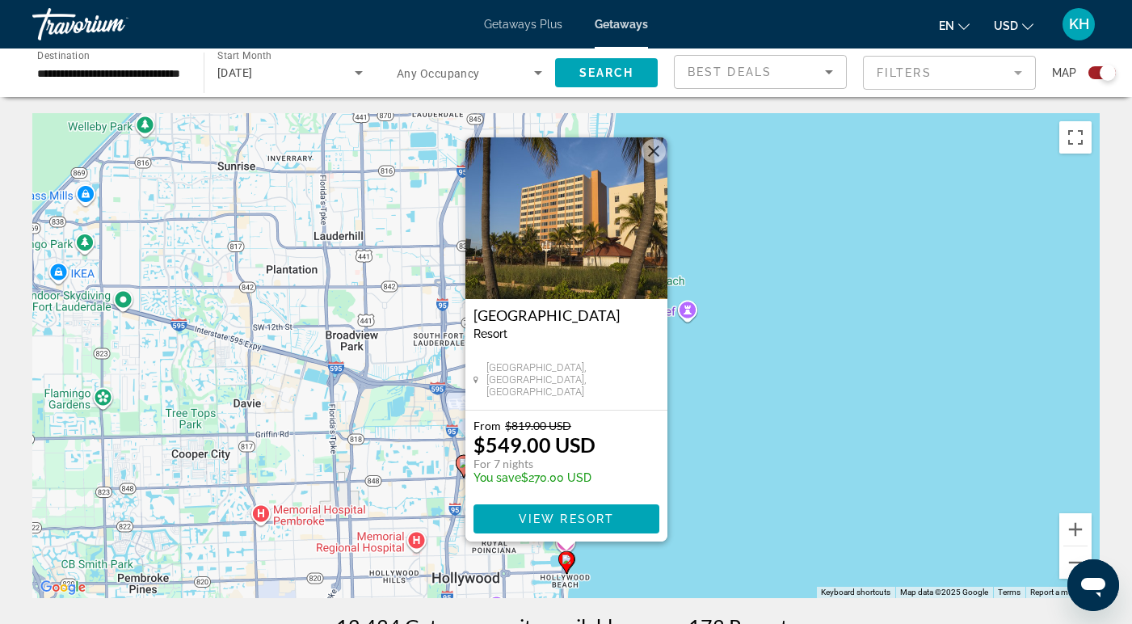
click at [731, 385] on div "To activate drag with keyboard, press Alt + Enter. Once in keyboard drag state,…" at bounding box center [565, 355] width 1067 height 485
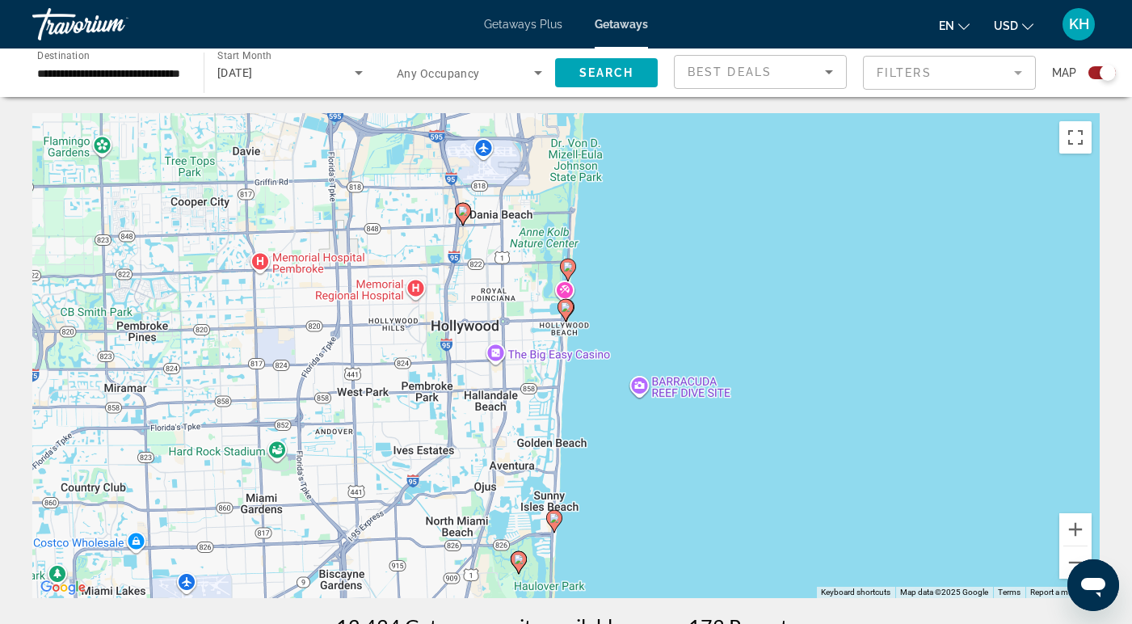
drag, startPoint x: 731, startPoint y: 385, endPoint x: 729, endPoint y: 127, distance: 257.7
click at [729, 127] on div "To activate drag with keyboard, press Alt + Enter. Once in keyboard drag state,…" at bounding box center [565, 355] width 1067 height 485
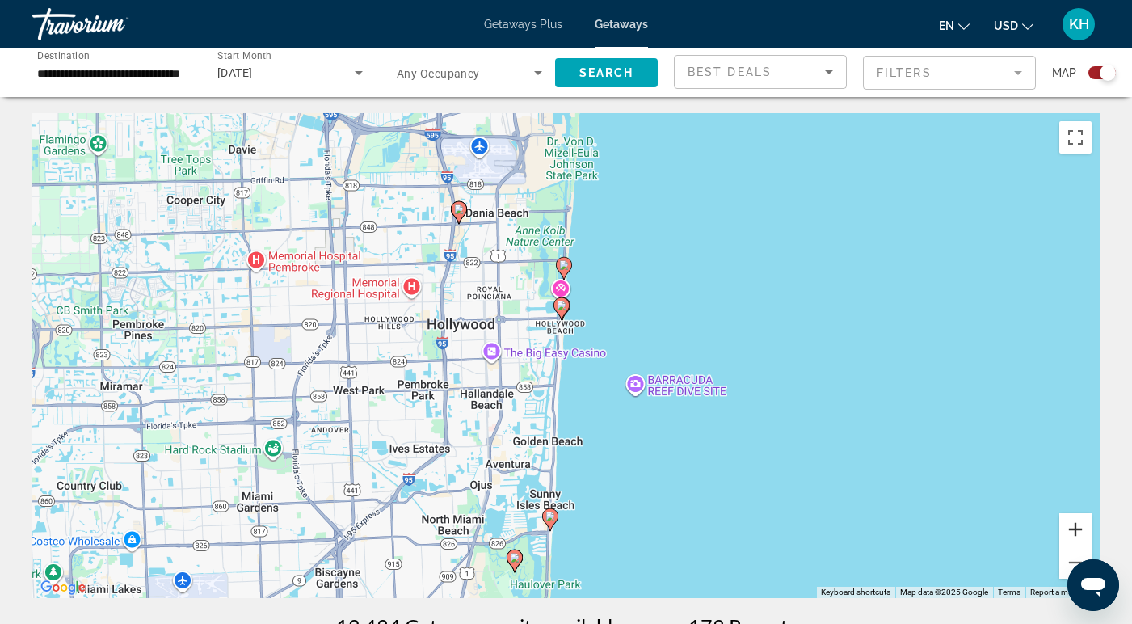
click at [1077, 525] on button "Zoom in" at bounding box center [1075, 529] width 32 height 32
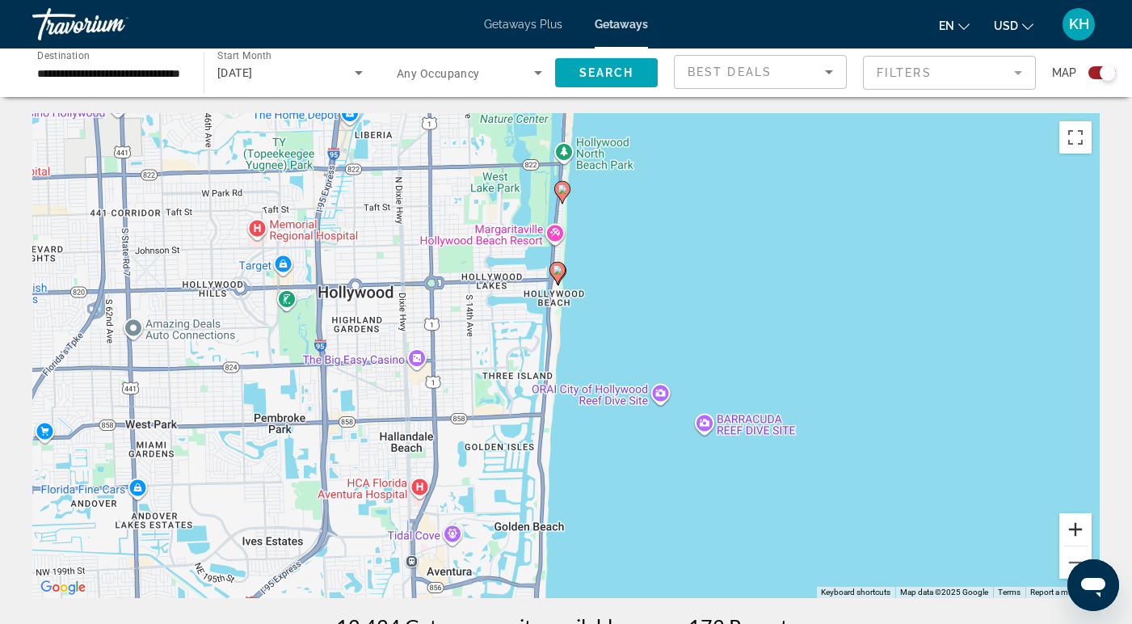
click at [1077, 525] on button "Zoom in" at bounding box center [1075, 529] width 32 height 32
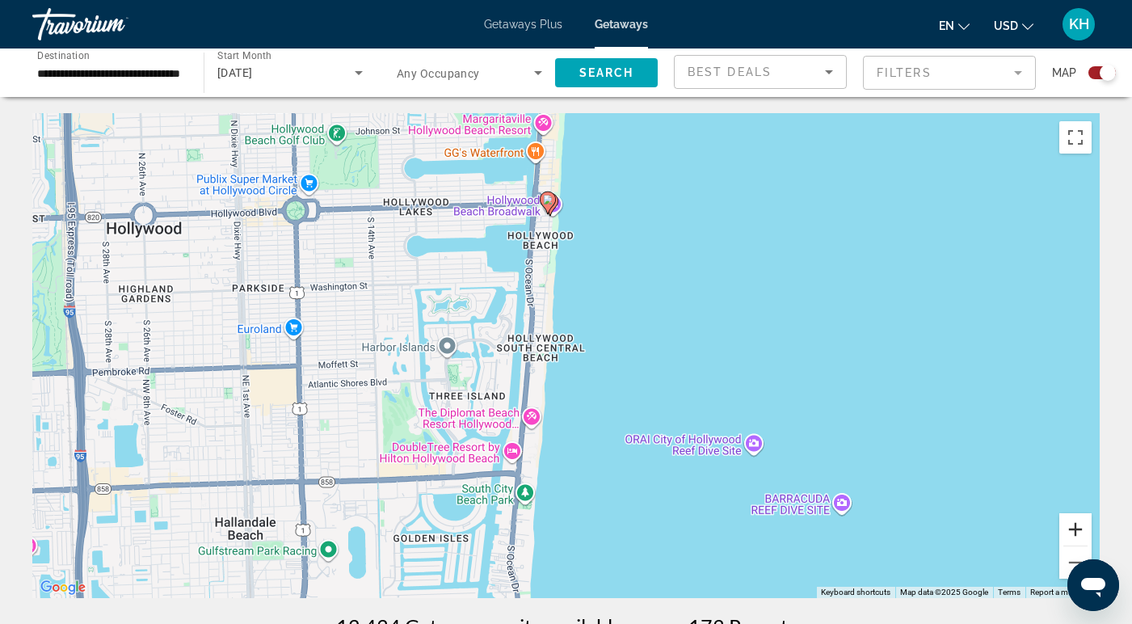
click at [1077, 525] on button "Zoom in" at bounding box center [1075, 529] width 32 height 32
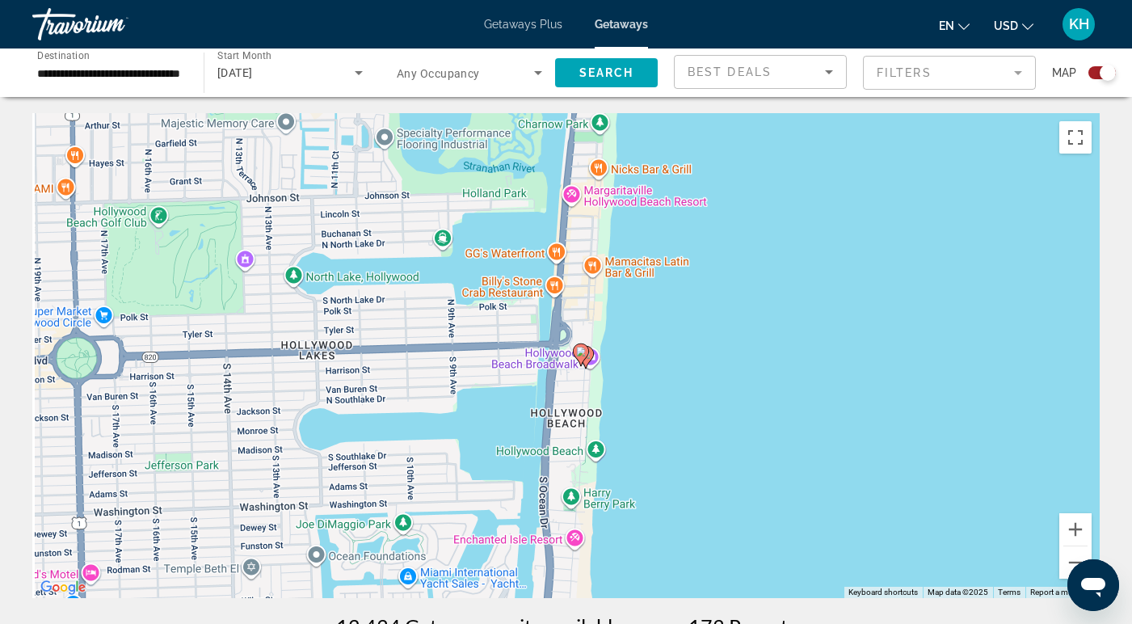
drag, startPoint x: 810, startPoint y: 326, endPoint x: 865, endPoint y: 623, distance: 302.5
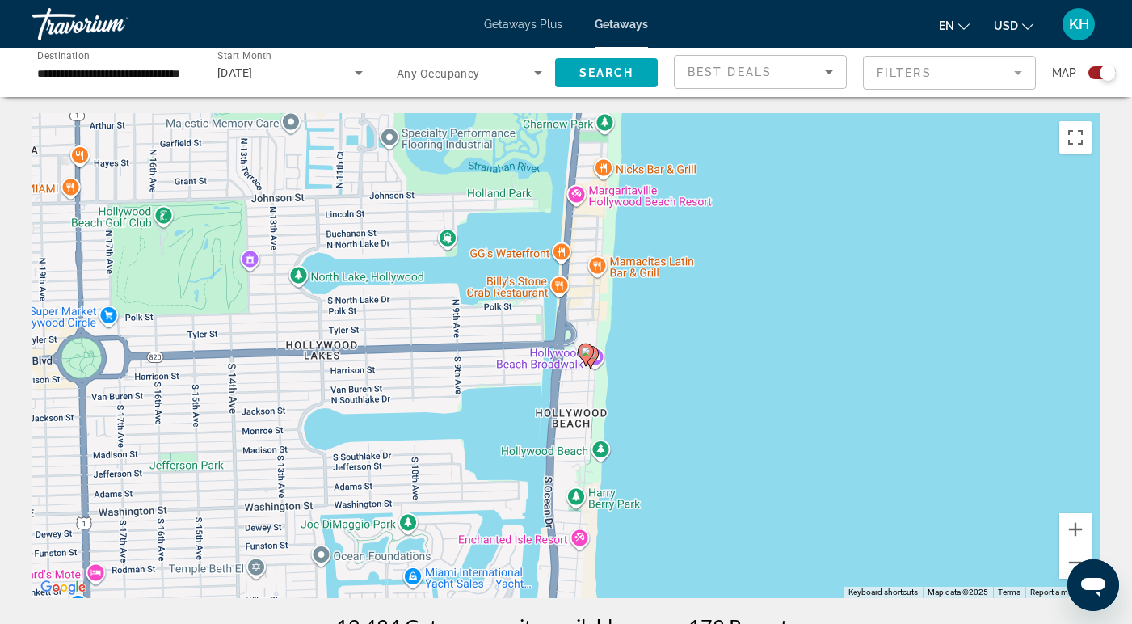
click at [595, 359] on icon "Main content" at bounding box center [590, 357] width 15 height 21
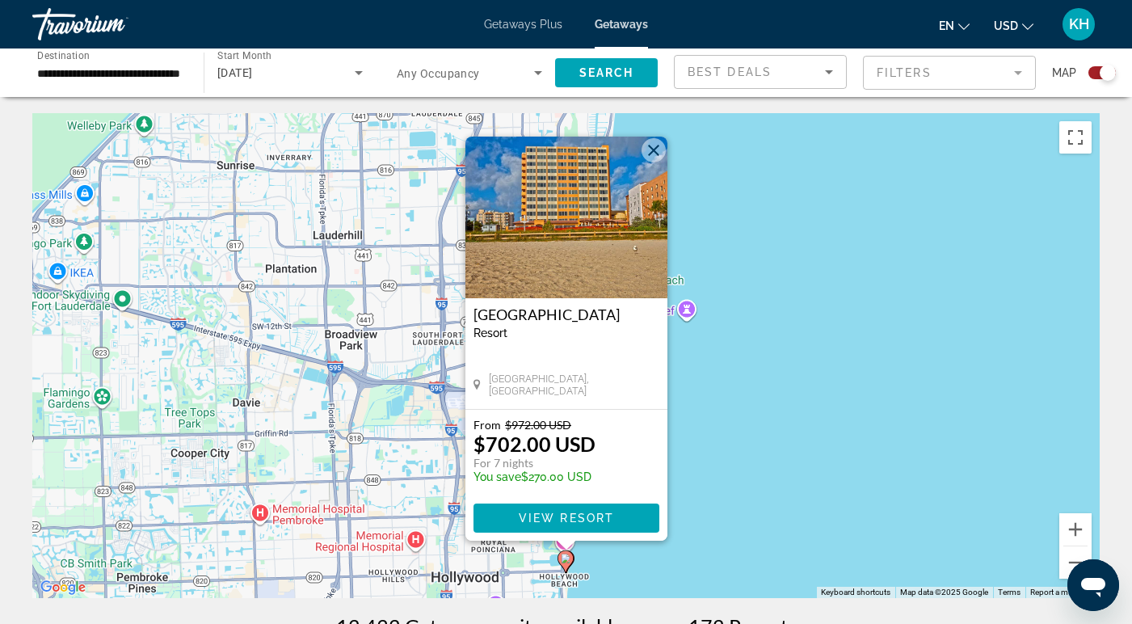
click at [658, 139] on button "Close" at bounding box center [654, 150] width 24 height 24
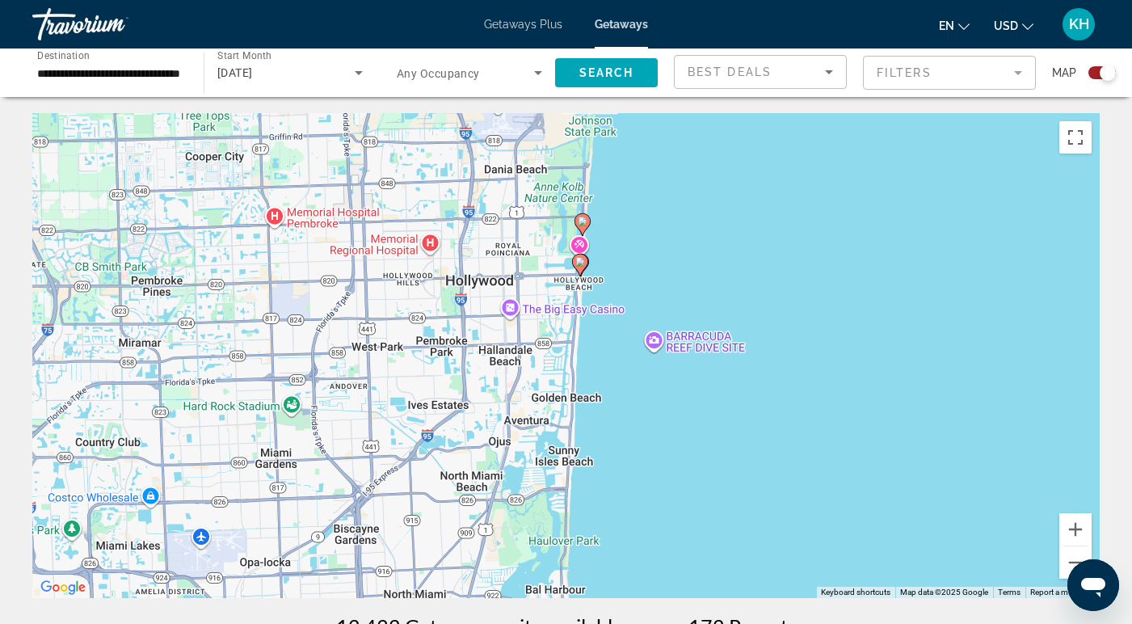
drag, startPoint x: 742, startPoint y: 406, endPoint x: 764, endPoint y: 69, distance: 337.6
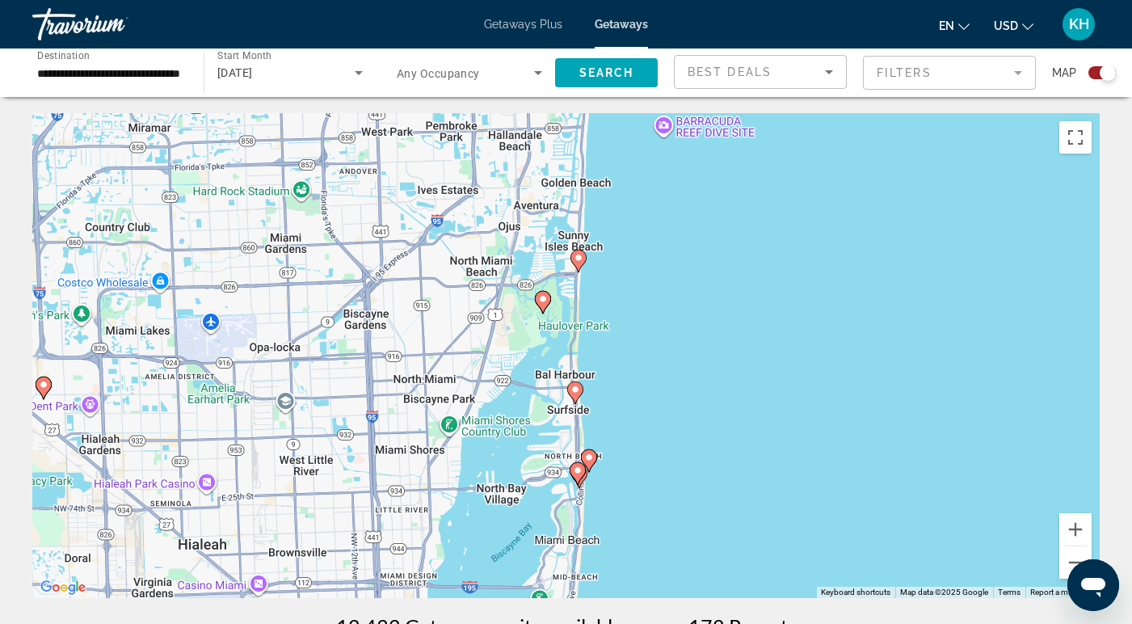
drag, startPoint x: 770, startPoint y: 388, endPoint x: 788, endPoint y: 260, distance: 128.9
click at [788, 260] on div "To activate drag with keyboard, press Alt + Enter. Once in keyboard drag state,…" at bounding box center [565, 355] width 1067 height 485
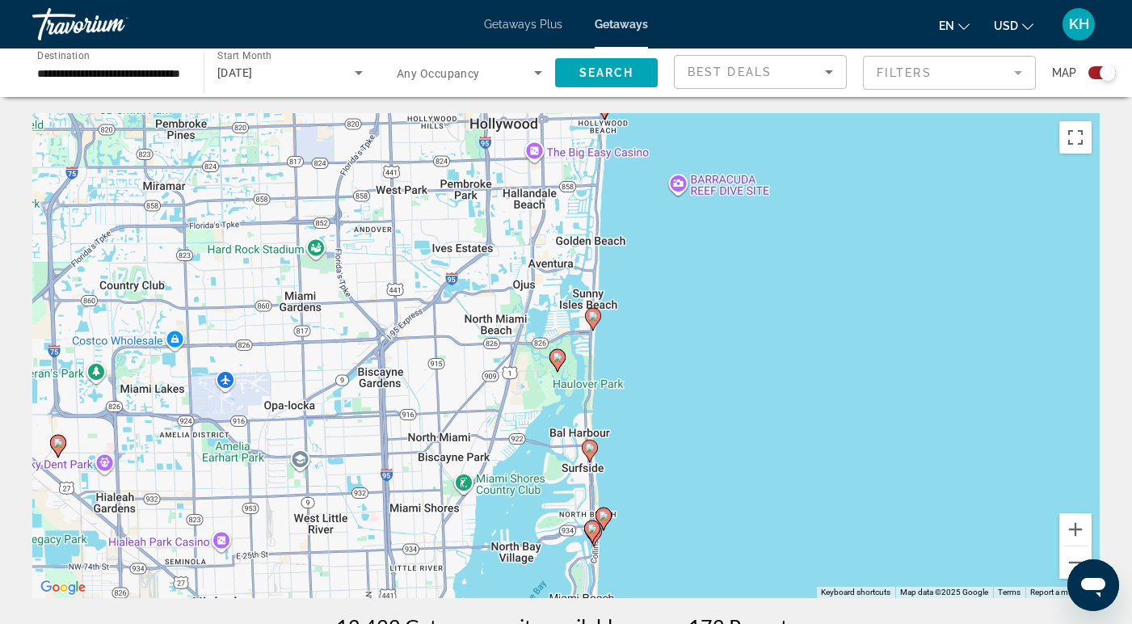
click at [593, 322] on icon "Main content" at bounding box center [592, 319] width 15 height 21
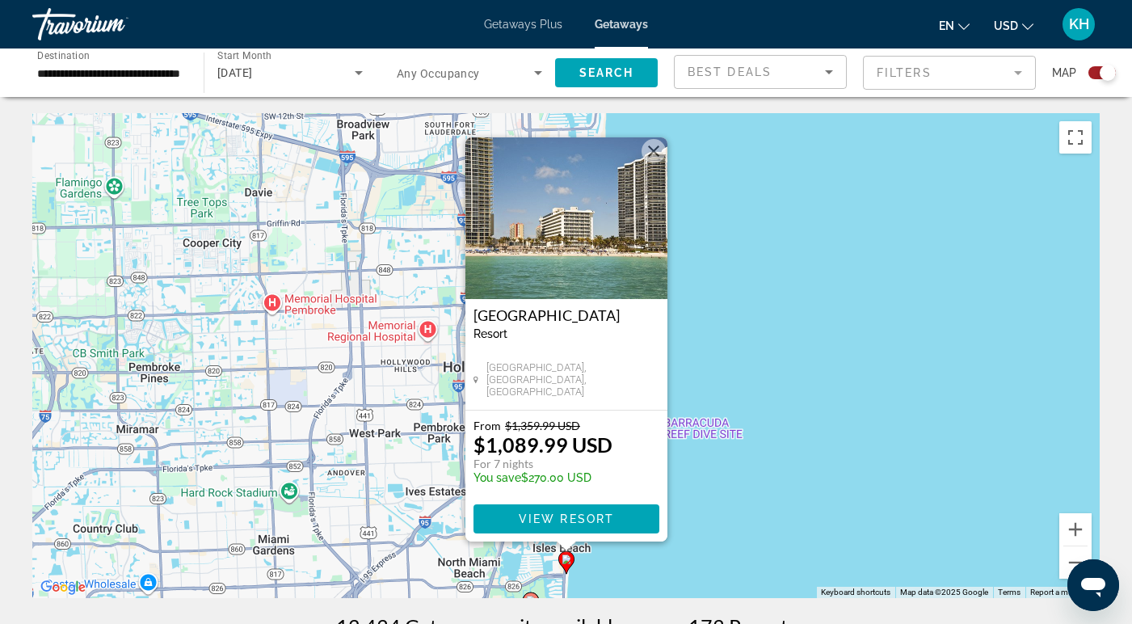
click at [684, 360] on div "To activate drag with keyboard, press Alt + Enter. Once in keyboard drag state,…" at bounding box center [565, 355] width 1067 height 485
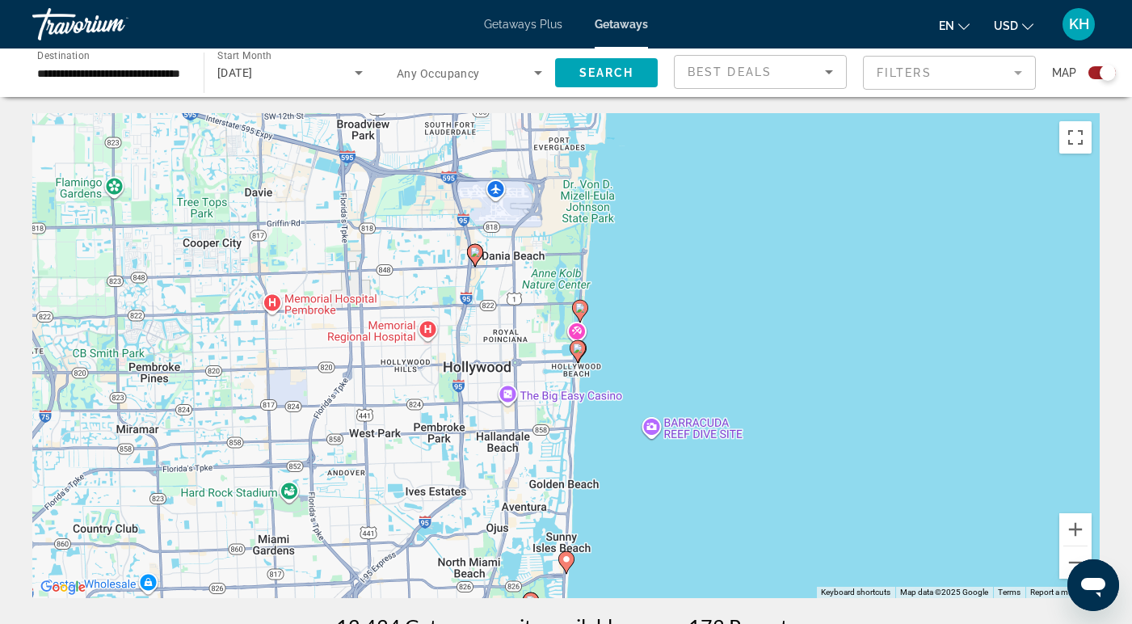
drag, startPoint x: 595, startPoint y: 571, endPoint x: 654, endPoint y: 466, distance: 120.9
click at [654, 466] on div "To activate drag with keyboard, press Alt + Enter. Once in keyboard drag state,…" at bounding box center [565, 355] width 1067 height 485
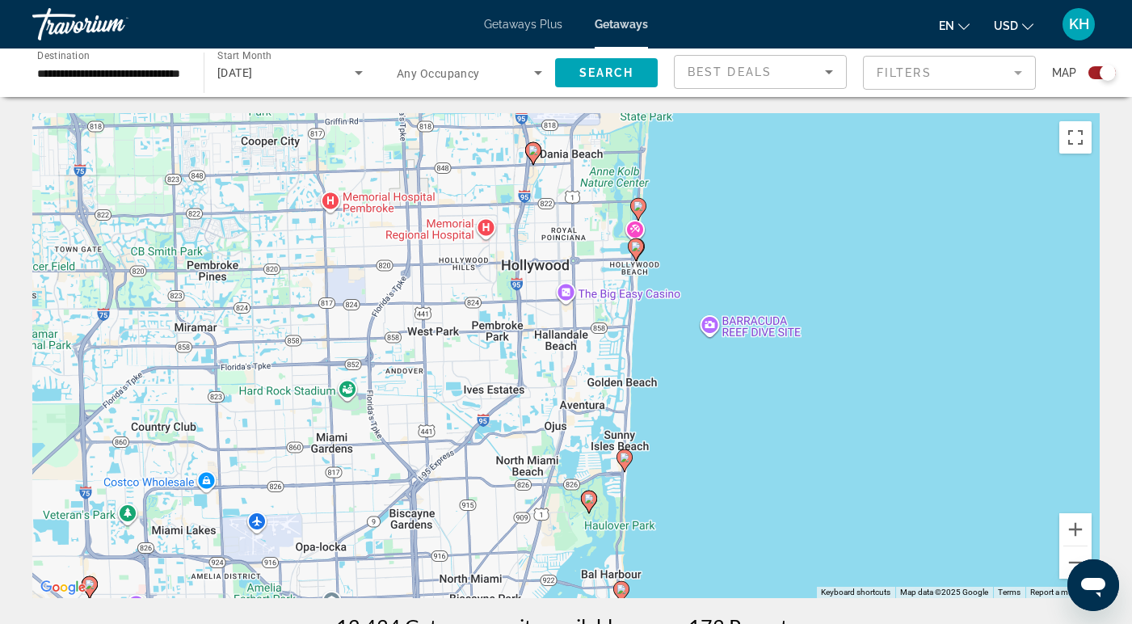
click at [587, 503] on image "Main content" at bounding box center [589, 499] width 10 height 10
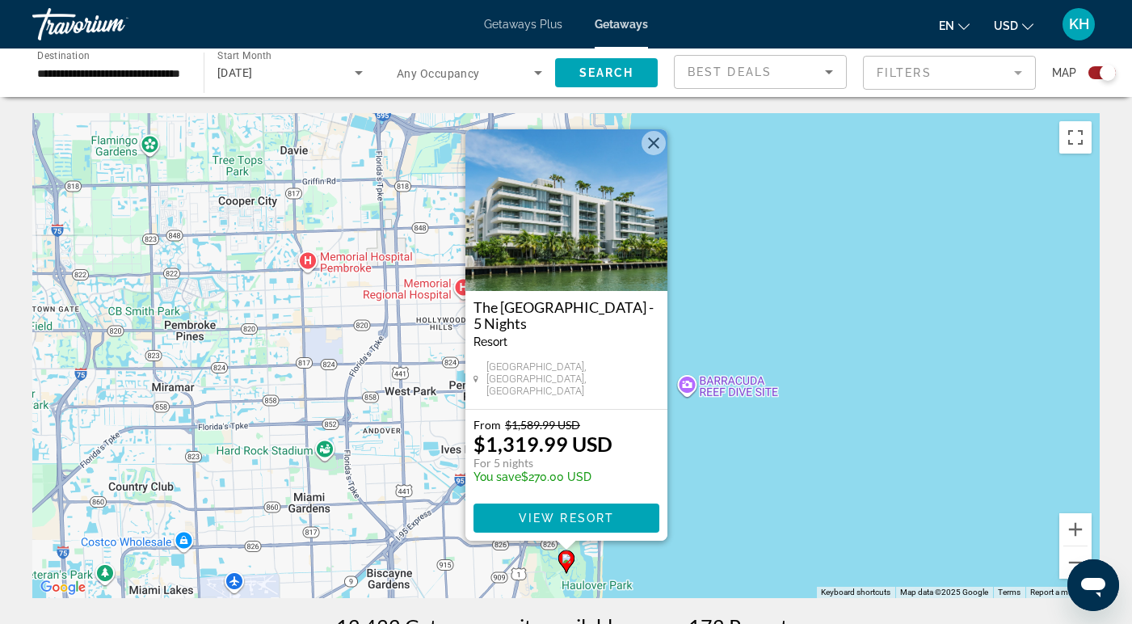
click at [712, 523] on div "To activate drag with keyboard, press Alt + Enter. Once in keyboard drag state,…" at bounding box center [565, 355] width 1067 height 485
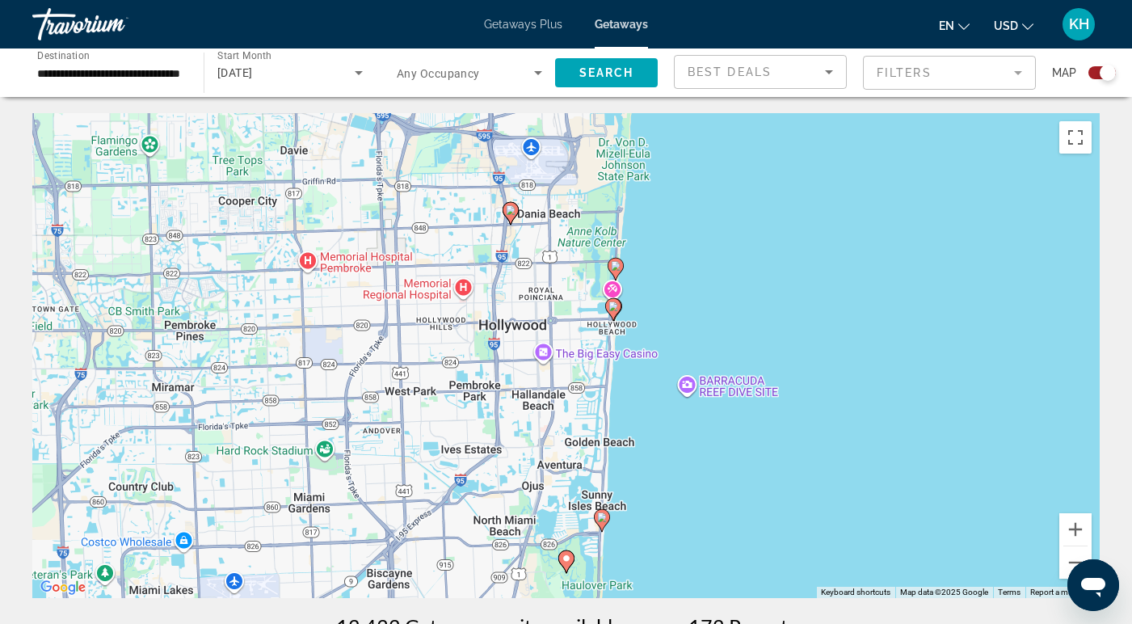
click at [567, 563] on icon "Main content" at bounding box center [565, 561] width 15 height 21
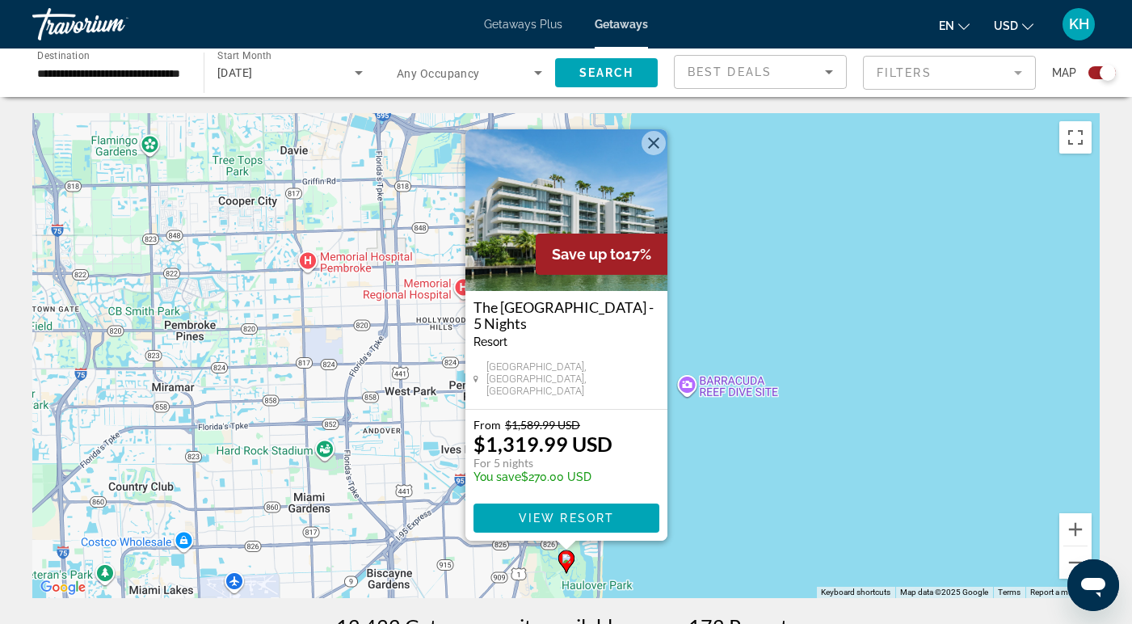
click at [702, 553] on div "To activate drag with keyboard, press Alt + Enter. Once in keyboard drag state,…" at bounding box center [565, 355] width 1067 height 485
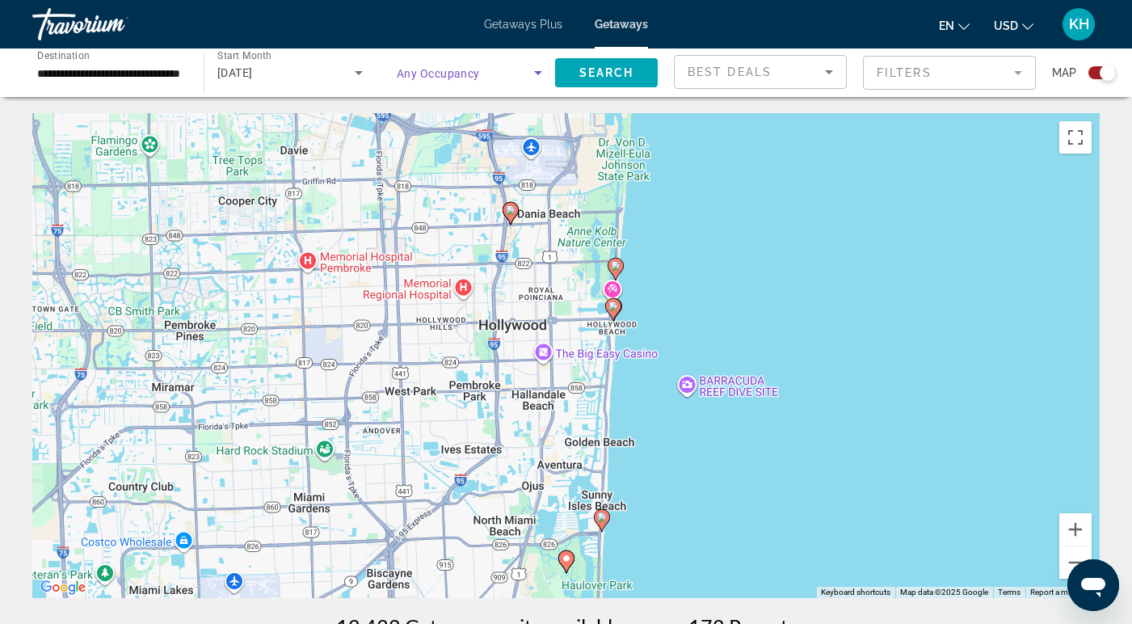
click at [522, 78] on span "Search widget" at bounding box center [465, 72] width 137 height 19
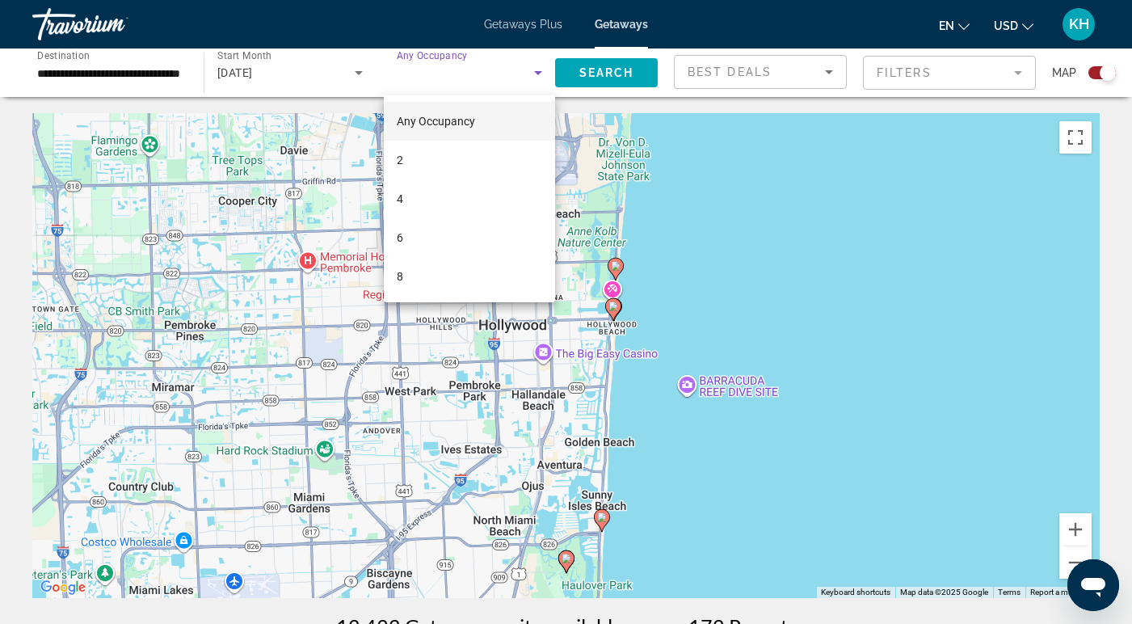
click at [705, 236] on div at bounding box center [566, 312] width 1132 height 624
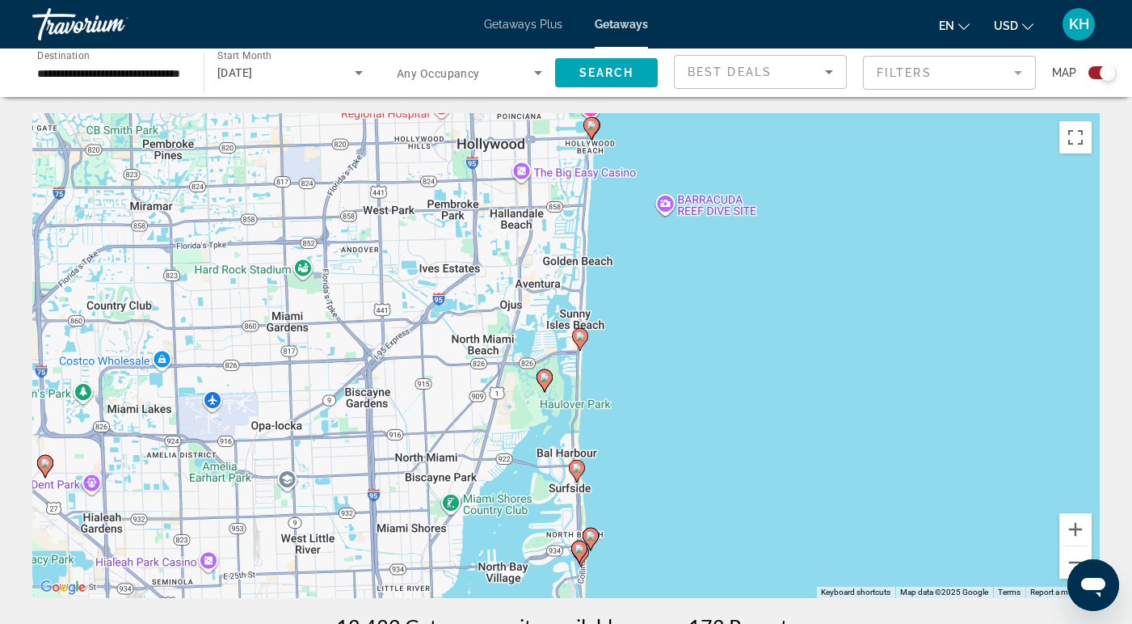
drag, startPoint x: 709, startPoint y: 292, endPoint x: 686, endPoint y: 40, distance: 253.1
click at [686, 40] on div "**********" at bounding box center [566, 312] width 1132 height 624
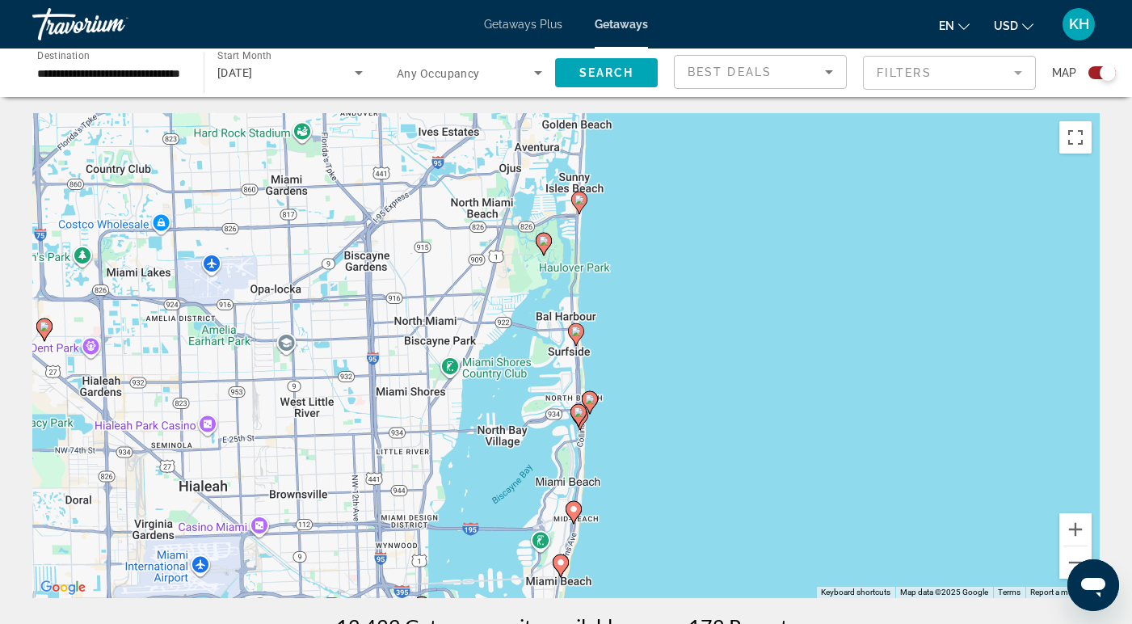
drag, startPoint x: 679, startPoint y: 323, endPoint x: 679, endPoint y: 249, distance: 74.3
click at [679, 249] on div "To activate drag with keyboard, press Alt + Enter. Once in keyboard drag state,…" at bounding box center [565, 355] width 1067 height 485
click at [591, 397] on image "Main content" at bounding box center [590, 399] width 10 height 10
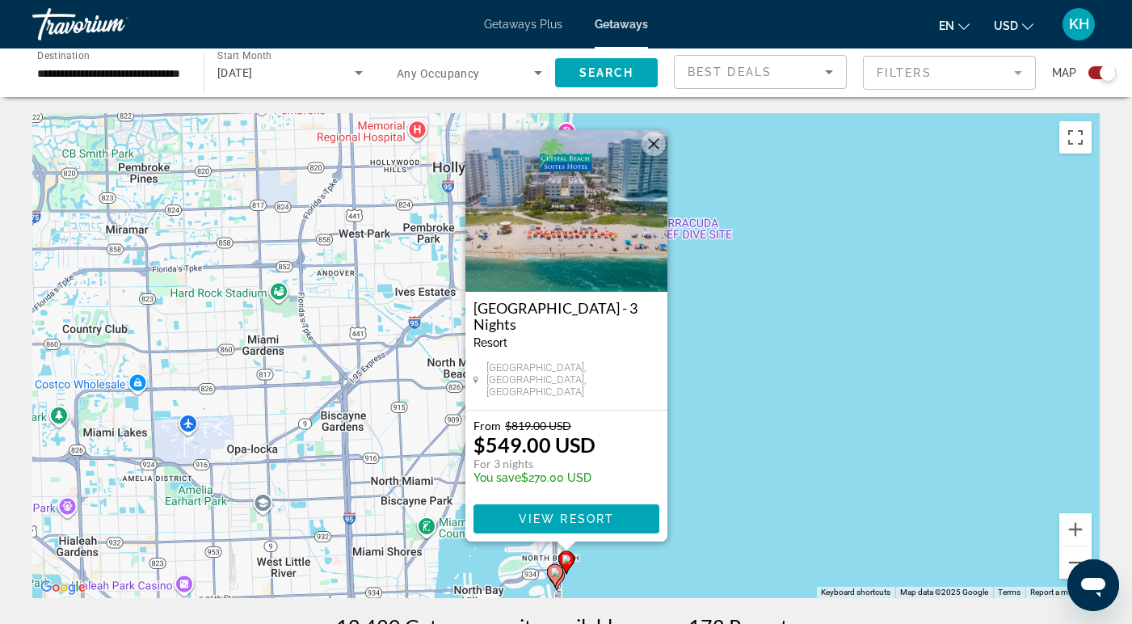
click at [651, 151] on button "Close" at bounding box center [654, 144] width 24 height 24
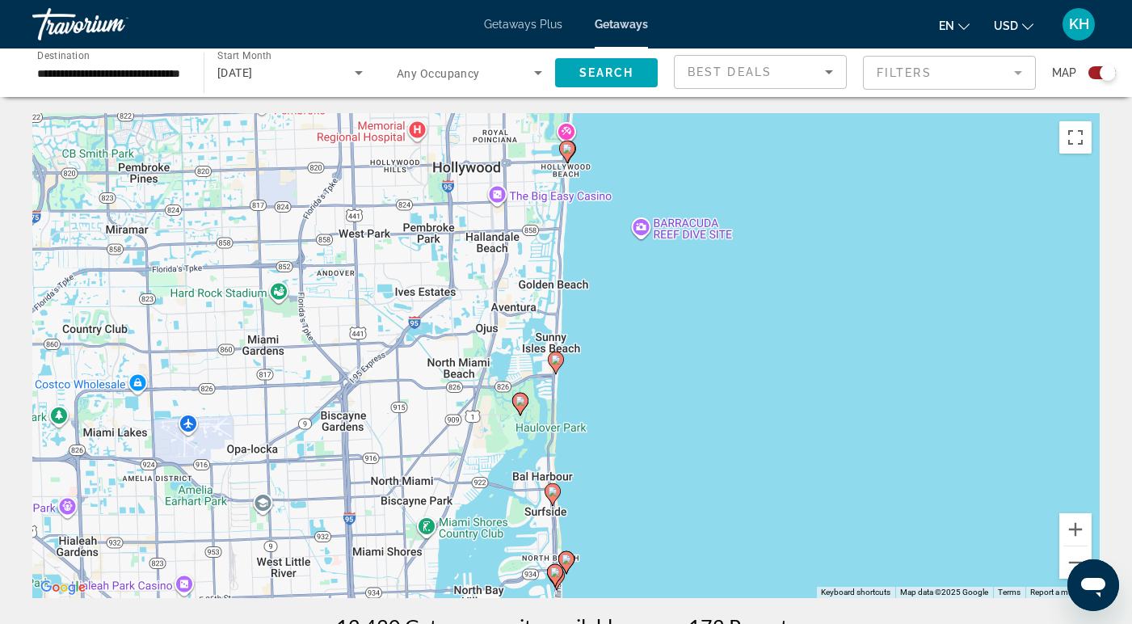
click at [553, 574] on image "Main content" at bounding box center [555, 572] width 10 height 10
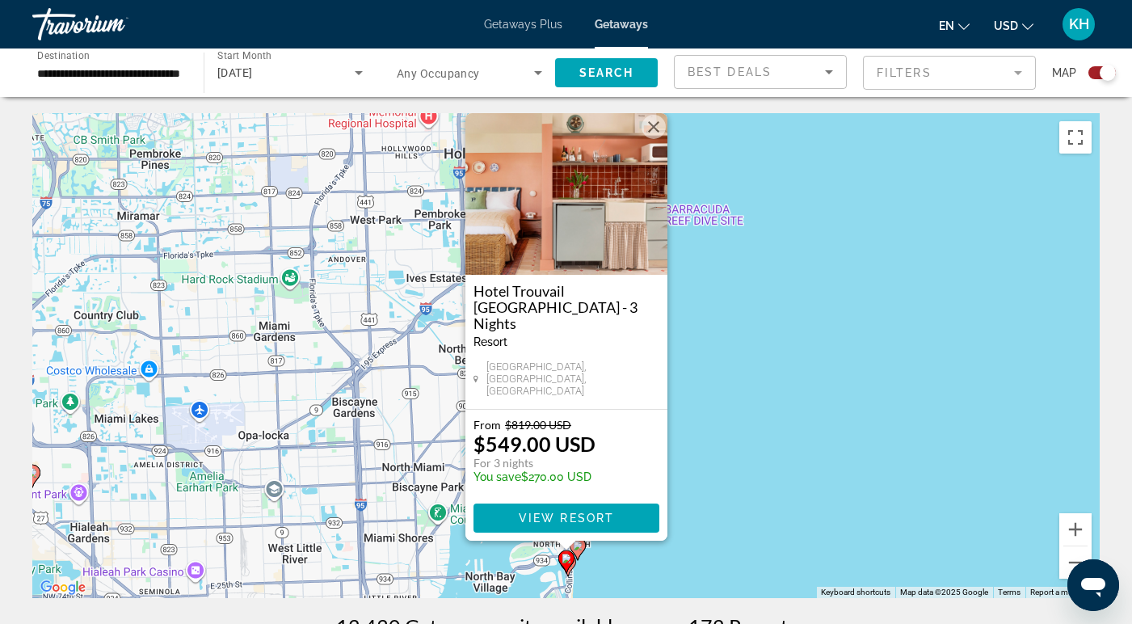
click at [656, 139] on button "Close" at bounding box center [654, 127] width 24 height 24
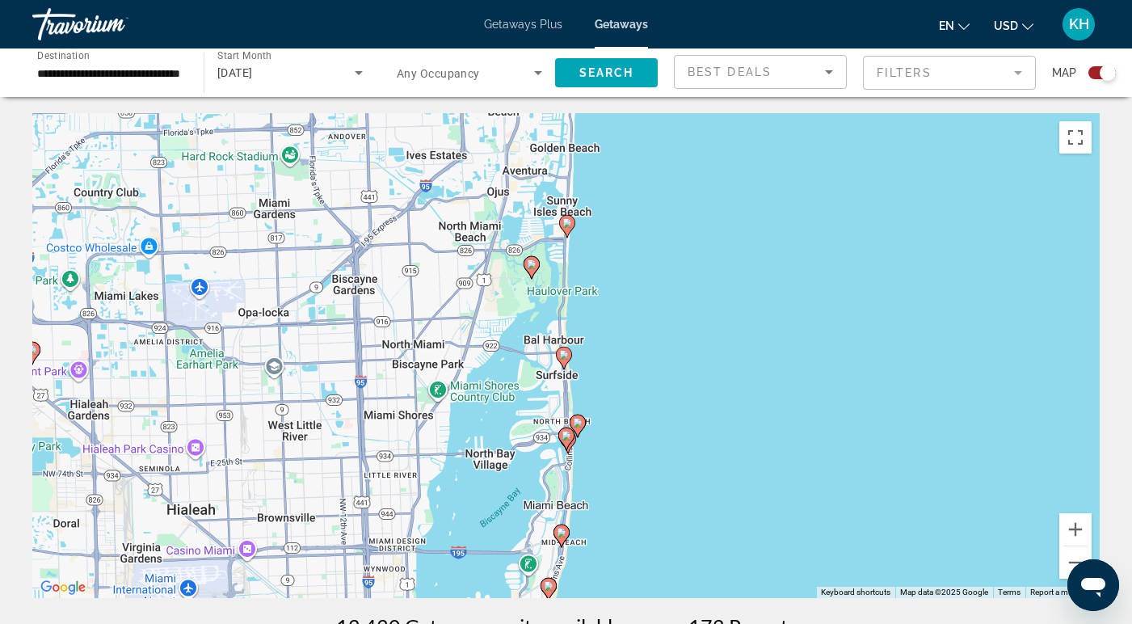
drag, startPoint x: 718, startPoint y: 571, endPoint x: 720, endPoint y: 423, distance: 147.9
click at [720, 423] on div "To activate drag with keyboard, press Alt + Enter. Once in keyboard drag state,…" at bounding box center [565, 355] width 1067 height 485
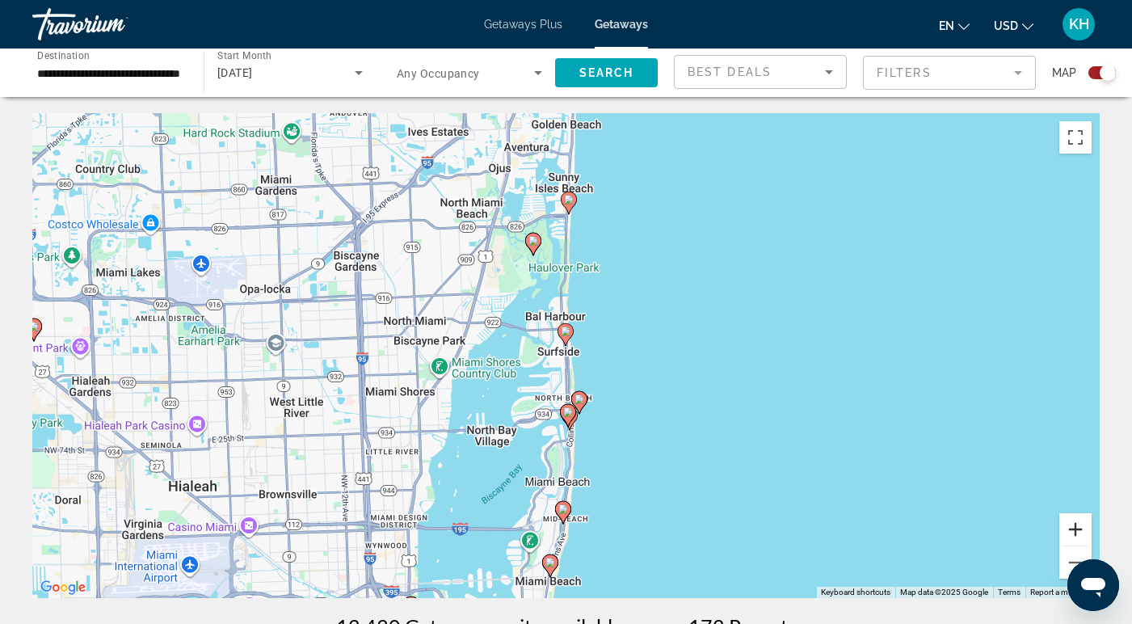
click at [1076, 536] on button "Zoom in" at bounding box center [1075, 529] width 32 height 32
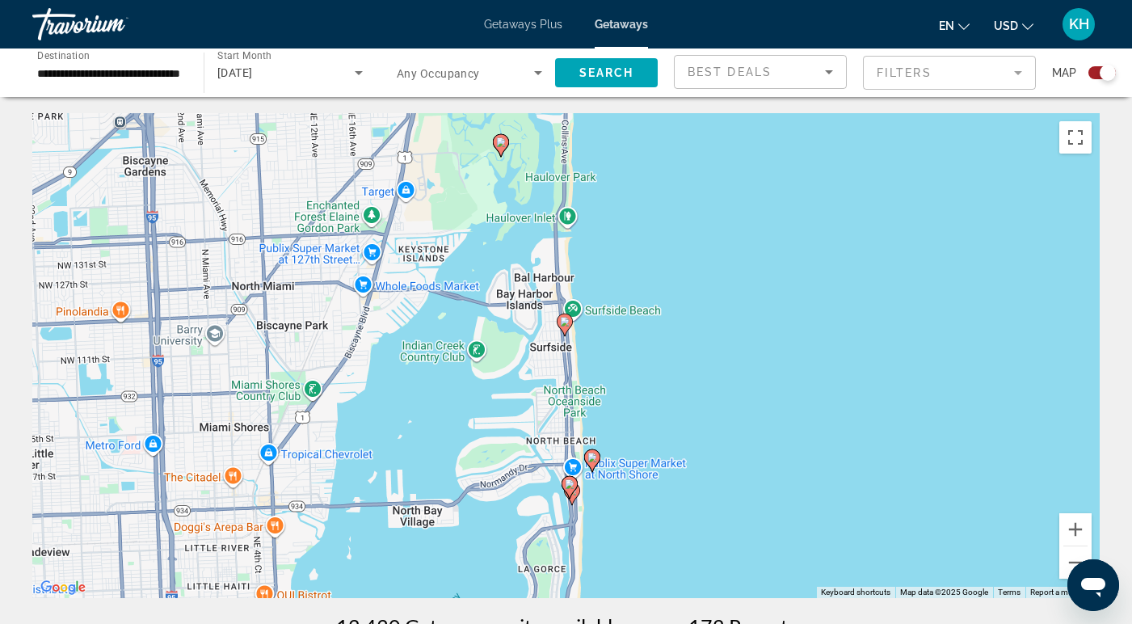
click at [577, 491] on gmp-advanced-marker "Main content" at bounding box center [570, 487] width 16 height 24
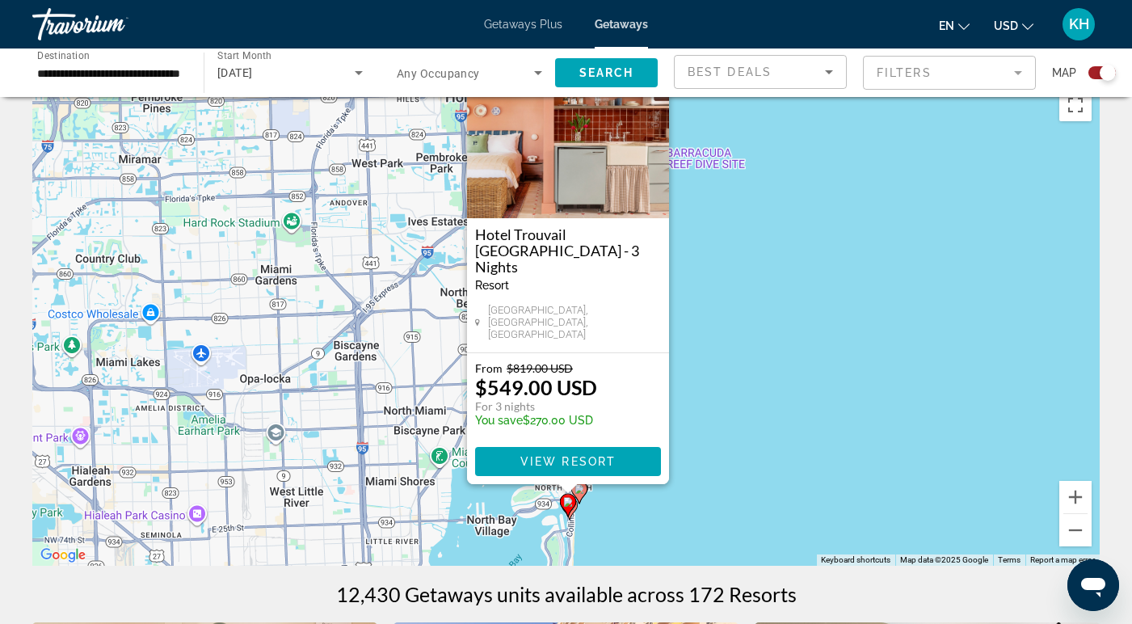
click at [760, 414] on div "To activate drag with keyboard, press Alt + Enter. Once in keyboard drag state,…" at bounding box center [565, 323] width 1067 height 485
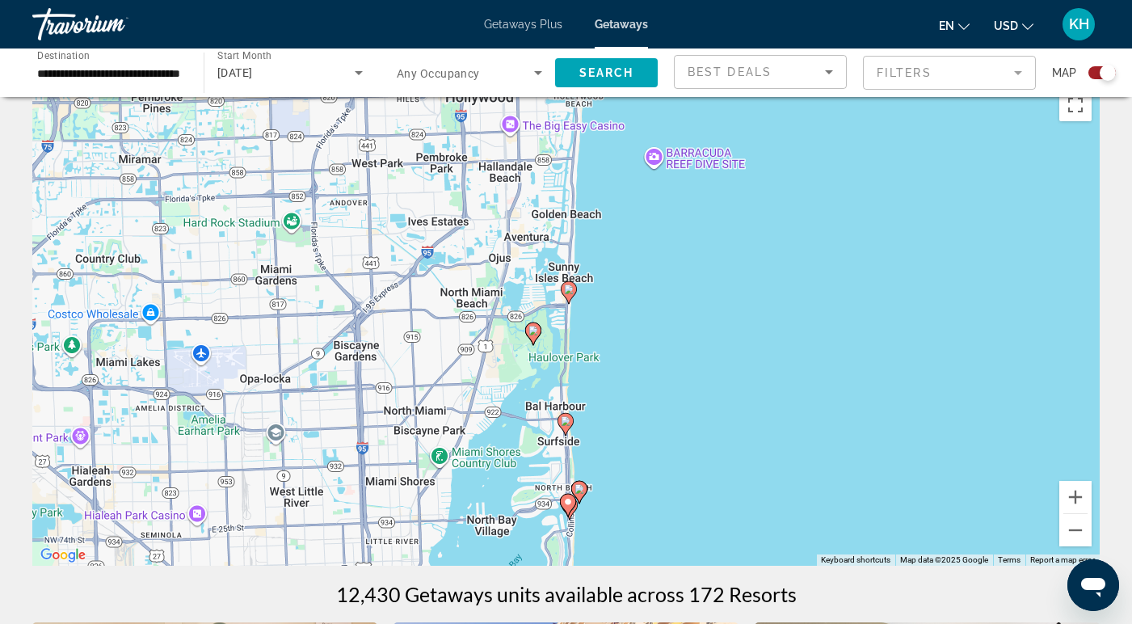
click at [574, 509] on gmp-advanced-marker "Main content" at bounding box center [568, 505] width 16 height 24
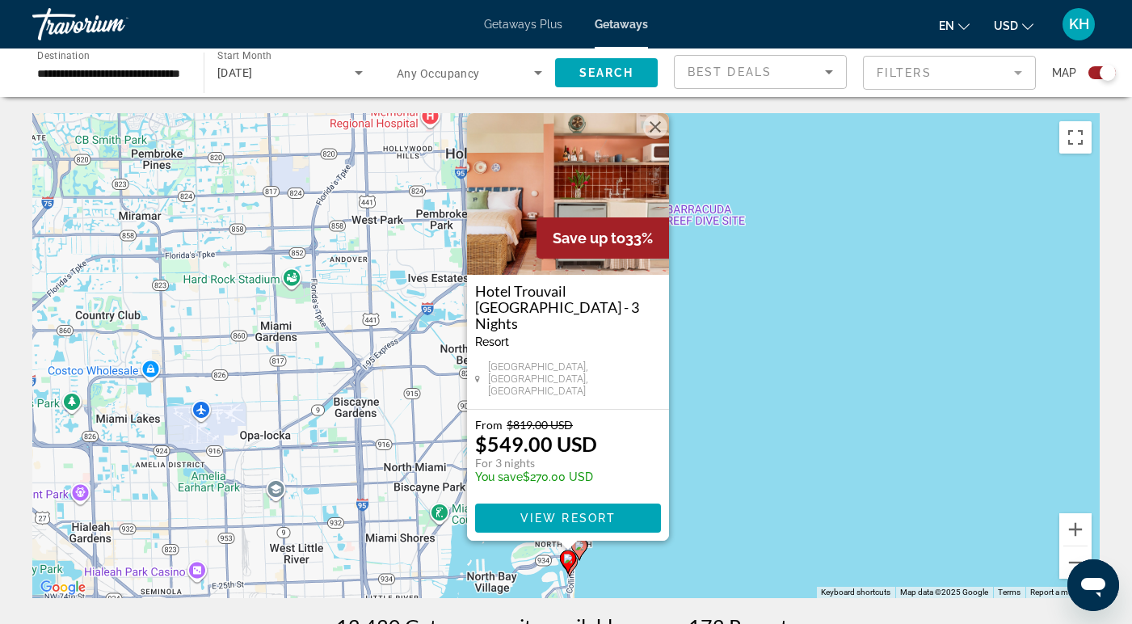
click at [721, 446] on div "To activate drag with keyboard, press Alt + Enter. Once in keyboard drag state,…" at bounding box center [565, 355] width 1067 height 485
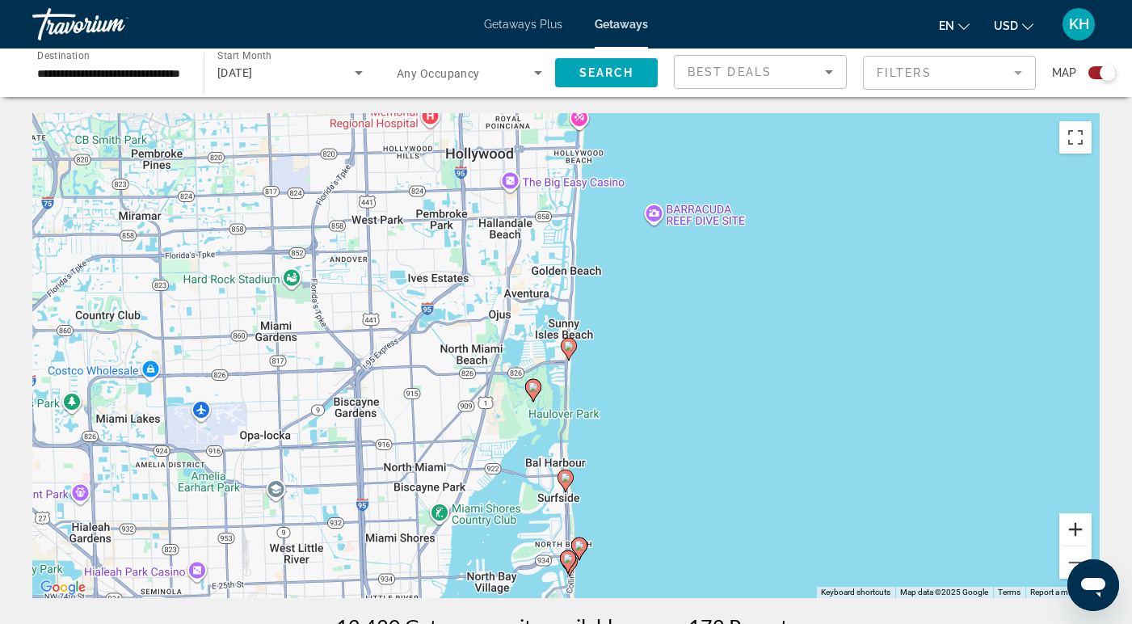
click at [1076, 530] on button "Zoom in" at bounding box center [1075, 529] width 32 height 32
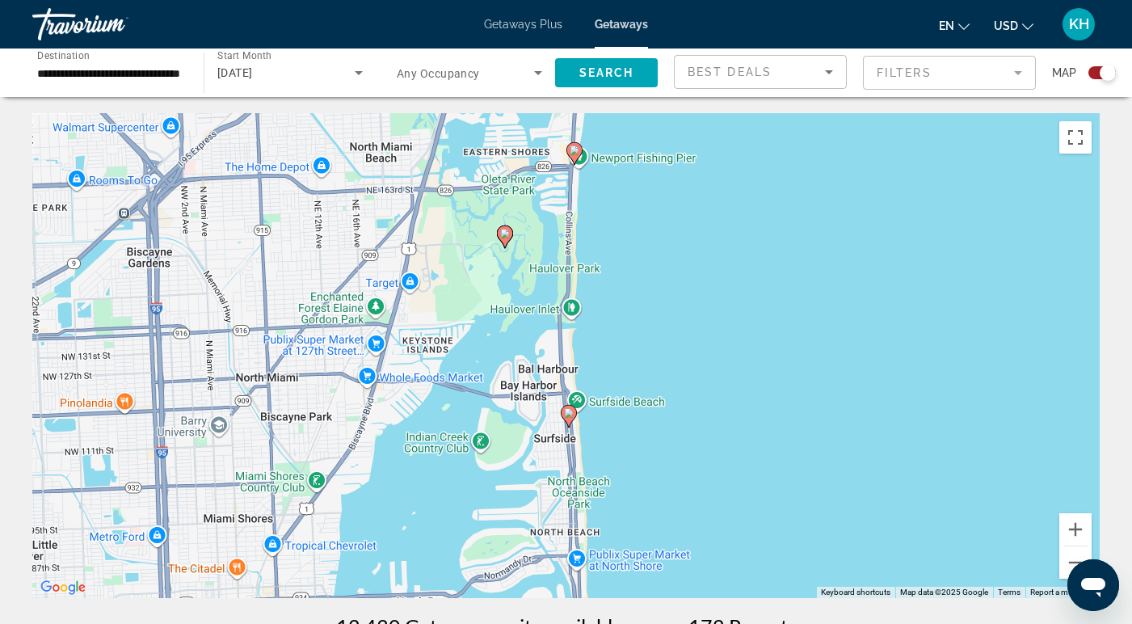
drag, startPoint x: 817, startPoint y: 532, endPoint x: 838, endPoint y: 283, distance: 249.7
click at [838, 283] on div "To activate drag with keyboard, press Alt + Enter. Once in keyboard drag state,…" at bounding box center [565, 355] width 1067 height 485
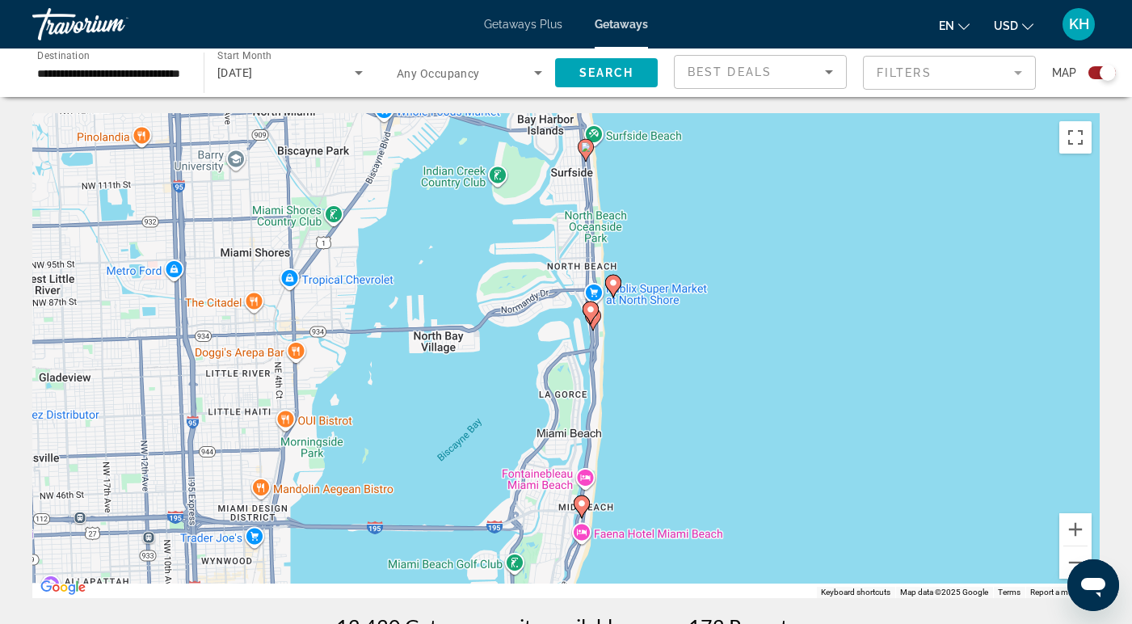
drag, startPoint x: 838, startPoint y: 283, endPoint x: 837, endPoint y: 52, distance: 231.1
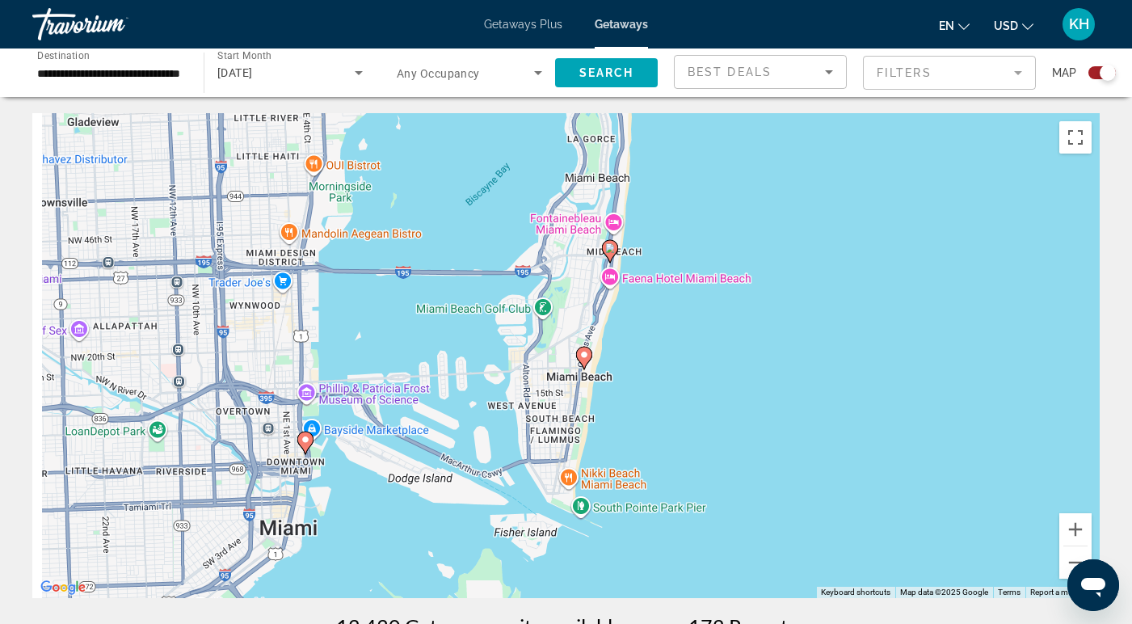
drag, startPoint x: 828, startPoint y: 361, endPoint x: 859, endPoint y: 112, distance: 250.7
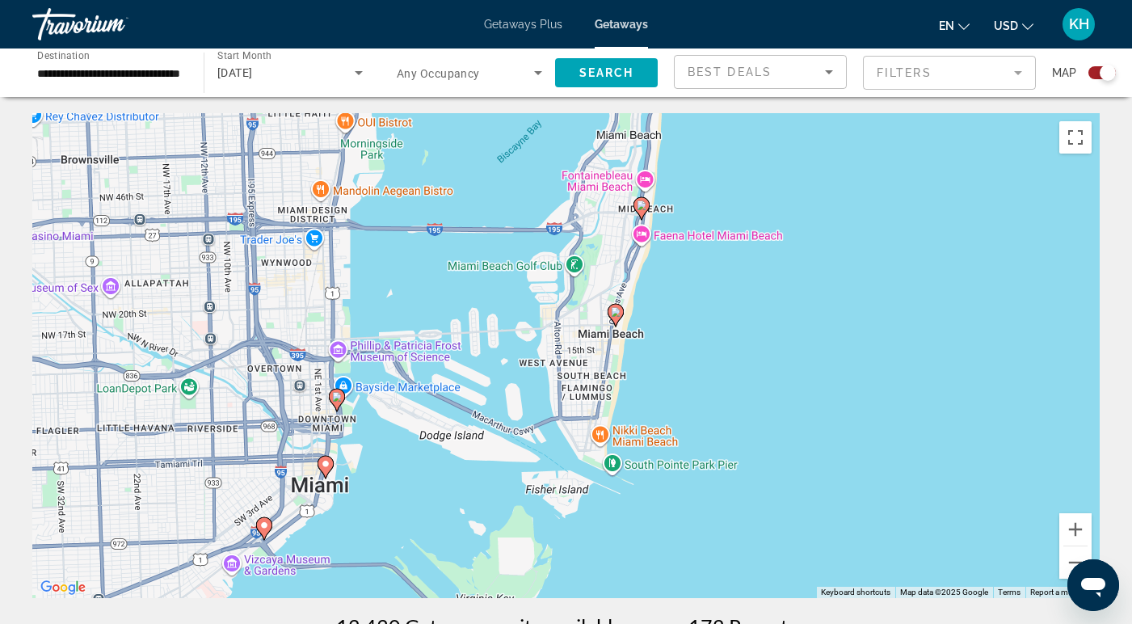
drag, startPoint x: 815, startPoint y: 385, endPoint x: 845, endPoint y: 343, distance: 51.6
click at [845, 343] on div "To activate drag with keyboard, press Alt + Enter. Once in keyboard drag state,…" at bounding box center [565, 355] width 1067 height 485
click at [340, 398] on image "Main content" at bounding box center [337, 397] width 10 height 10
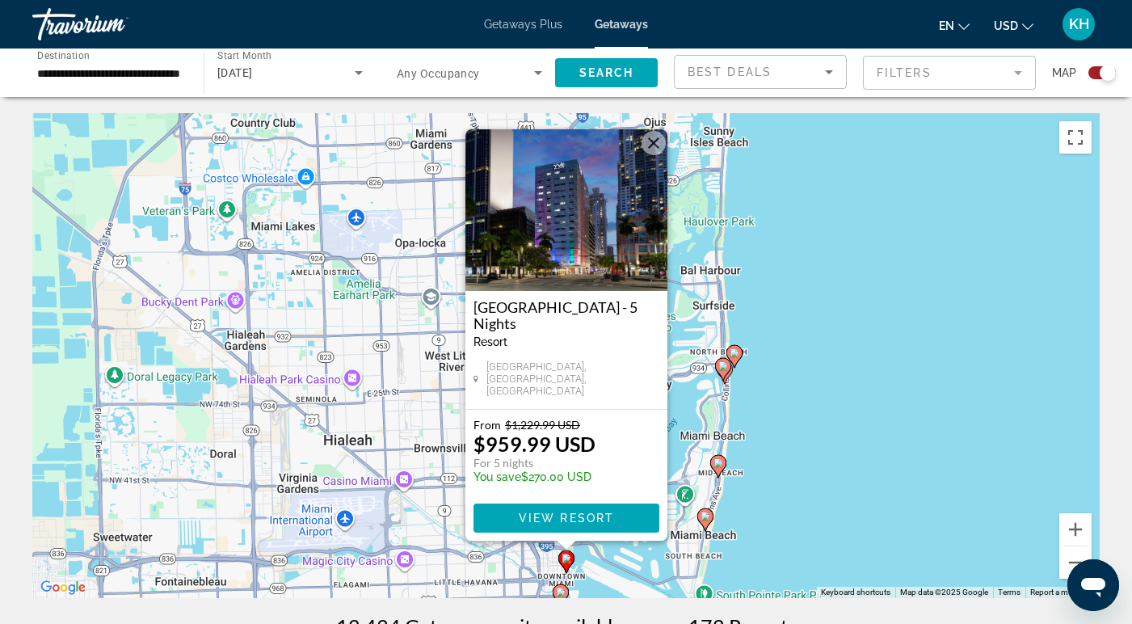
click at [799, 462] on div "To activate drag with keyboard, press Alt + Enter. Once in keyboard drag state,…" at bounding box center [565, 355] width 1067 height 485
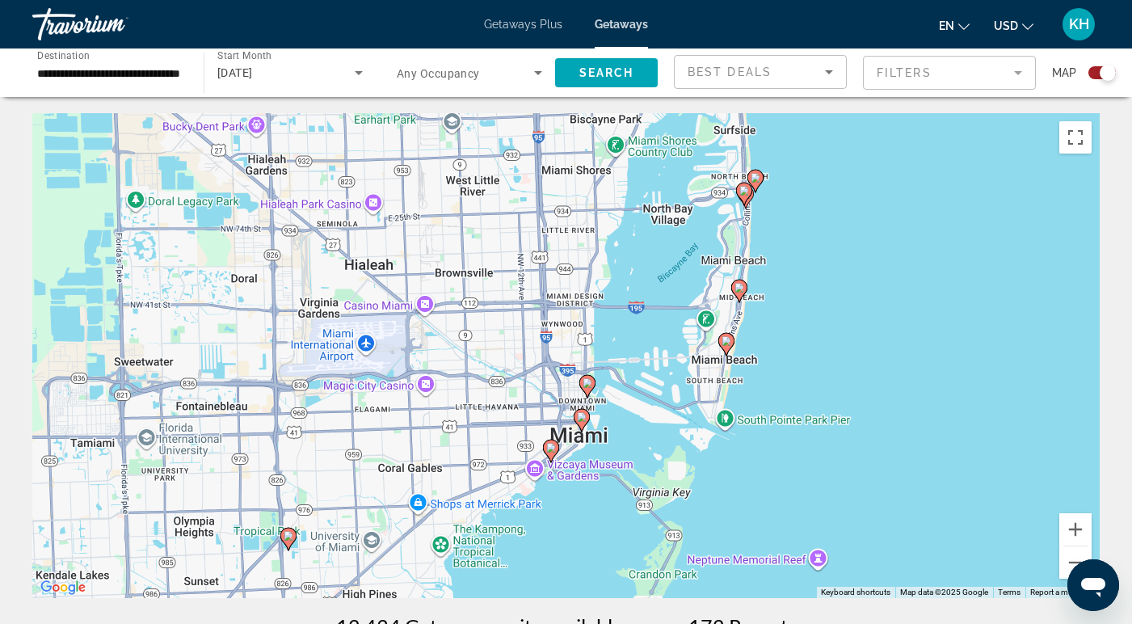
drag, startPoint x: 799, startPoint y: 462, endPoint x: 820, endPoint y: 280, distance: 183.8
click at [820, 280] on div "To activate drag with keyboard, press Alt + Enter. Once in keyboard drag state,…" at bounding box center [565, 355] width 1067 height 485
click at [583, 412] on icon "Main content" at bounding box center [581, 420] width 15 height 21
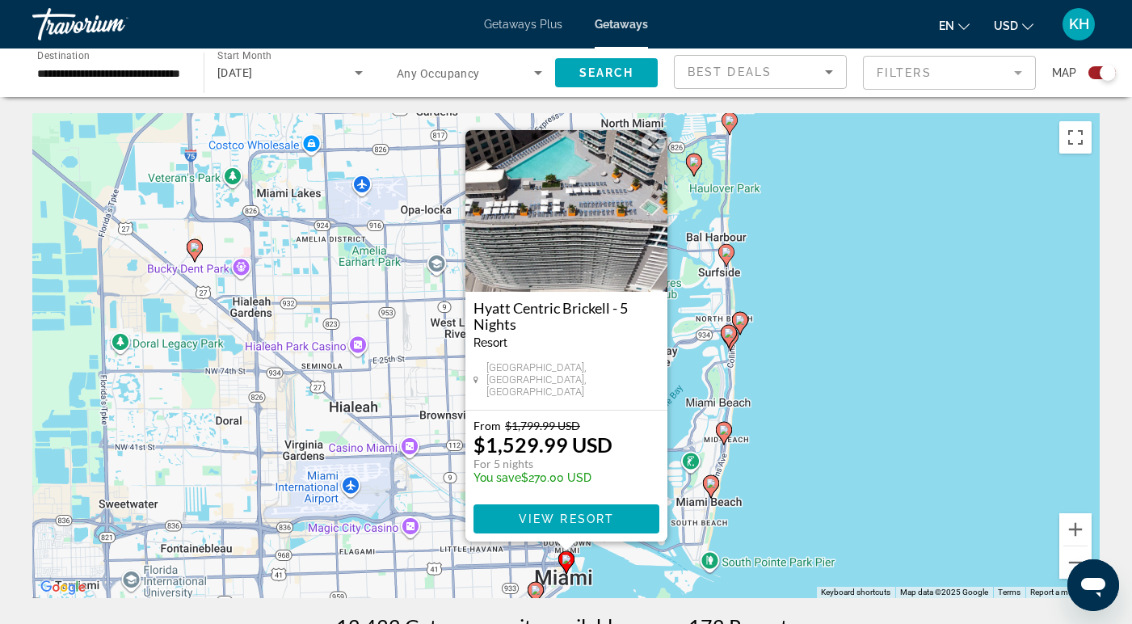
click at [817, 428] on div "To activate drag with keyboard, press Alt + Enter. Once in keyboard drag state,…" at bounding box center [565, 355] width 1067 height 485
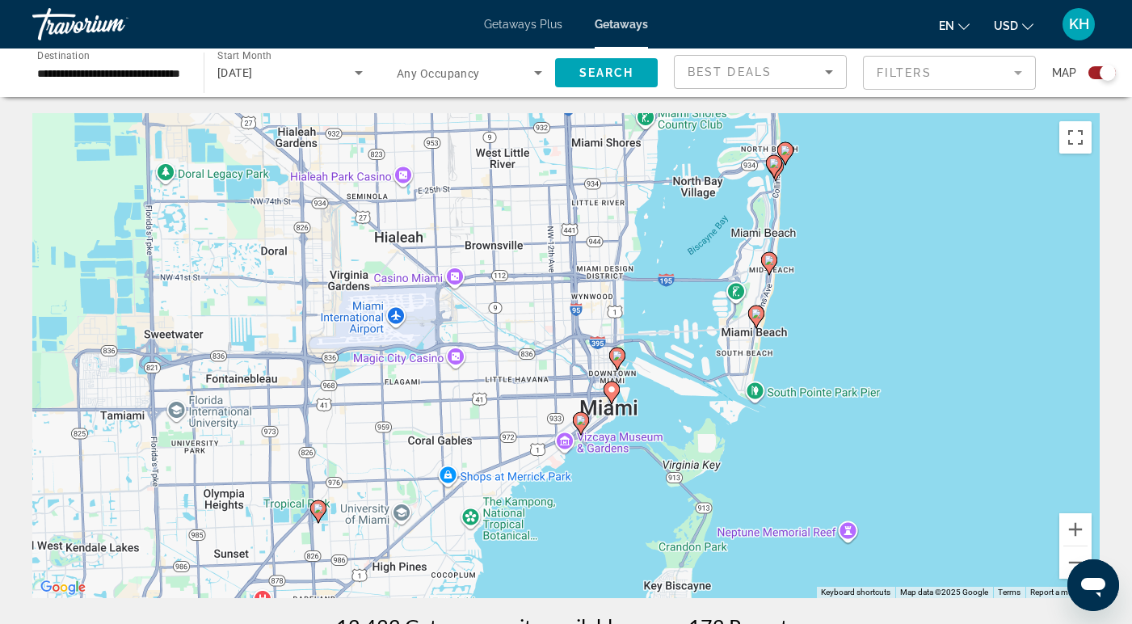
drag, startPoint x: 811, startPoint y: 433, endPoint x: 856, endPoint y: 259, distance: 179.3
click at [856, 259] on div "To activate drag with keyboard, press Alt + Enter. Once in keyboard drag state,…" at bounding box center [565, 355] width 1067 height 485
click at [580, 423] on image "Main content" at bounding box center [580, 420] width 10 height 10
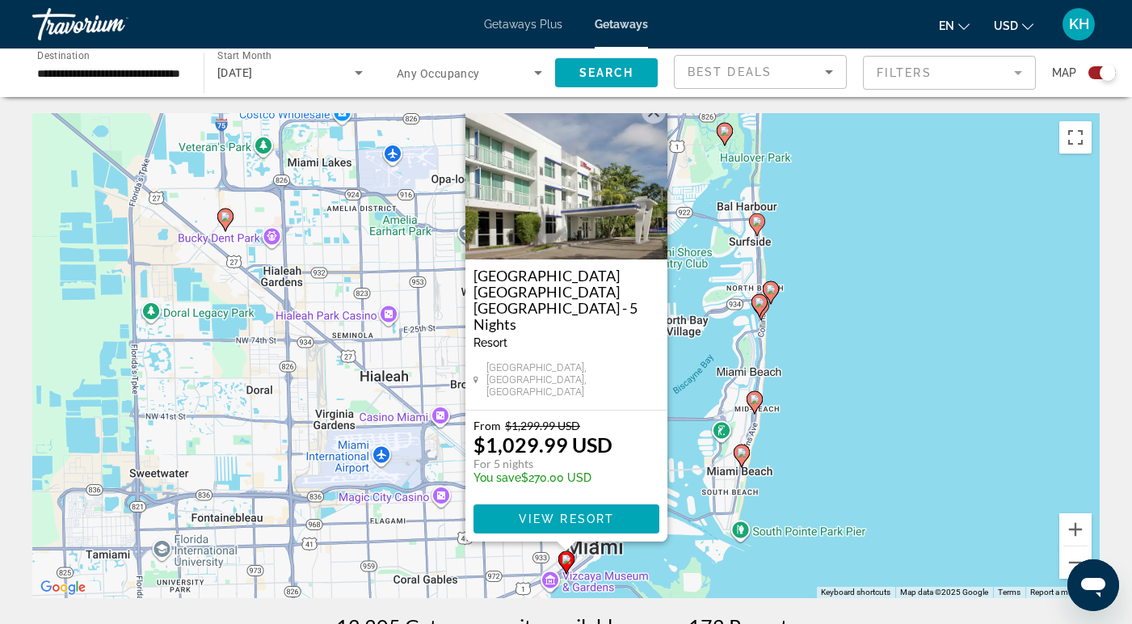
click at [852, 381] on div "To activate drag with keyboard, press Alt + Enter. Once in keyboard drag state,…" at bounding box center [565, 355] width 1067 height 485
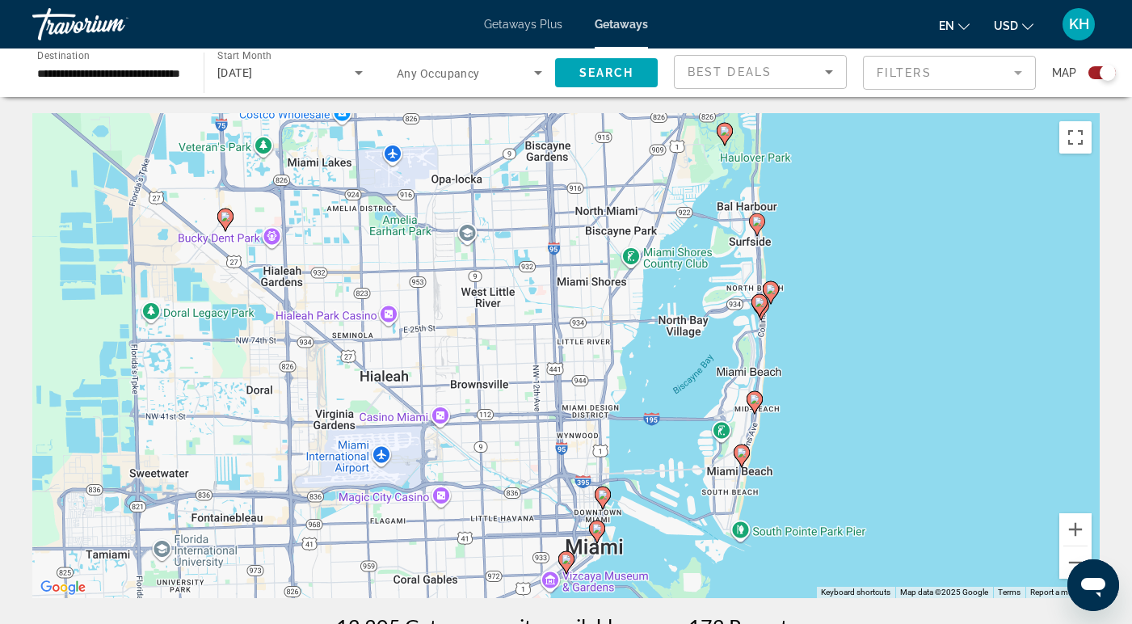
click at [744, 457] on icon "Main content" at bounding box center [741, 455] width 15 height 21
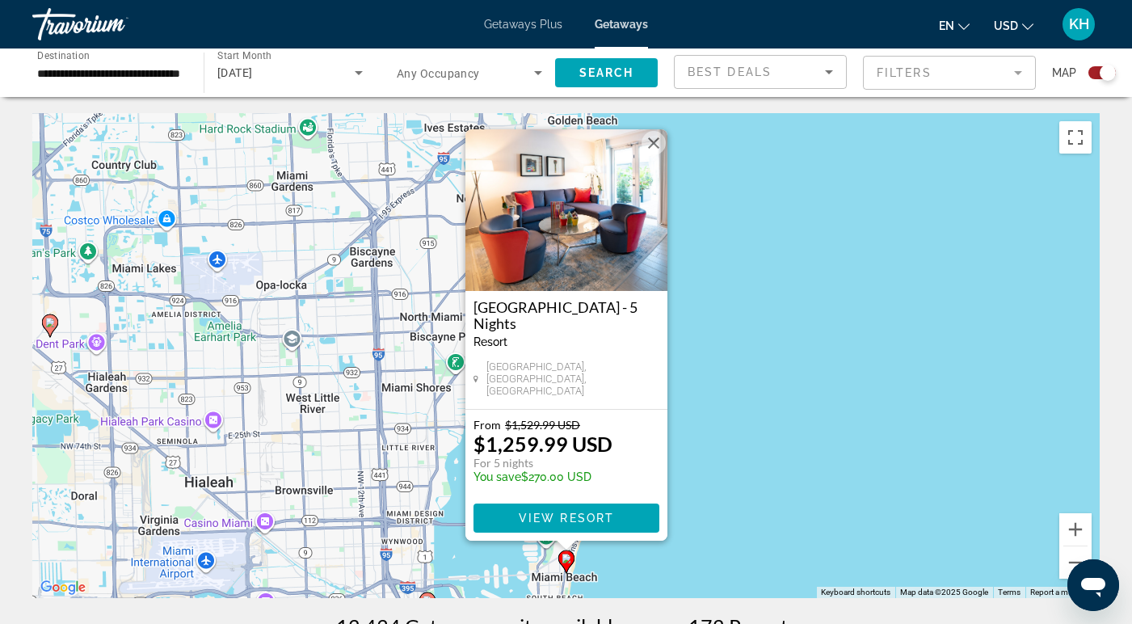
click at [654, 148] on button "Close" at bounding box center [654, 143] width 24 height 24
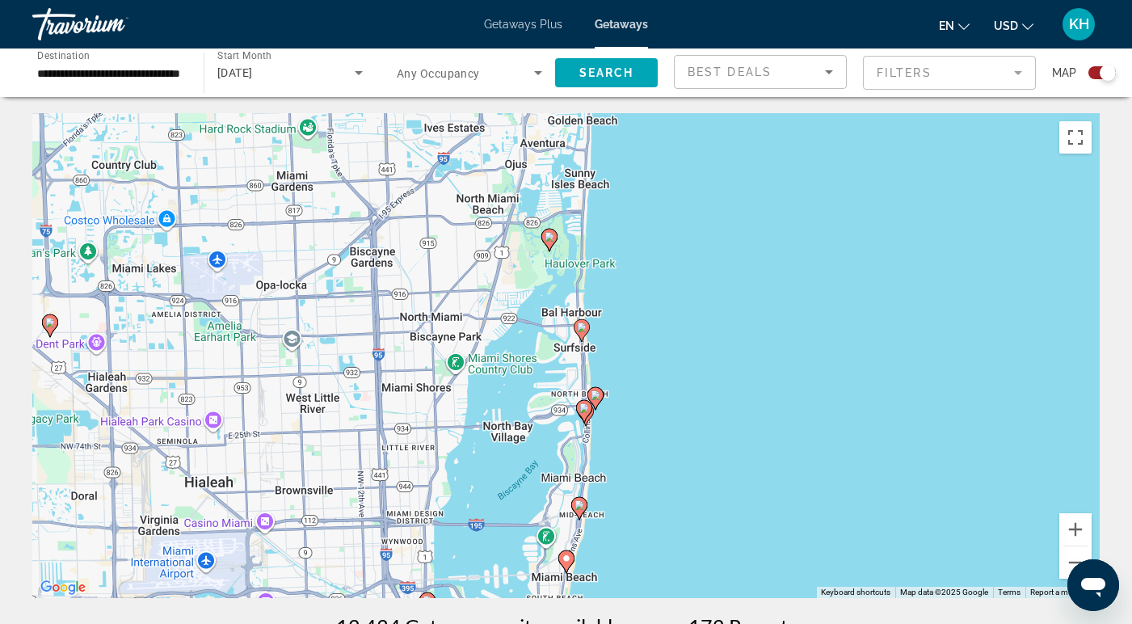
click at [158, 73] on input "**********" at bounding box center [109, 73] width 145 height 19
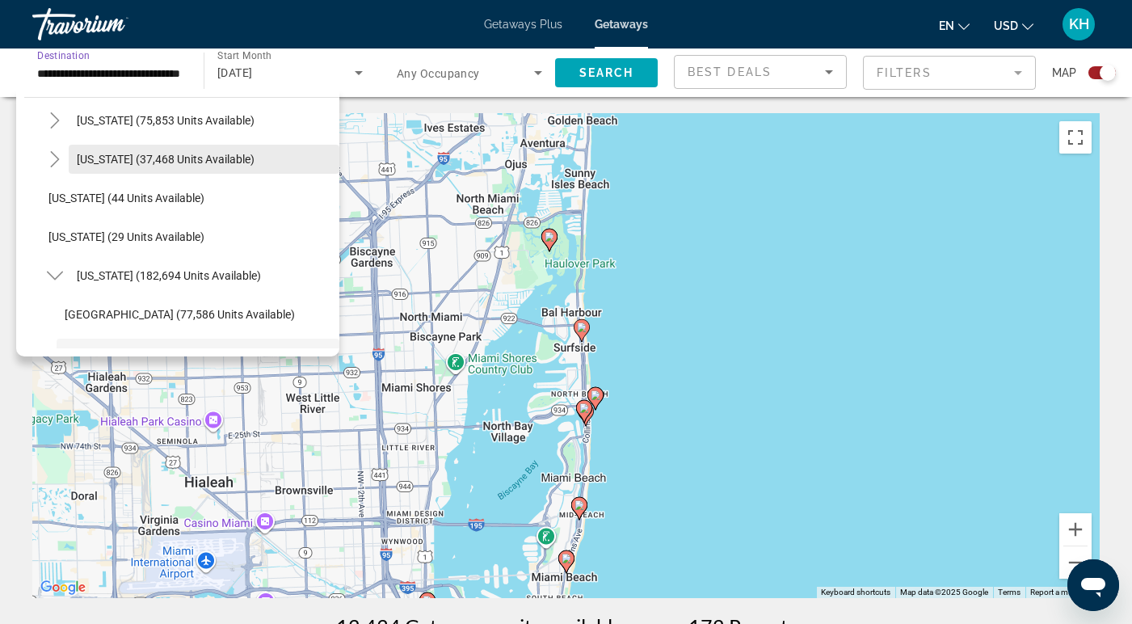
scroll to position [120, 0]
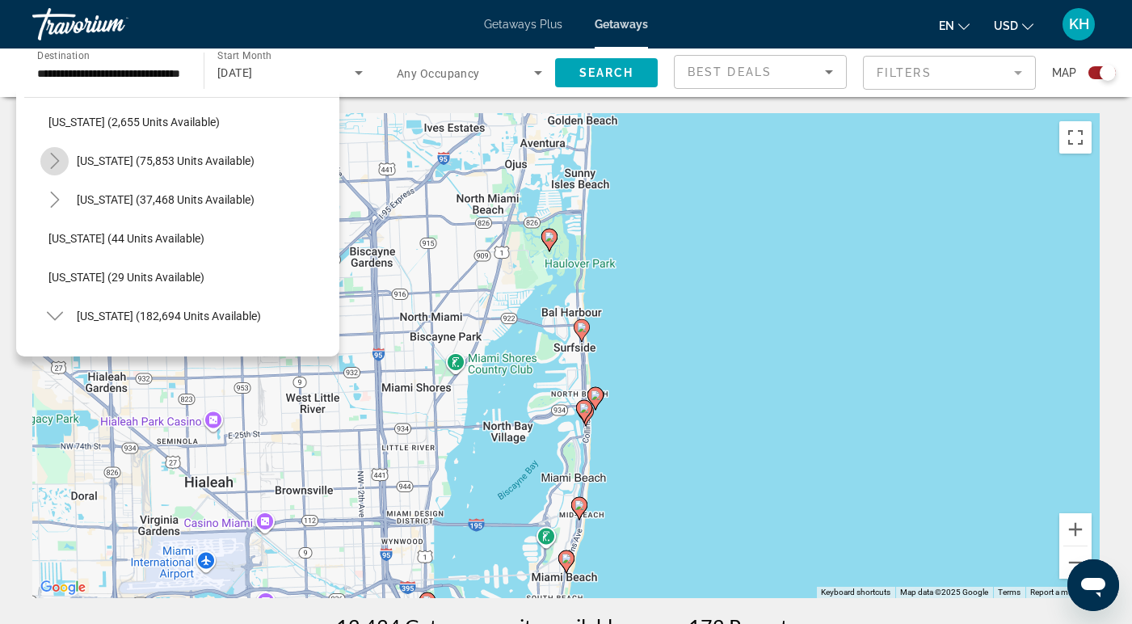
click at [54, 158] on icon "Toggle California (75,853 units available)" at bounding box center [54, 161] width 9 height 16
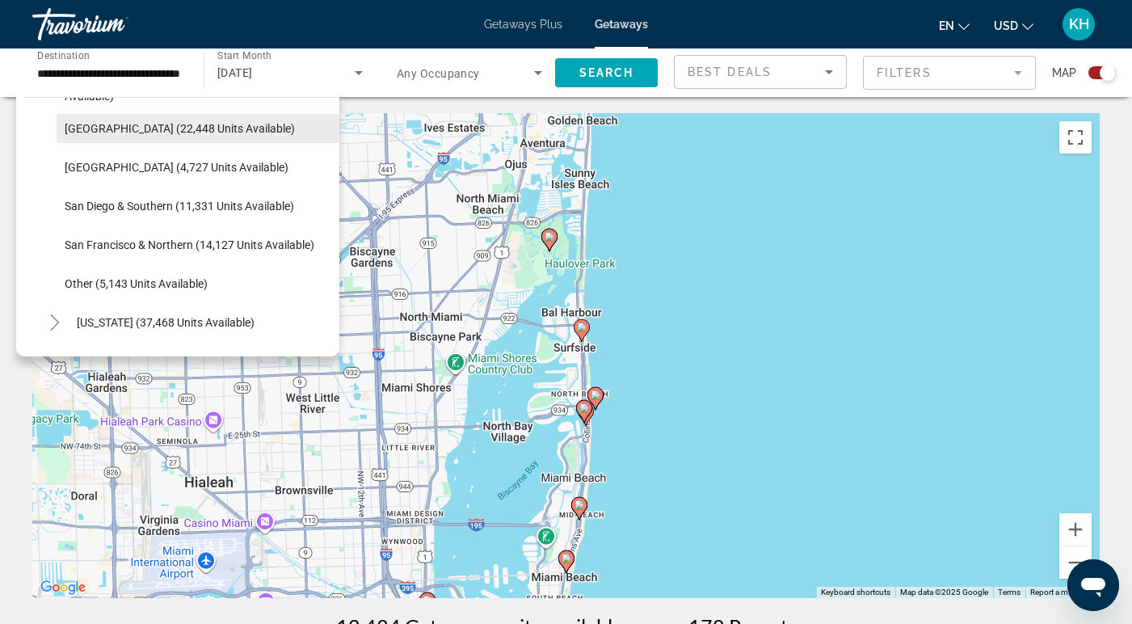
scroll to position [235, 0]
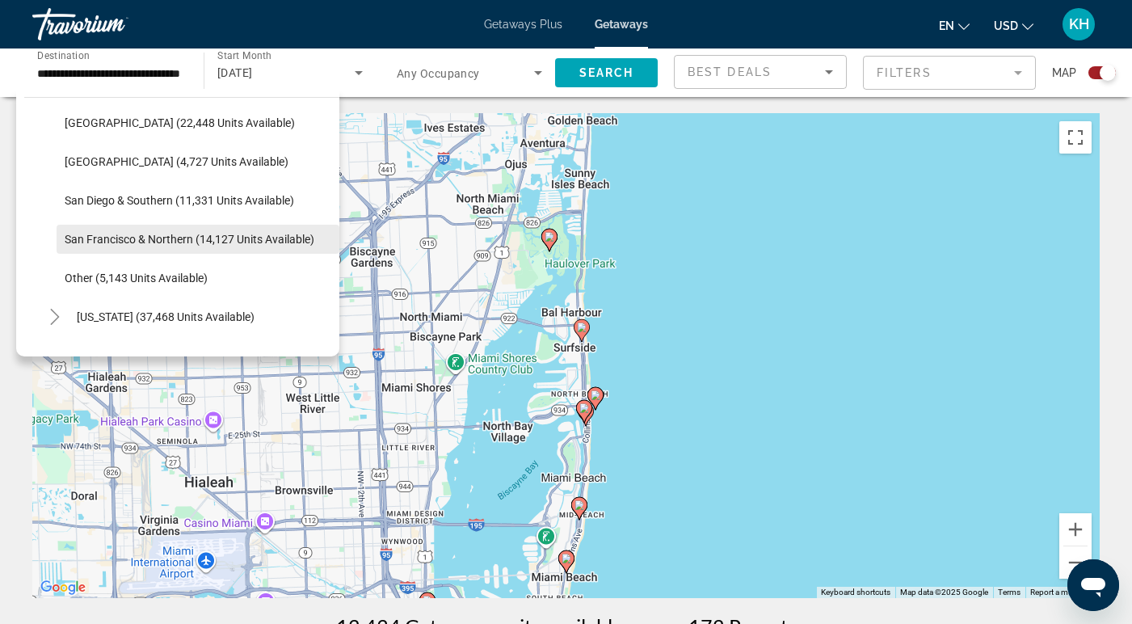
click at [179, 233] on span "San Francisco & Northern (14,127 units available)" at bounding box center [190, 239] width 250 height 13
type input "**********"
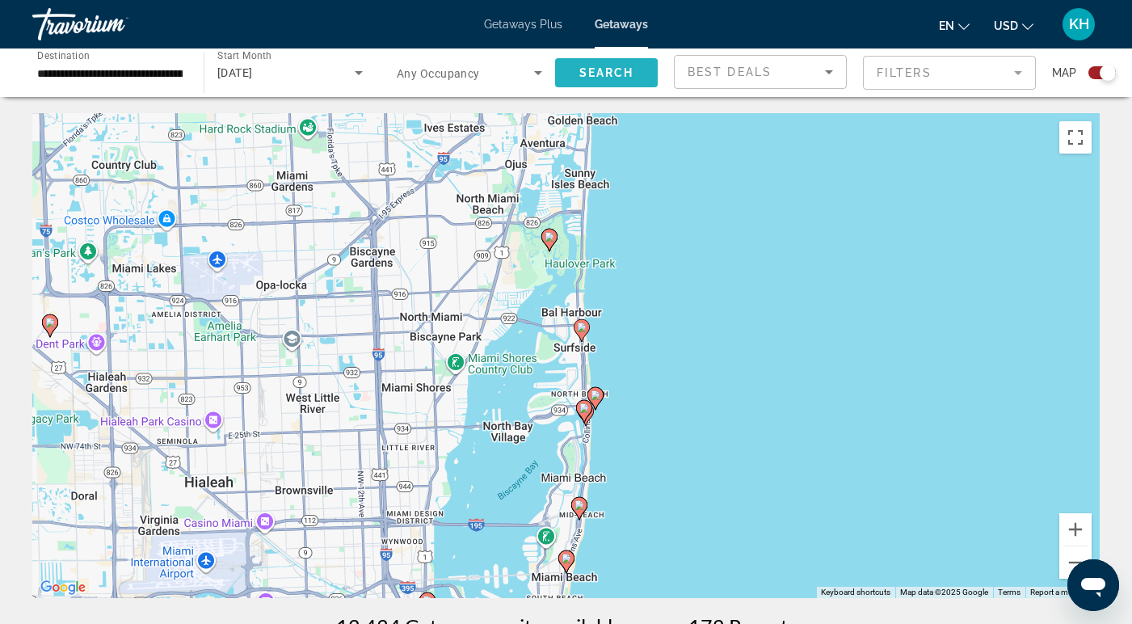
click at [588, 74] on span "Search" at bounding box center [606, 72] width 55 height 13
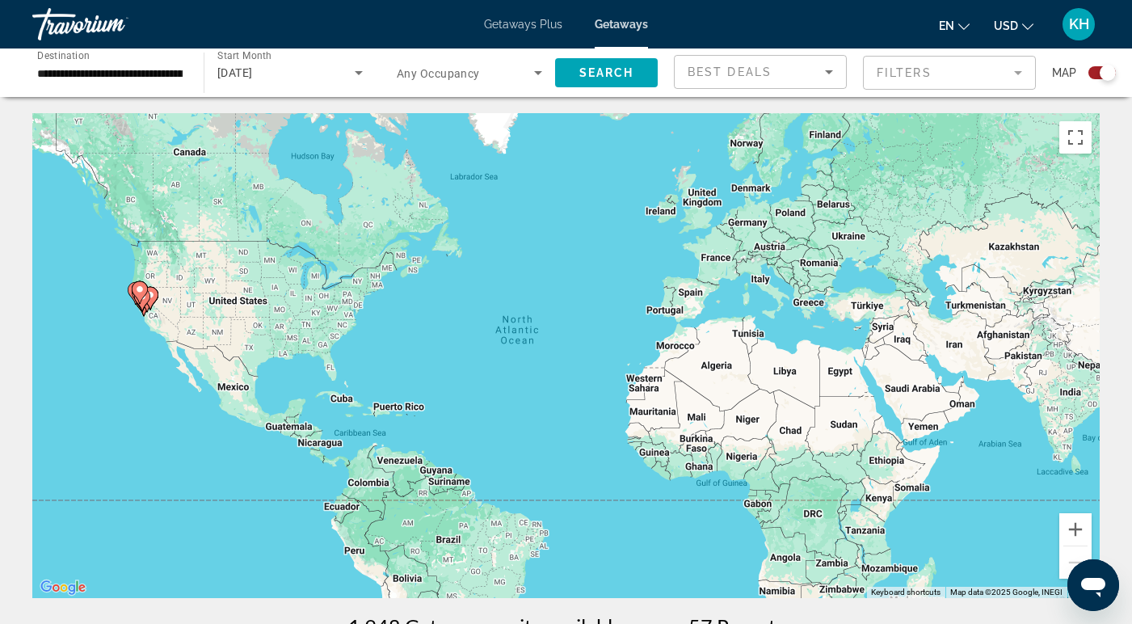
click at [343, 72] on div "[DATE]" at bounding box center [285, 72] width 137 height 19
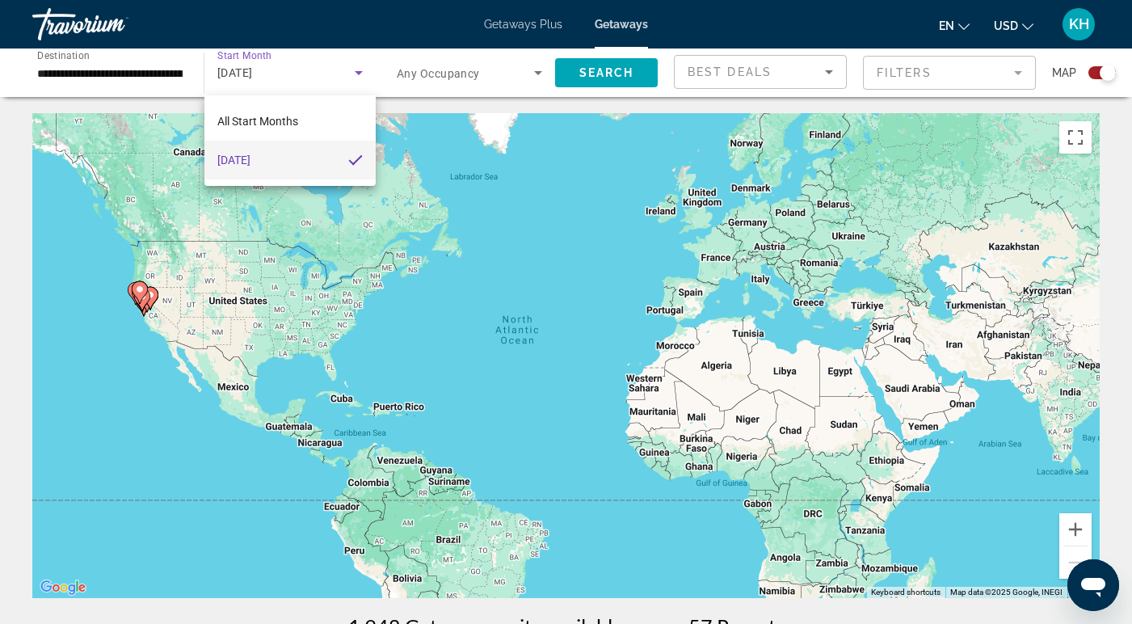
click at [339, 158] on mat-option "[DATE]" at bounding box center [289, 160] width 171 height 39
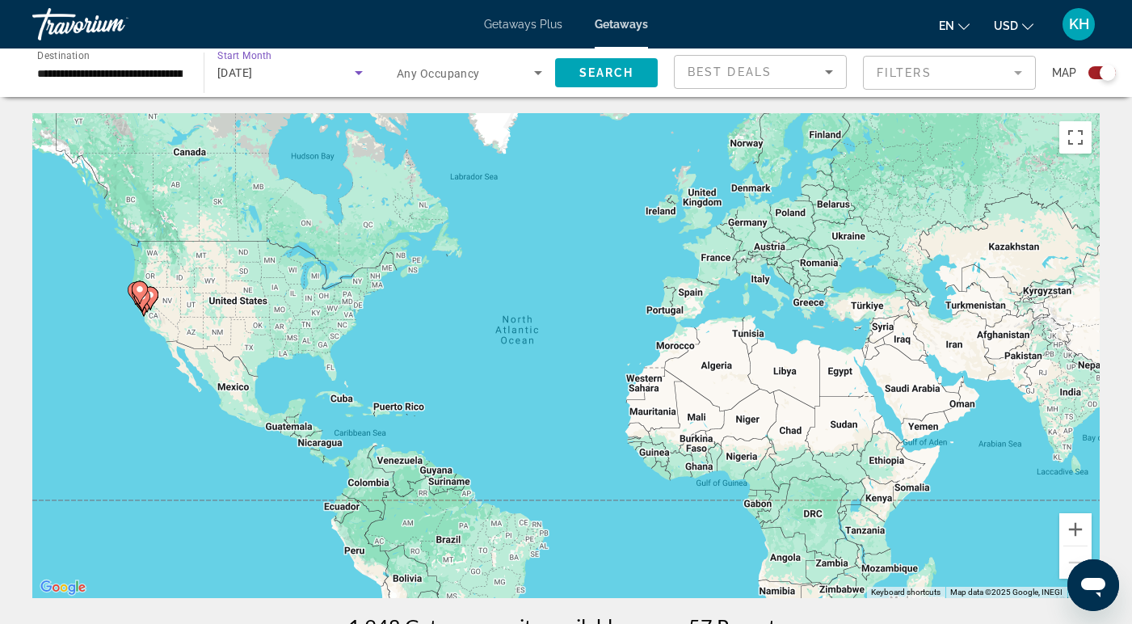
click at [360, 72] on icon "Search widget" at bounding box center [359, 73] width 8 height 4
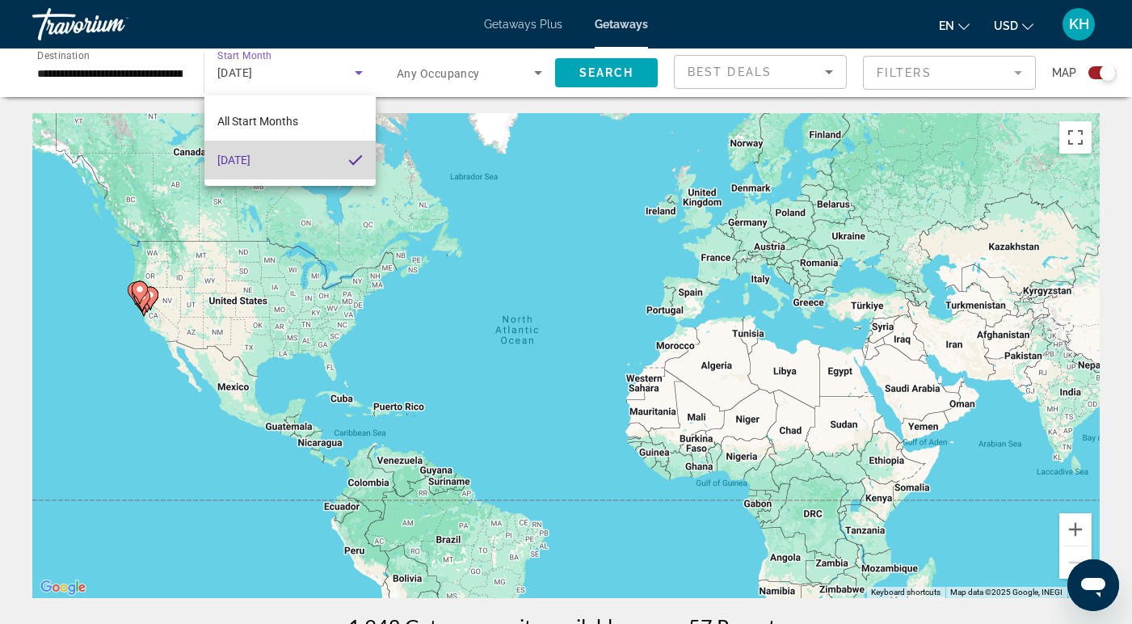
click at [311, 144] on mat-option "[DATE]" at bounding box center [289, 160] width 171 height 39
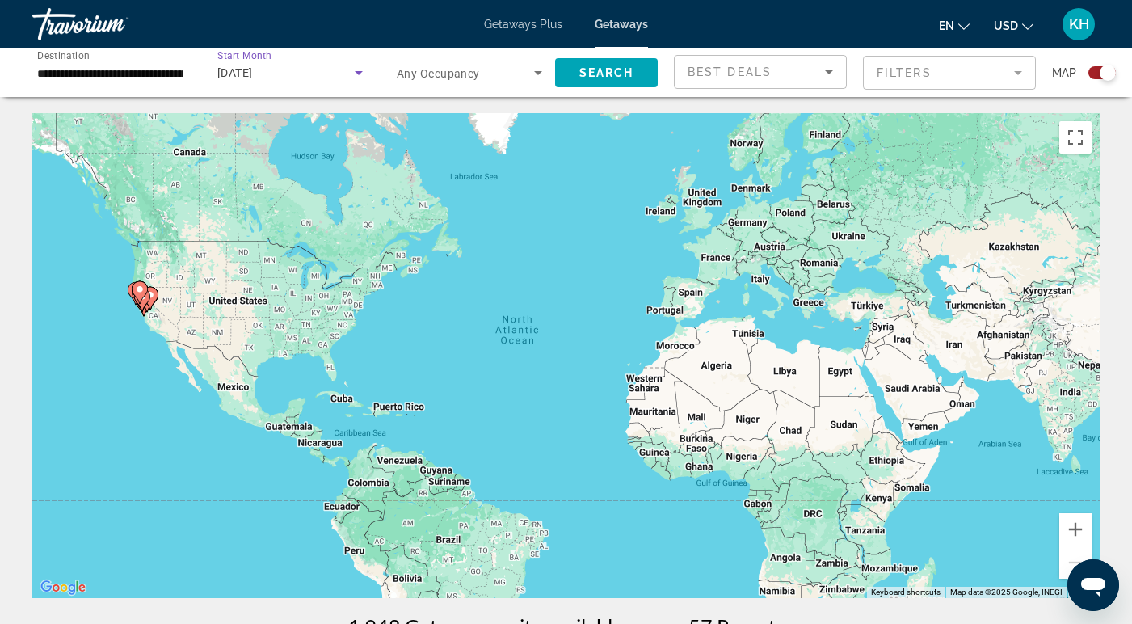
click at [326, 67] on div "[DATE]" at bounding box center [285, 72] width 137 height 19
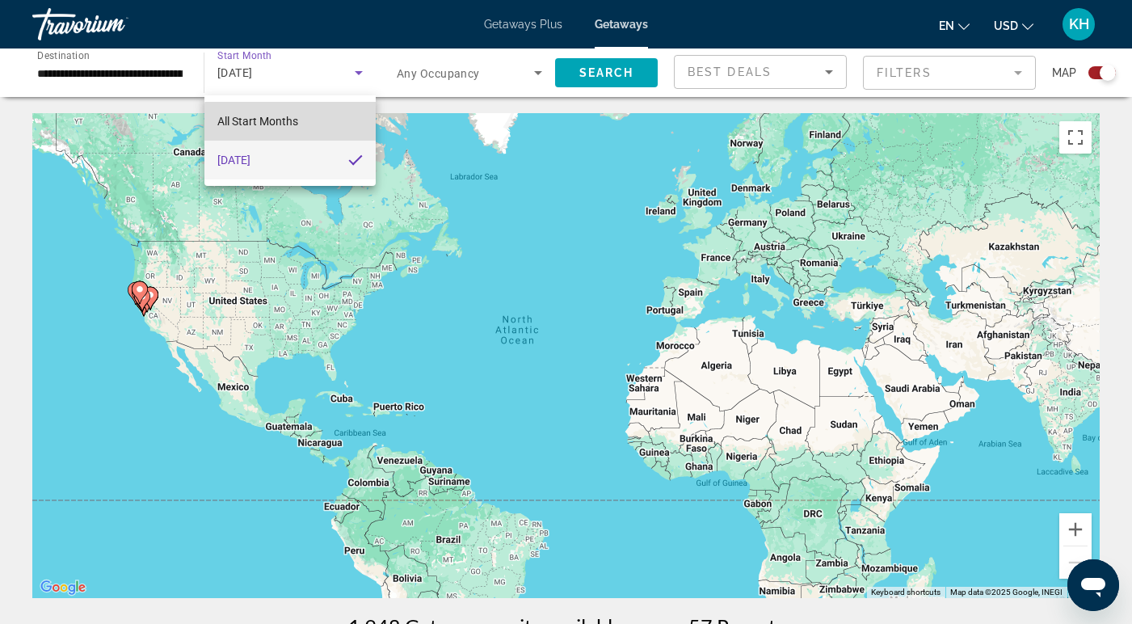
click at [314, 127] on mat-option "All Start Months" at bounding box center [289, 121] width 171 height 39
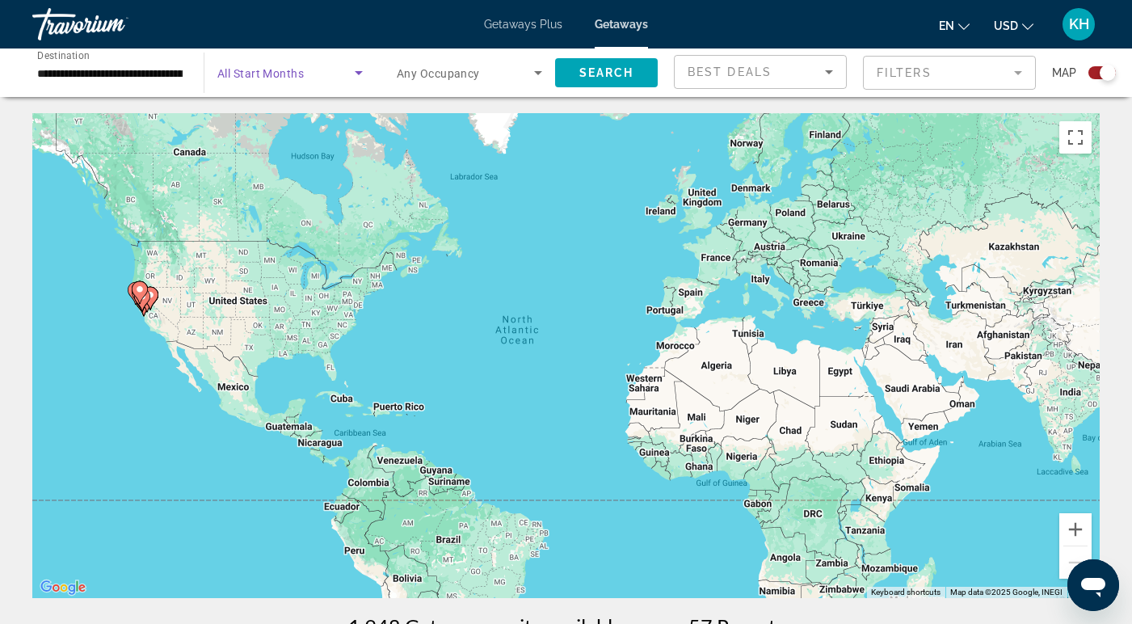
click at [351, 67] on icon "Search widget" at bounding box center [358, 72] width 19 height 19
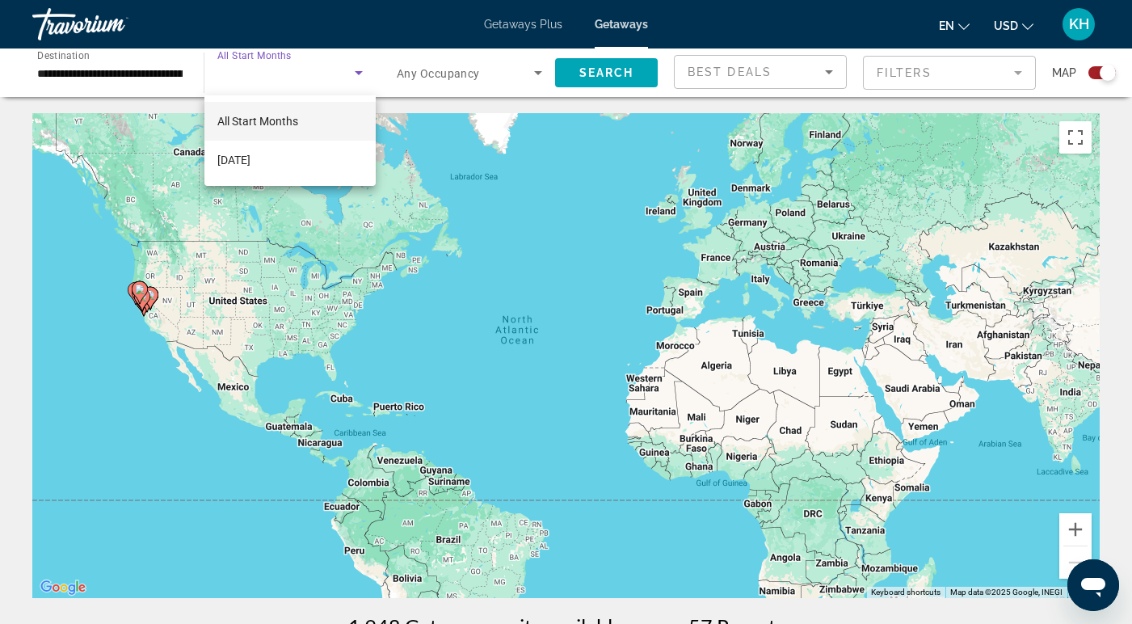
click at [595, 71] on div at bounding box center [566, 312] width 1132 height 624
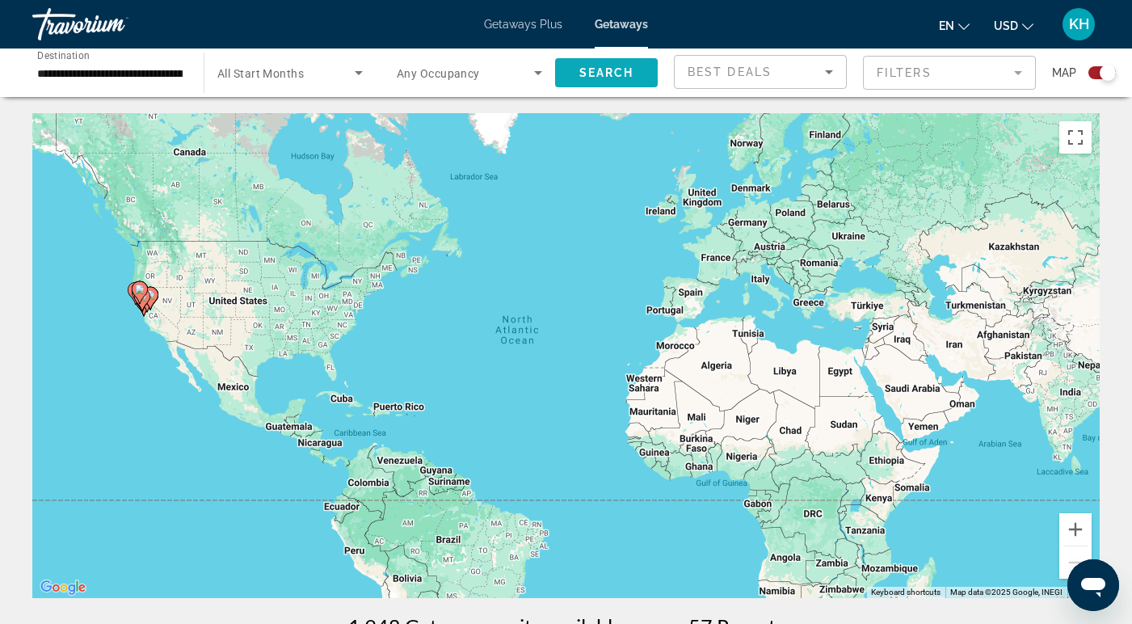
click at [595, 71] on span "Search" at bounding box center [606, 72] width 55 height 13
click at [311, 77] on span "Search widget" at bounding box center [285, 72] width 137 height 19
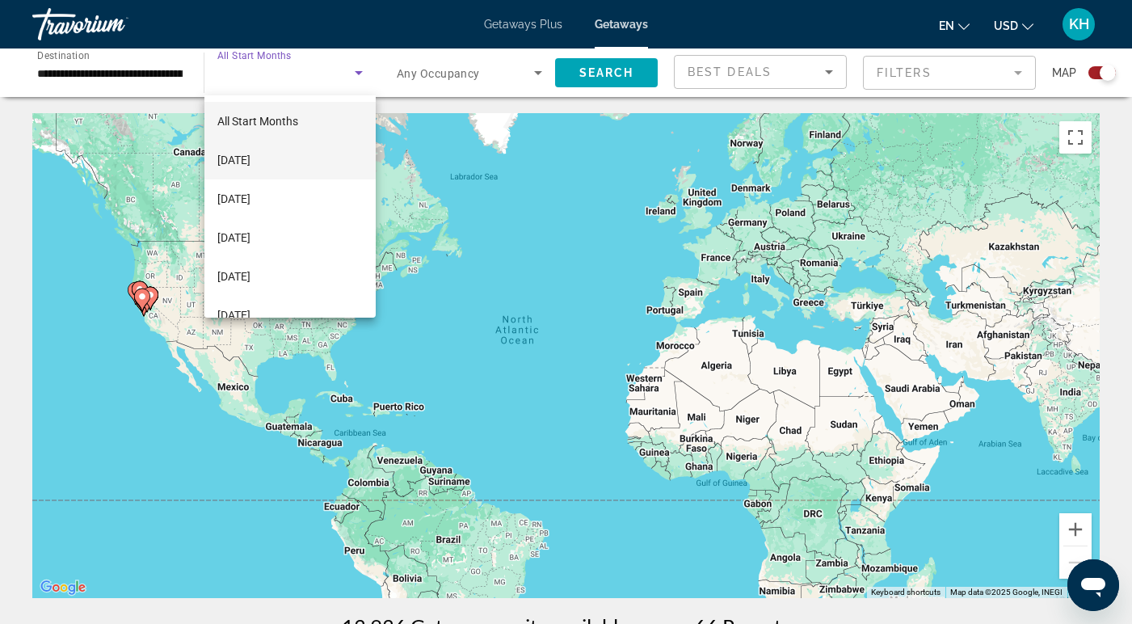
click at [250, 154] on span "[DATE]" at bounding box center [233, 159] width 33 height 19
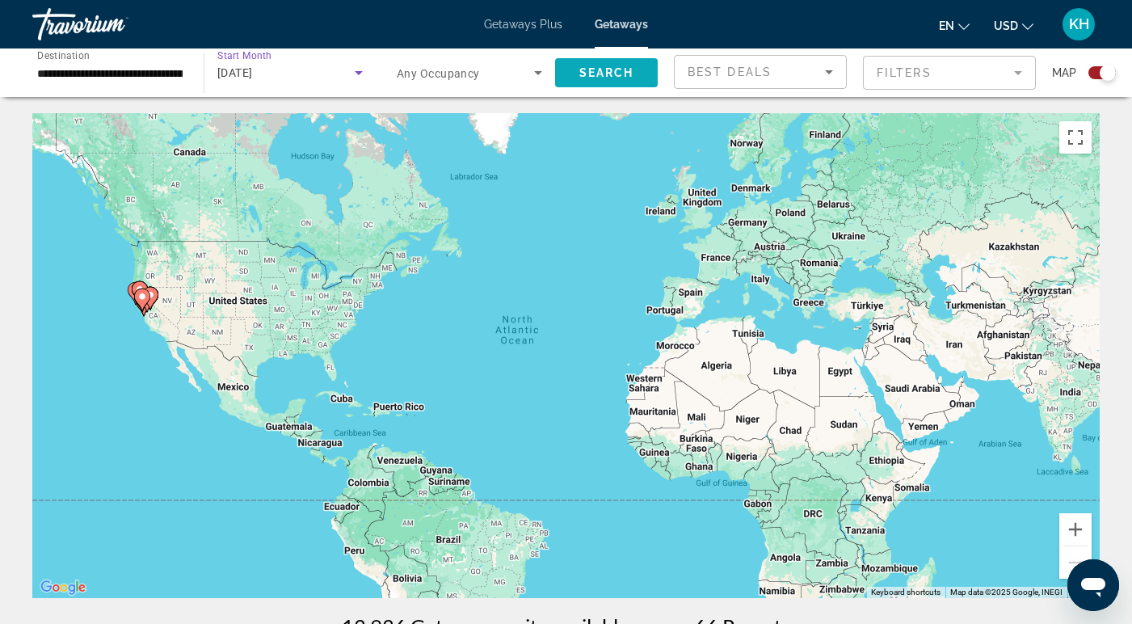
click at [581, 78] on span "Search" at bounding box center [606, 72] width 55 height 13
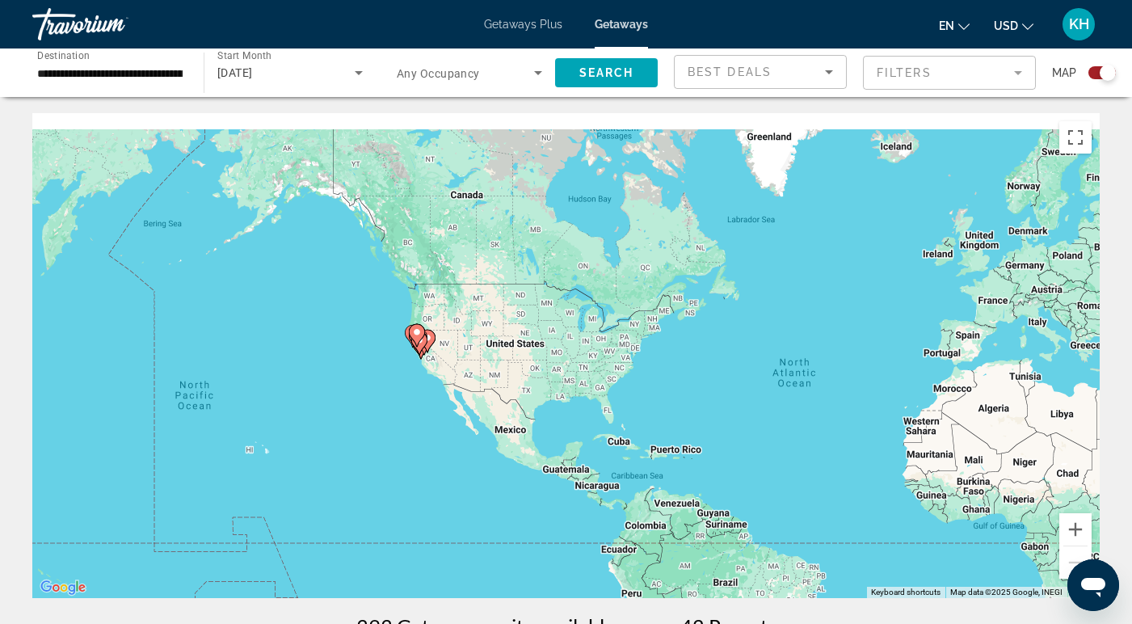
drag, startPoint x: 178, startPoint y: 398, endPoint x: 476, endPoint y: 477, distance: 308.5
click at [476, 477] on div "To activate drag with keyboard, press Alt + Enter. Once in keyboard drag state,…" at bounding box center [565, 355] width 1067 height 485
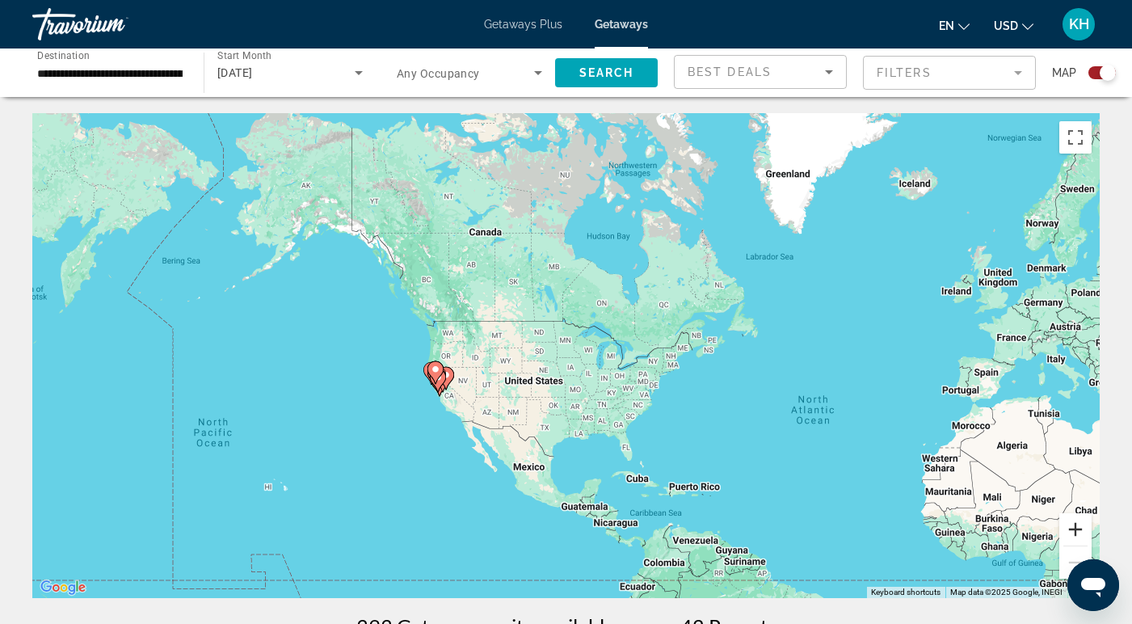
click at [1074, 519] on button "Zoom in" at bounding box center [1075, 529] width 32 height 32
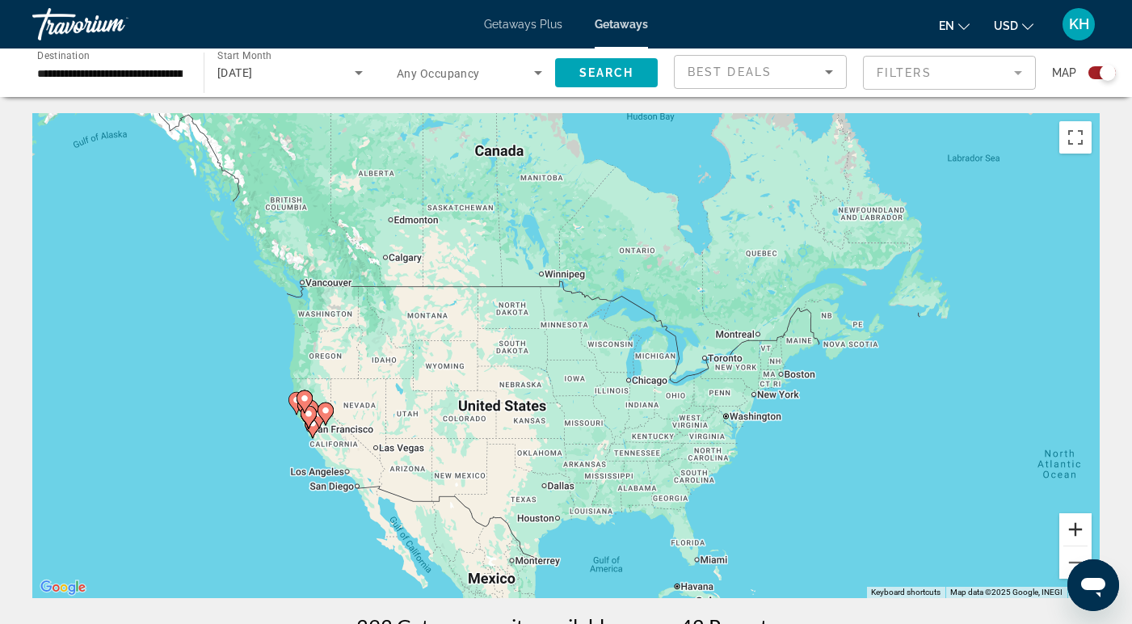
click at [1074, 524] on button "Zoom in" at bounding box center [1075, 529] width 32 height 32
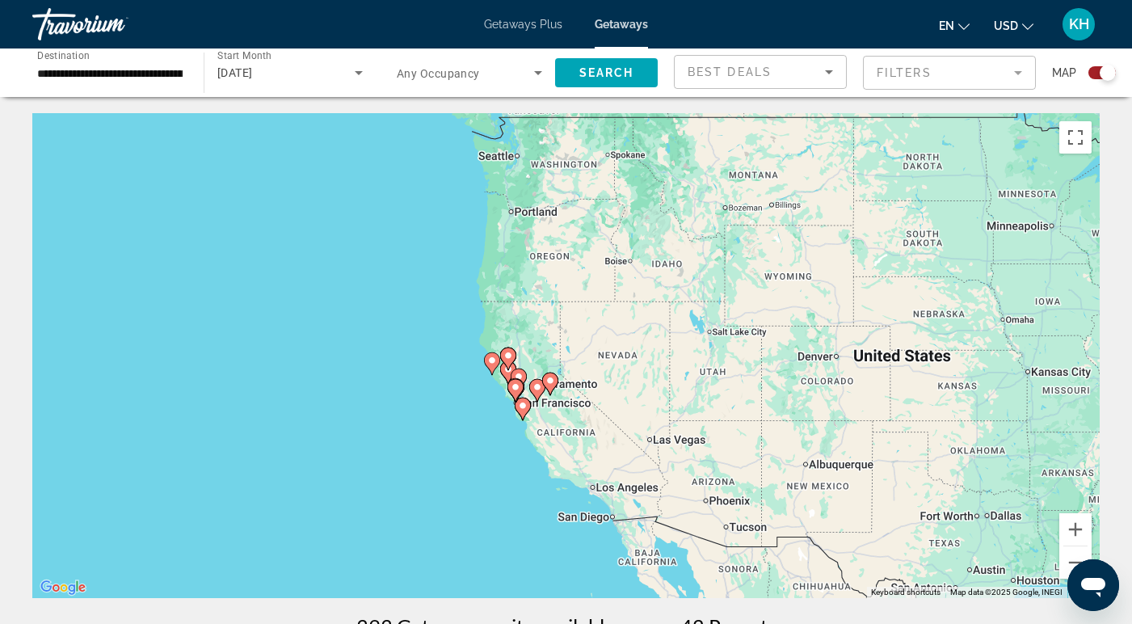
drag, startPoint x: 520, startPoint y: 446, endPoint x: 1003, endPoint y: 322, distance: 499.7
click at [1003, 322] on div "To activate drag with keyboard, press Alt + Enter. Once in keyboard drag state,…" at bounding box center [565, 355] width 1067 height 485
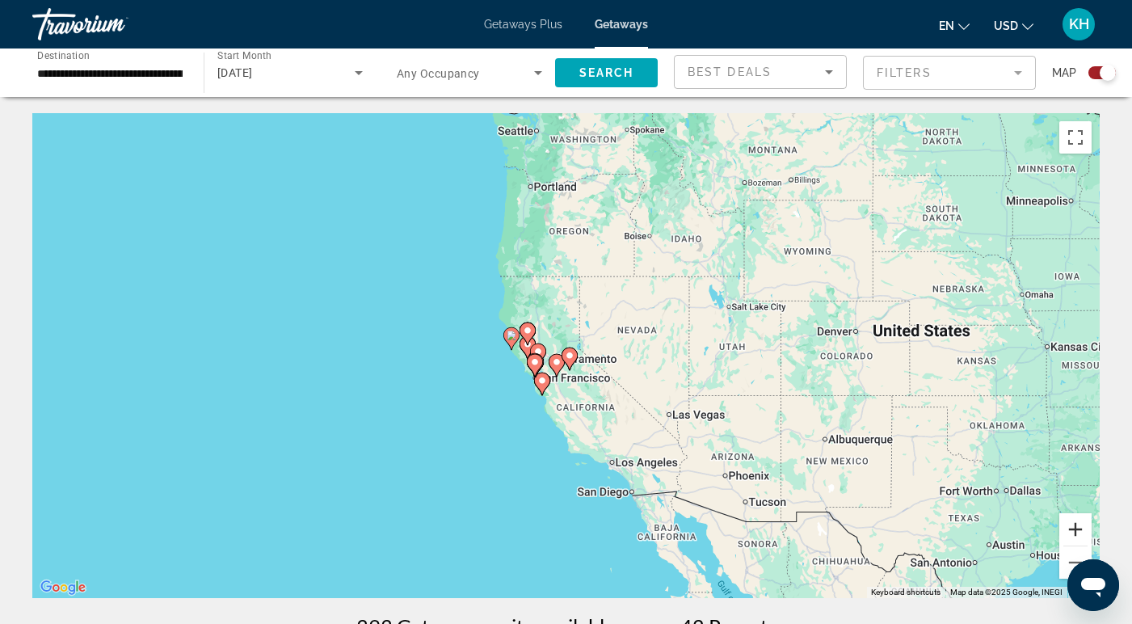
click at [1066, 541] on button "Zoom in" at bounding box center [1075, 529] width 32 height 32
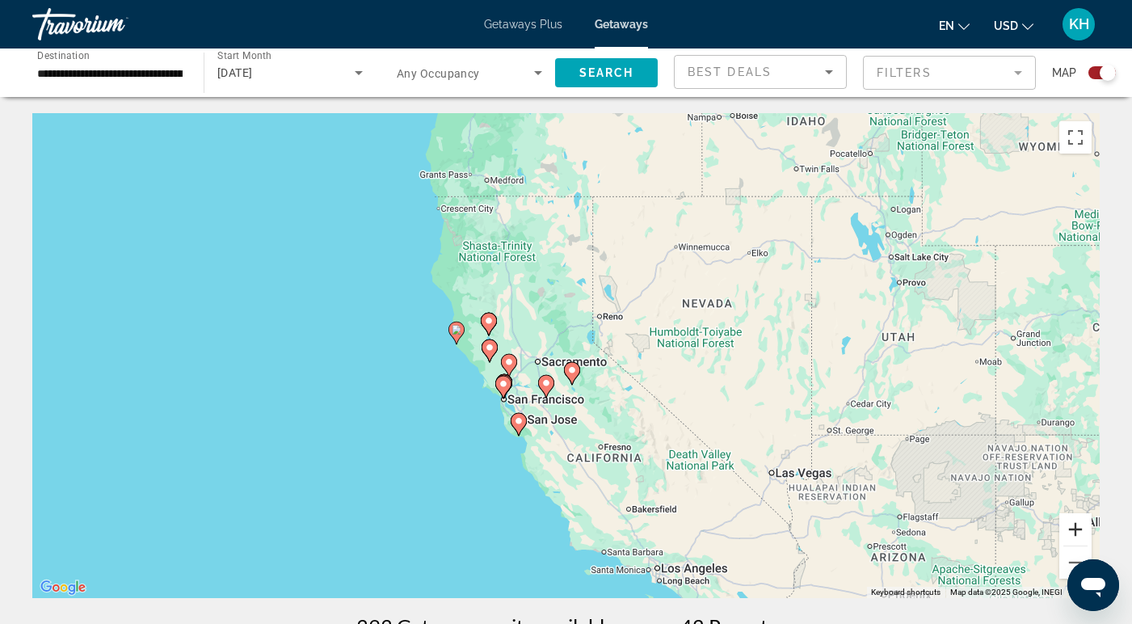
click at [1066, 541] on button "Zoom in" at bounding box center [1075, 529] width 32 height 32
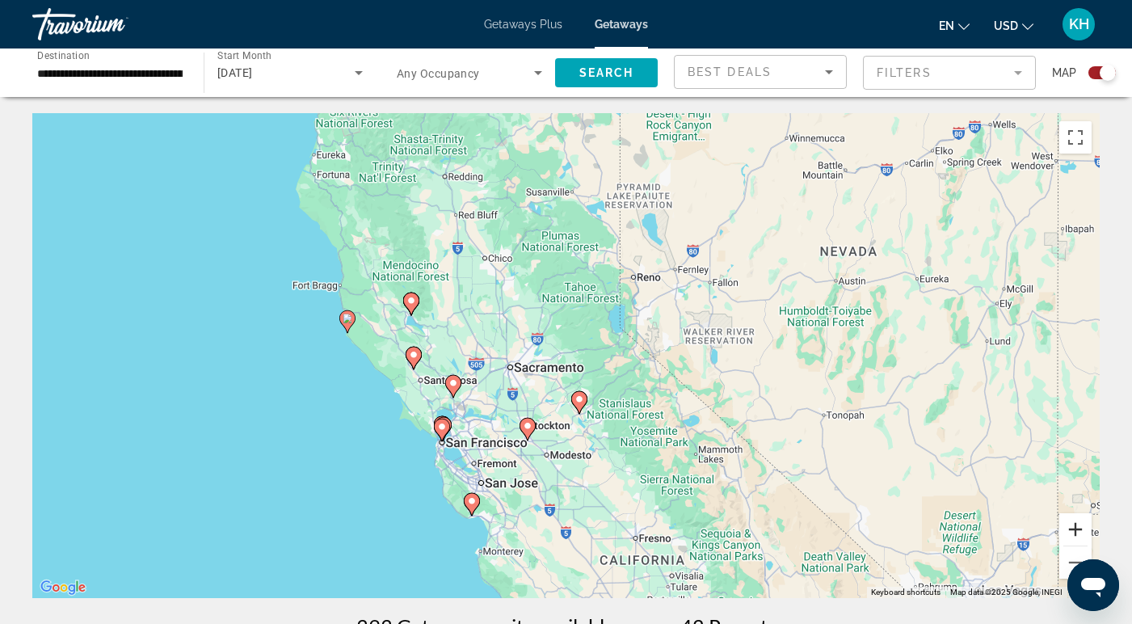
click at [1066, 541] on button "Zoom in" at bounding box center [1075, 529] width 32 height 32
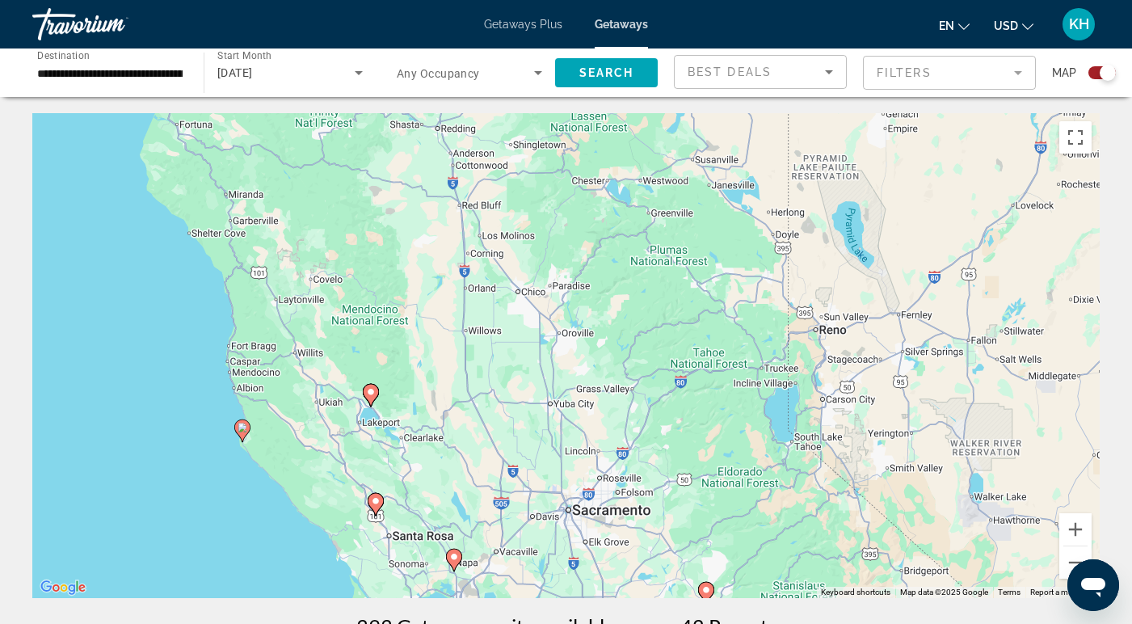
drag, startPoint x: 571, startPoint y: 400, endPoint x: 709, endPoint y: 551, distance: 204.7
click at [709, 551] on div "To activate drag with keyboard, press Alt + Enter. Once in keyboard drag state,…" at bounding box center [565, 355] width 1067 height 485
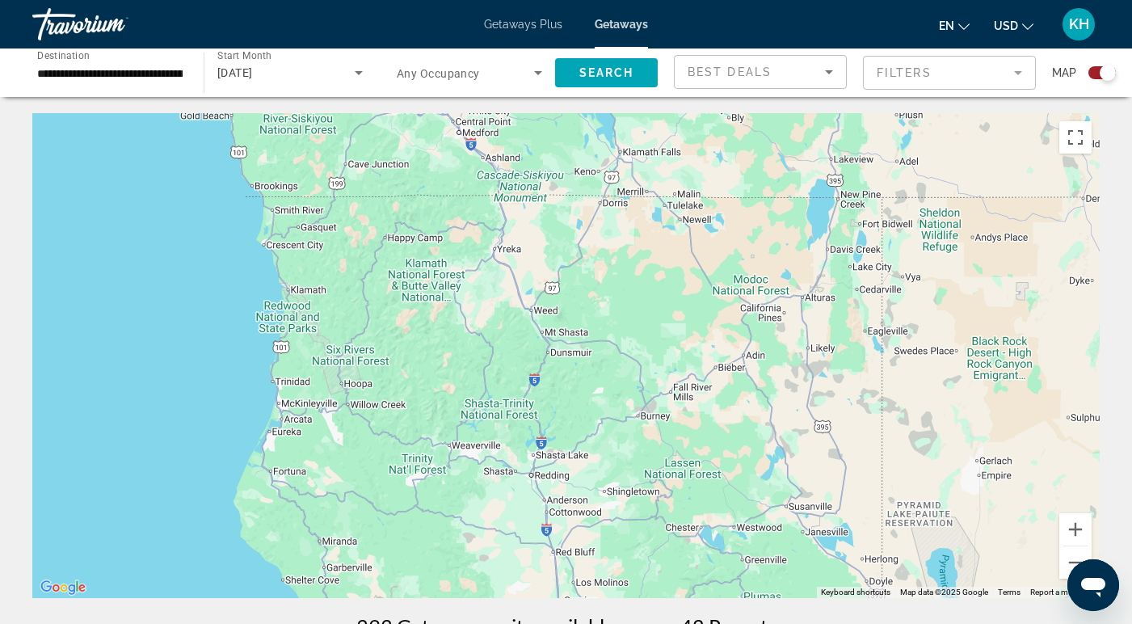
drag, startPoint x: 550, startPoint y: 254, endPoint x: 626, endPoint y: 613, distance: 367.5
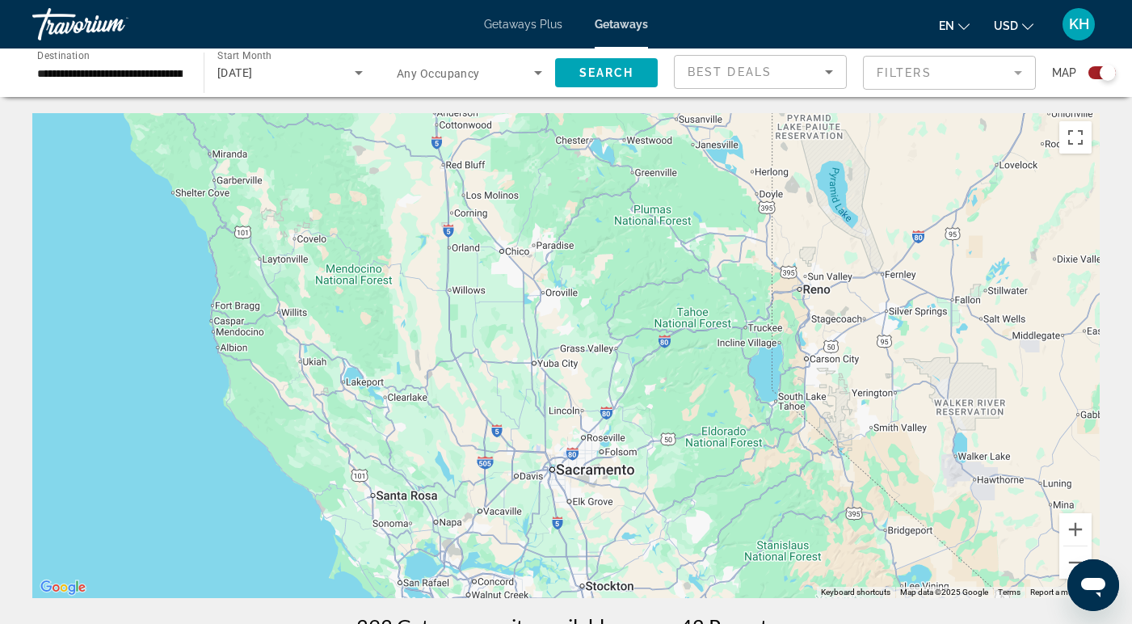
drag, startPoint x: 594, startPoint y: 456, endPoint x: 461, endPoint y: -7, distance: 482.5
click at [461, 0] on html "**********" at bounding box center [566, 312] width 1132 height 624
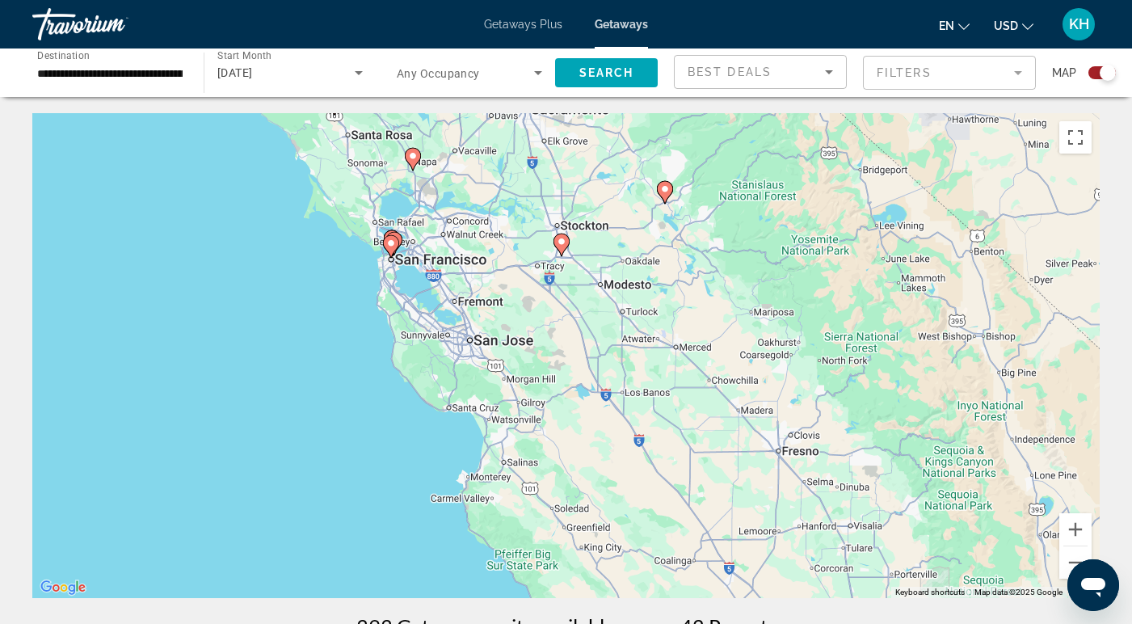
drag, startPoint x: 536, startPoint y: 293, endPoint x: 511, endPoint y: -72, distance: 366.0
click at [511, 0] on html "**********" at bounding box center [566, 312] width 1132 height 624
click at [1075, 520] on button "Zoom in" at bounding box center [1075, 529] width 32 height 32
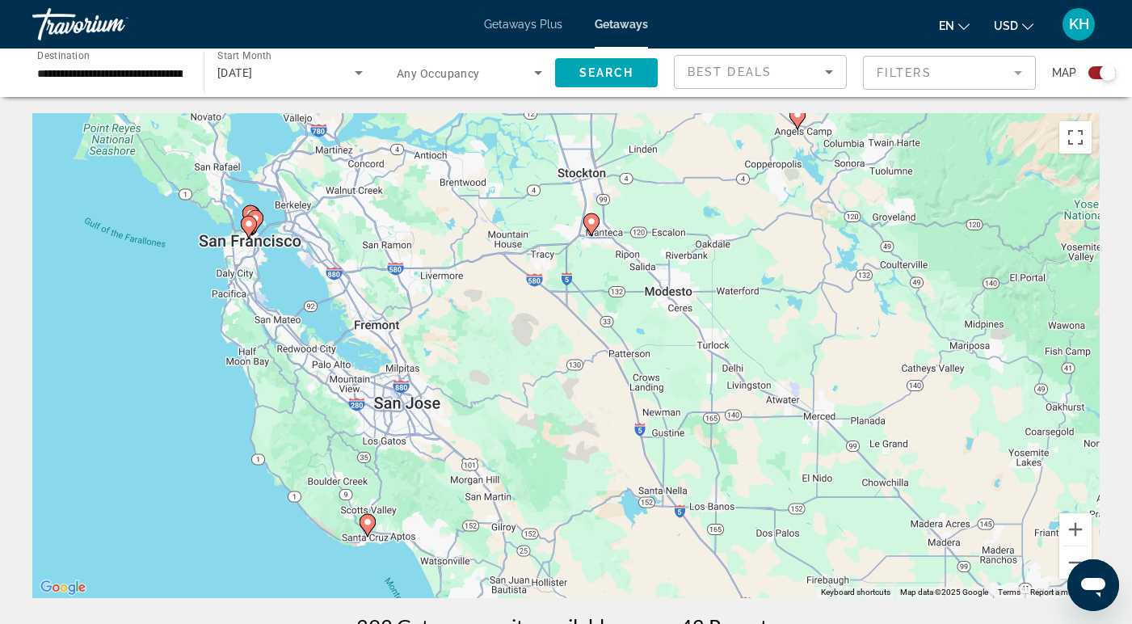
drag, startPoint x: 472, startPoint y: 243, endPoint x: 504, endPoint y: 322, distance: 85.5
click at [504, 322] on div "To activate drag with keyboard, press Alt + Enter. Once in keyboard drag state,…" at bounding box center [565, 355] width 1067 height 485
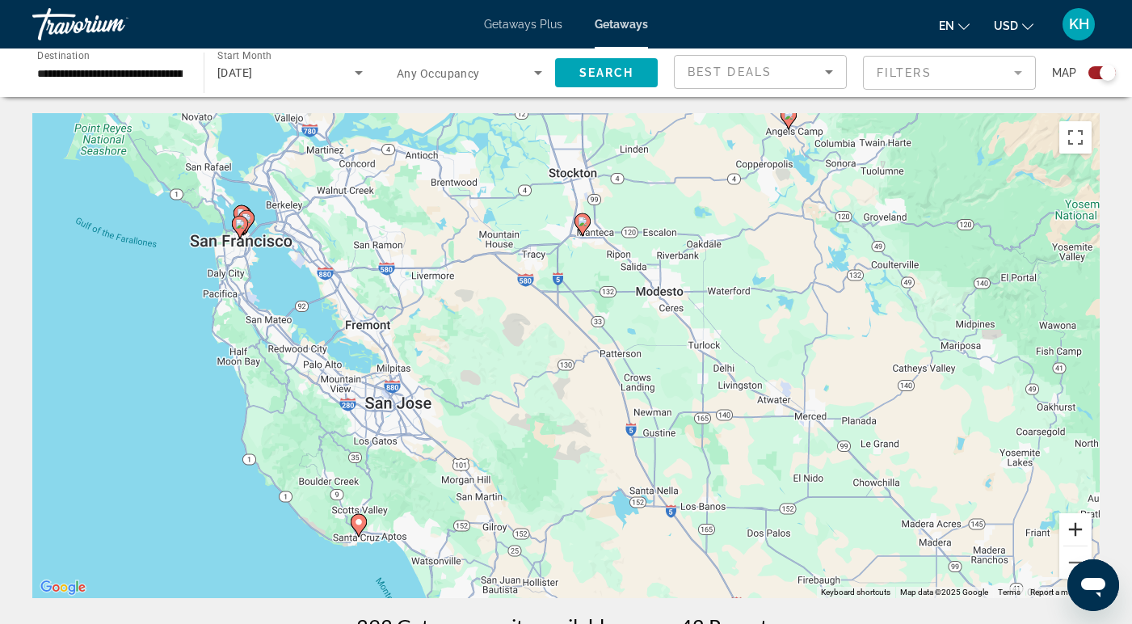
click at [1071, 527] on button "Zoom in" at bounding box center [1075, 529] width 32 height 32
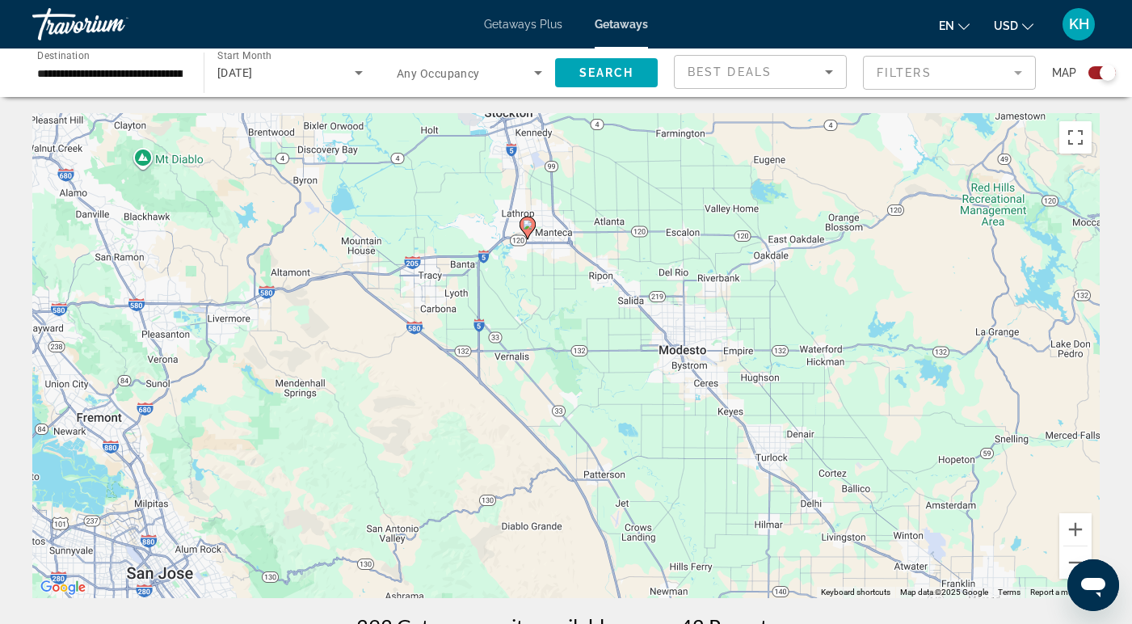
drag, startPoint x: 906, startPoint y: 315, endPoint x: 835, endPoint y: 439, distance: 142.6
click at [835, 439] on div "To activate drag with keyboard, press Alt + Enter. Once in keyboard drag state,…" at bounding box center [565, 355] width 1067 height 485
click at [1071, 559] on button "Zoom out" at bounding box center [1075, 562] width 32 height 32
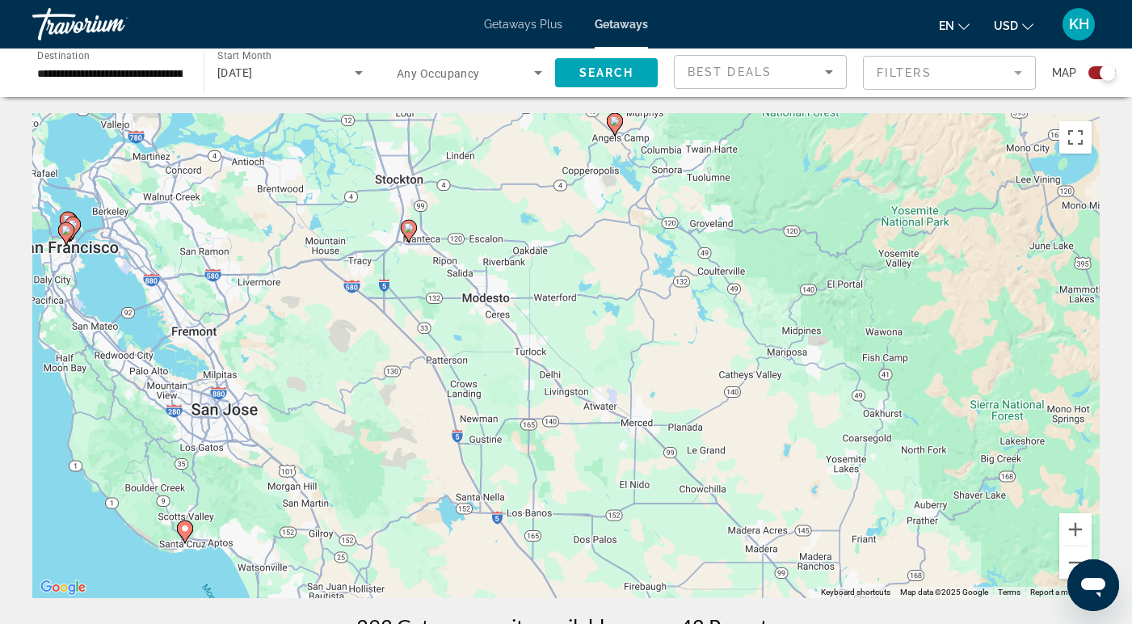
drag, startPoint x: 911, startPoint y: 414, endPoint x: 771, endPoint y: 360, distance: 150.2
click at [771, 360] on div "To activate drag with keyboard, press Alt + Enter. Once in keyboard drag state,…" at bounding box center [565, 355] width 1067 height 485
click at [1069, 524] on button "Zoom in" at bounding box center [1075, 529] width 32 height 32
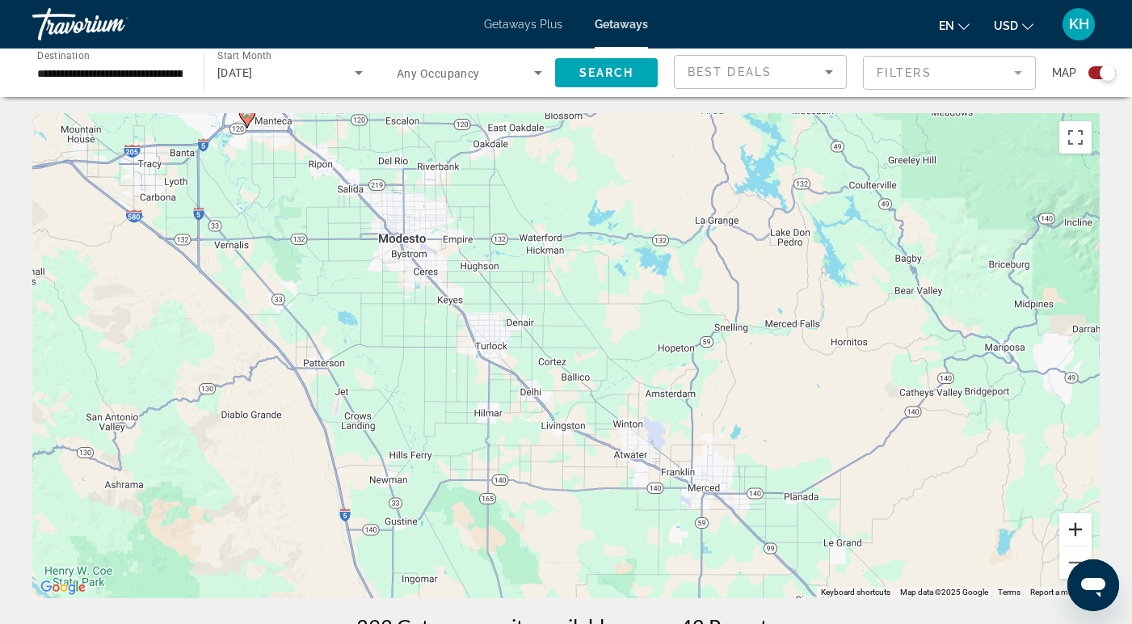
click at [1069, 524] on button "Zoom in" at bounding box center [1075, 529] width 32 height 32
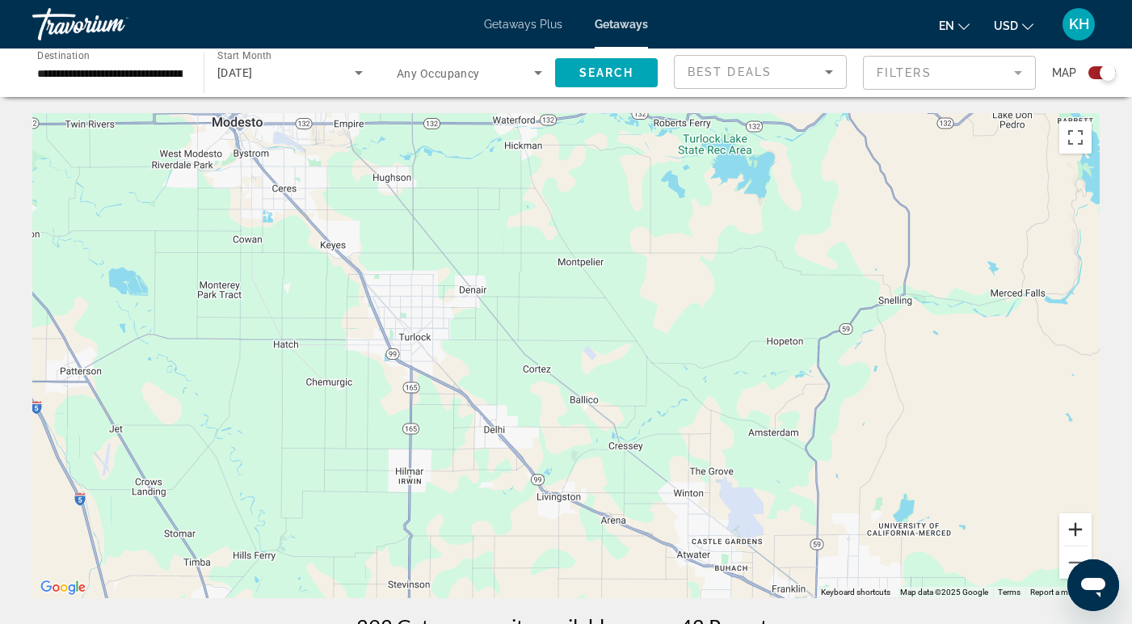
click at [1069, 524] on button "Zoom in" at bounding box center [1075, 529] width 32 height 32
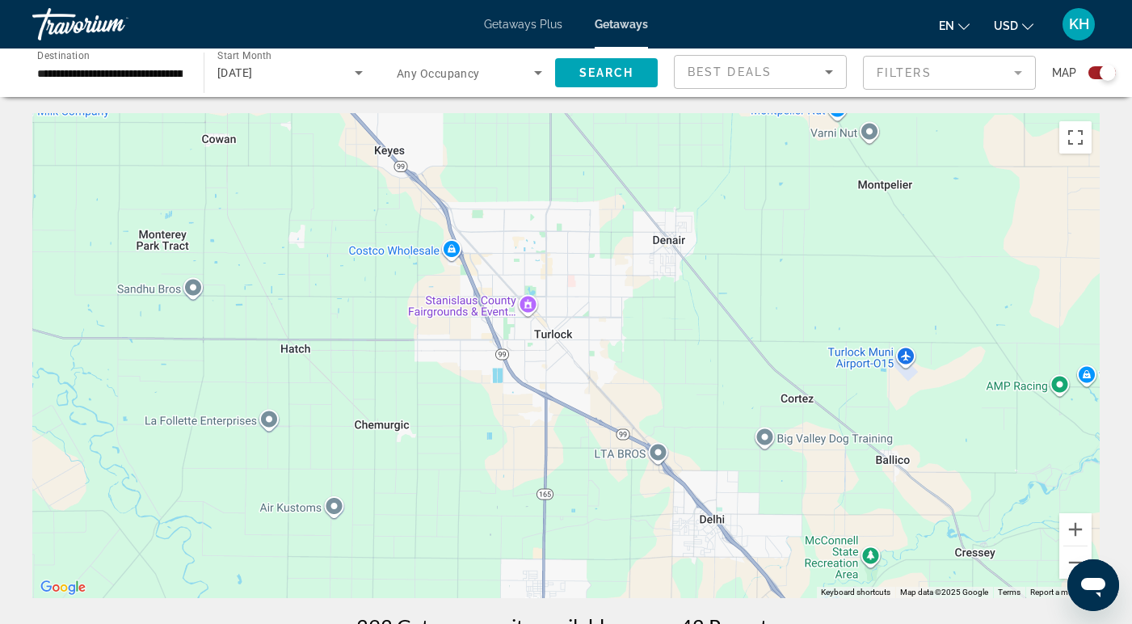
drag, startPoint x: 655, startPoint y: 412, endPoint x: 949, endPoint y: 429, distance: 294.6
click at [949, 429] on div "Main content" at bounding box center [565, 355] width 1067 height 485
click at [1068, 556] on button "Zoom out" at bounding box center [1075, 562] width 32 height 32
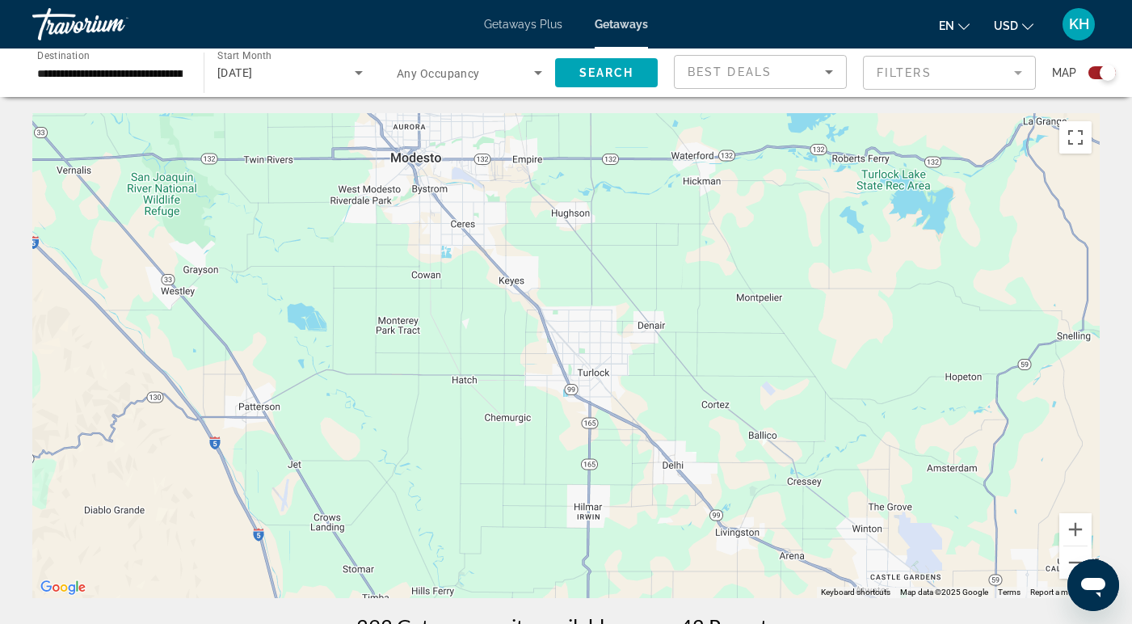
drag, startPoint x: 981, startPoint y: 521, endPoint x: 1015, endPoint y: 549, distance: 43.7
click at [1015, 549] on div "Main content" at bounding box center [565, 355] width 1067 height 485
click at [1077, 559] on button "Zoom out" at bounding box center [1075, 562] width 32 height 32
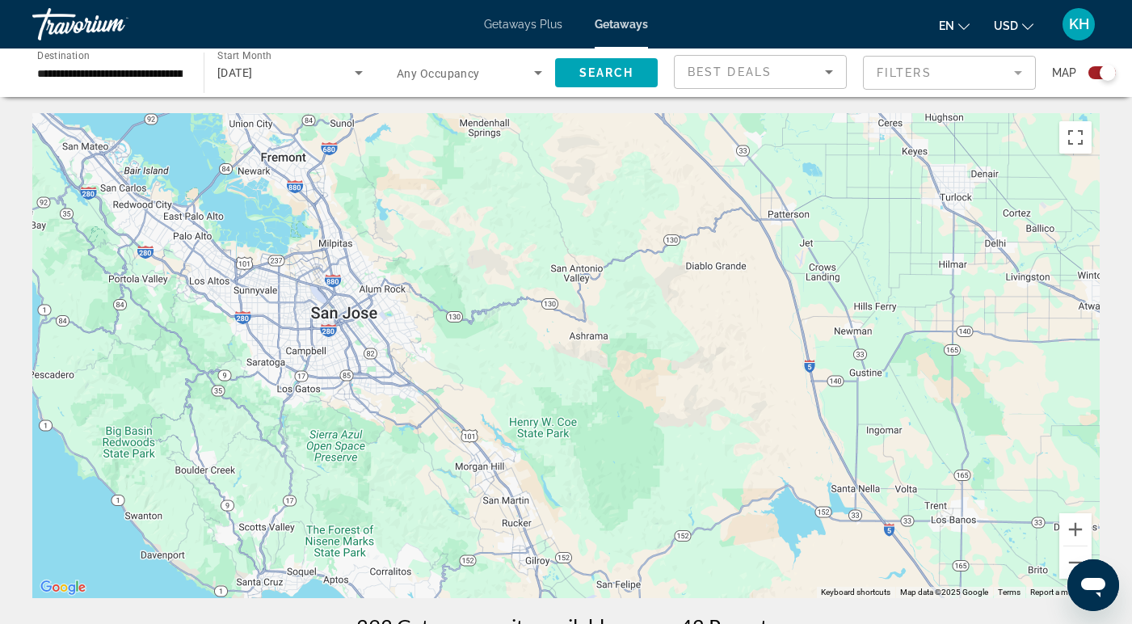
drag, startPoint x: 713, startPoint y: 475, endPoint x: 1092, endPoint y: 308, distance: 414.9
click at [1092, 308] on div "To activate drag with keyboard, press Alt + Enter. Once in keyboard drag state,…" at bounding box center [565, 355] width 1067 height 485
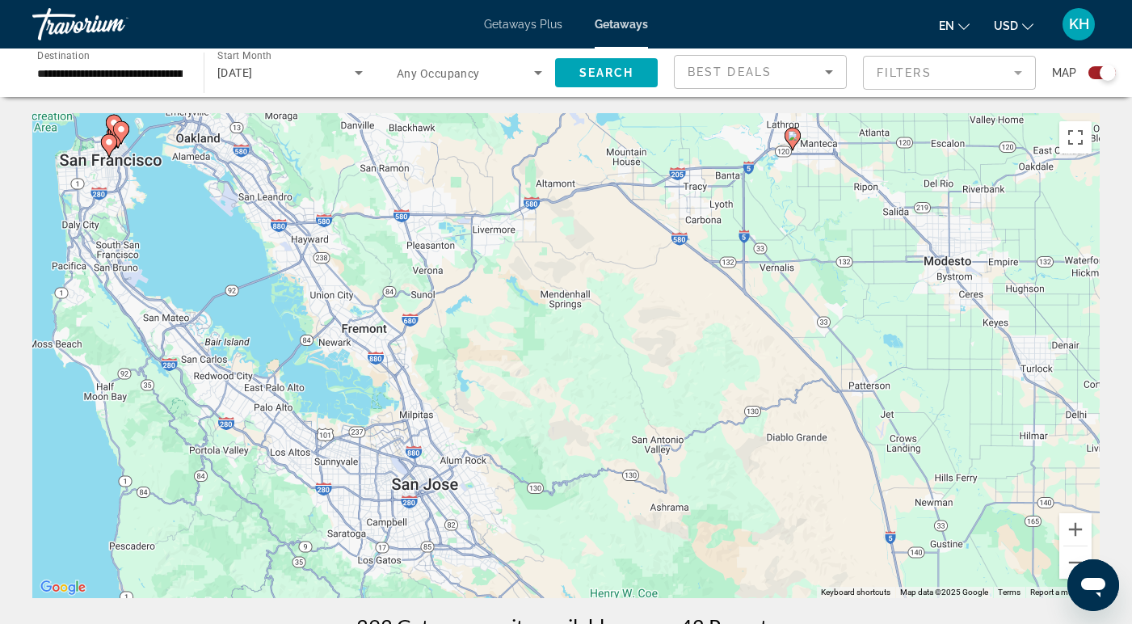
drag, startPoint x: 656, startPoint y: 393, endPoint x: 738, endPoint y: 562, distance: 188.6
click at [738, 562] on div "To activate drag with keyboard, press Alt + Enter. Once in keyboard drag state,…" at bounding box center [565, 355] width 1067 height 485
click at [1074, 561] on button "Zoom out" at bounding box center [1075, 562] width 32 height 32
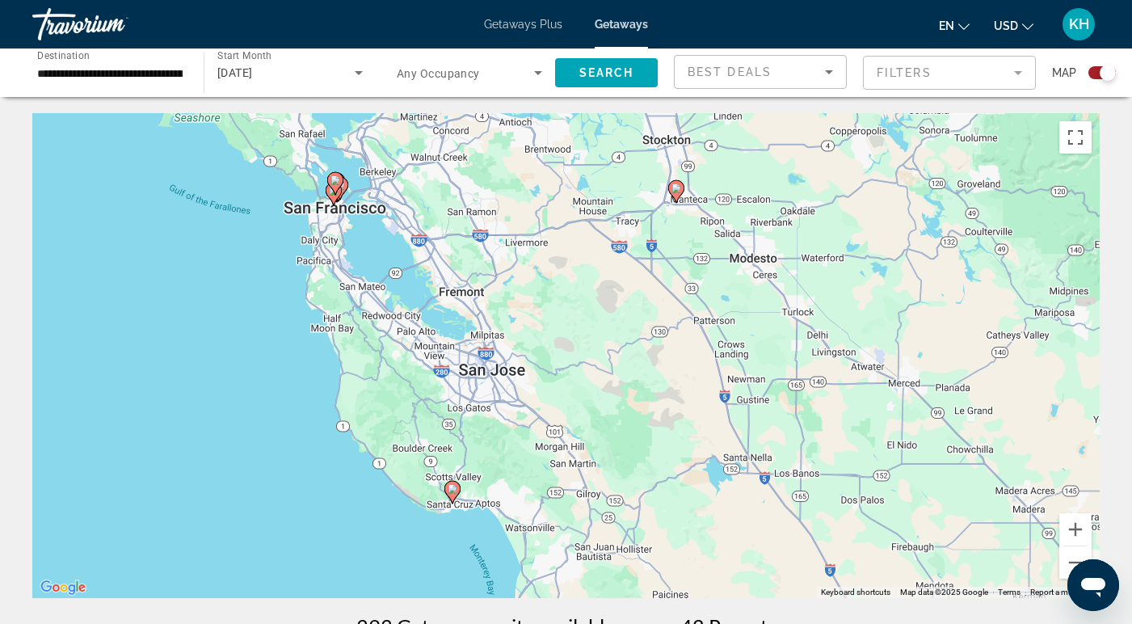
drag, startPoint x: 738, startPoint y: 473, endPoint x: 726, endPoint y: 398, distance: 76.8
click at [726, 398] on div "To activate drag with keyboard, press Alt + Enter. Once in keyboard drag state,…" at bounding box center [565, 355] width 1067 height 485
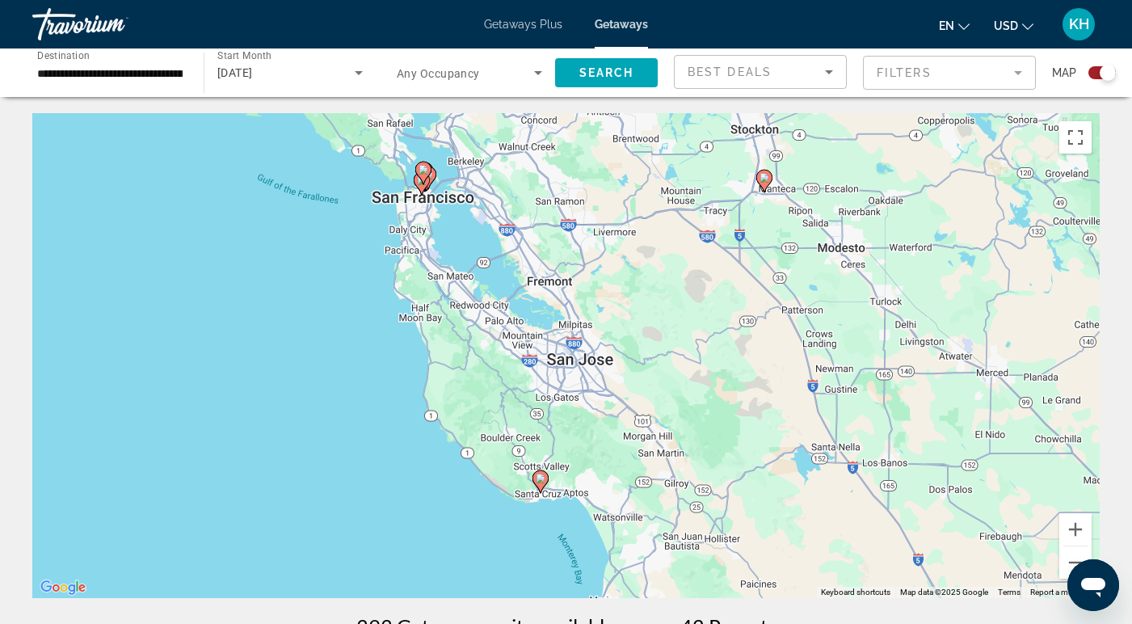
drag, startPoint x: 676, startPoint y: 431, endPoint x: 771, endPoint y: 440, distance: 94.9
click at [771, 440] on div "To activate drag with keyboard, press Alt + Enter. Once in keyboard drag state,…" at bounding box center [565, 355] width 1067 height 485
